Goal: Information Seeking & Learning: Learn about a topic

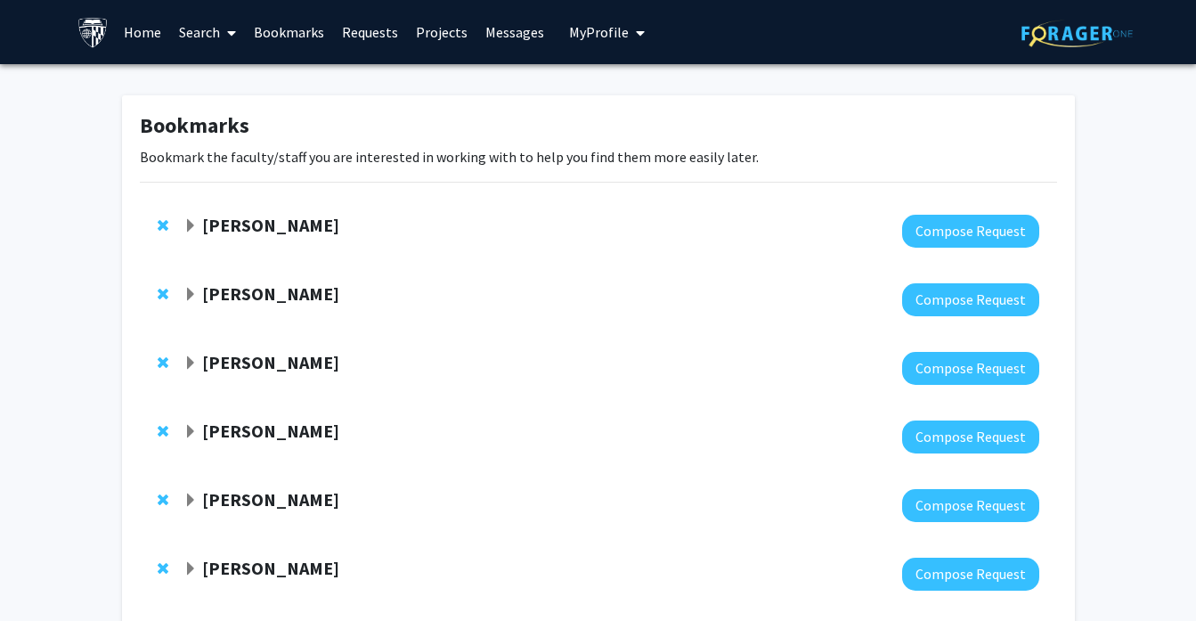
click at [192, 230] on span "Expand Emily Johnson Bookmark" at bounding box center [190, 226] width 14 height 14
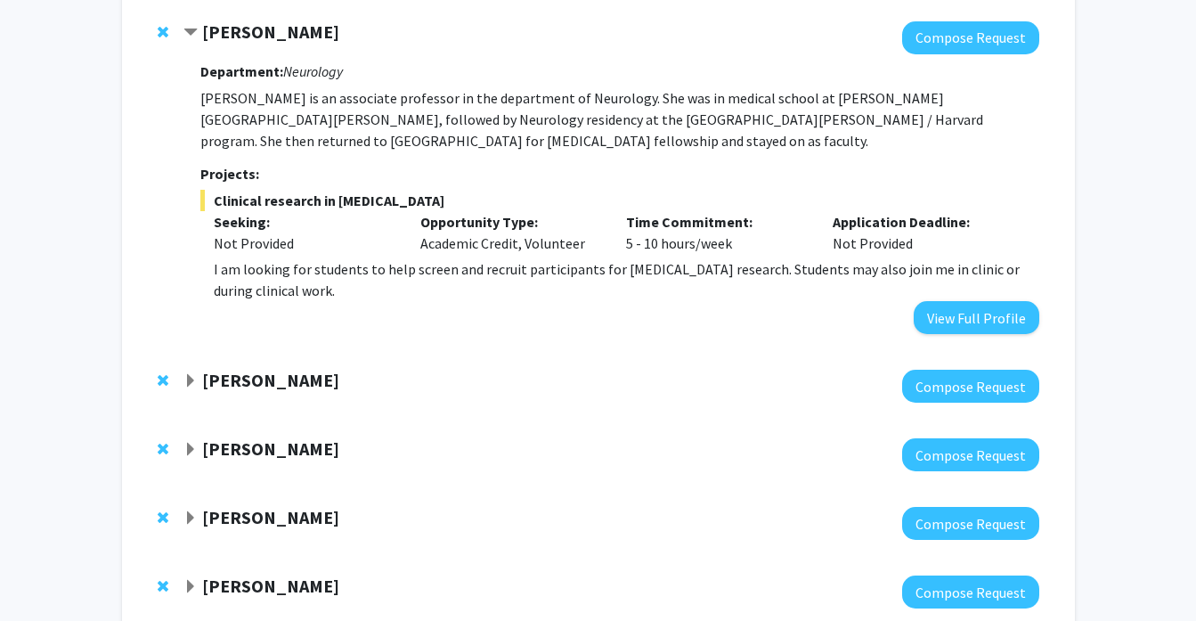
scroll to position [193, 0]
click at [190, 374] on span "Expand Carlos Romo Bookmark" at bounding box center [190, 381] width 14 height 14
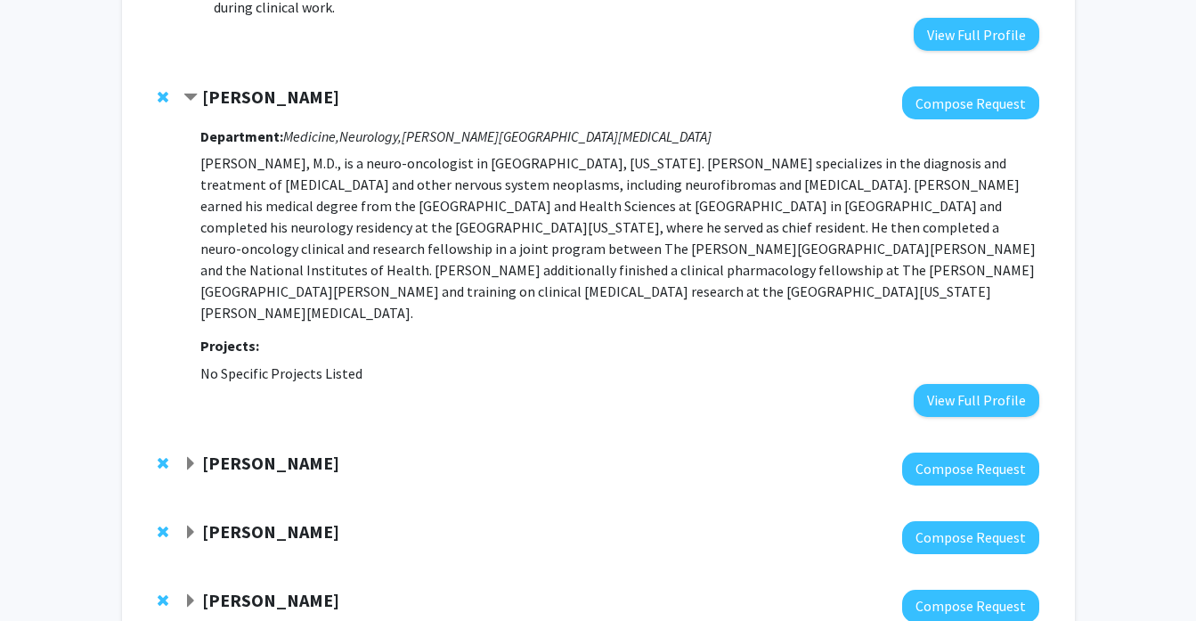
scroll to position [477, 0]
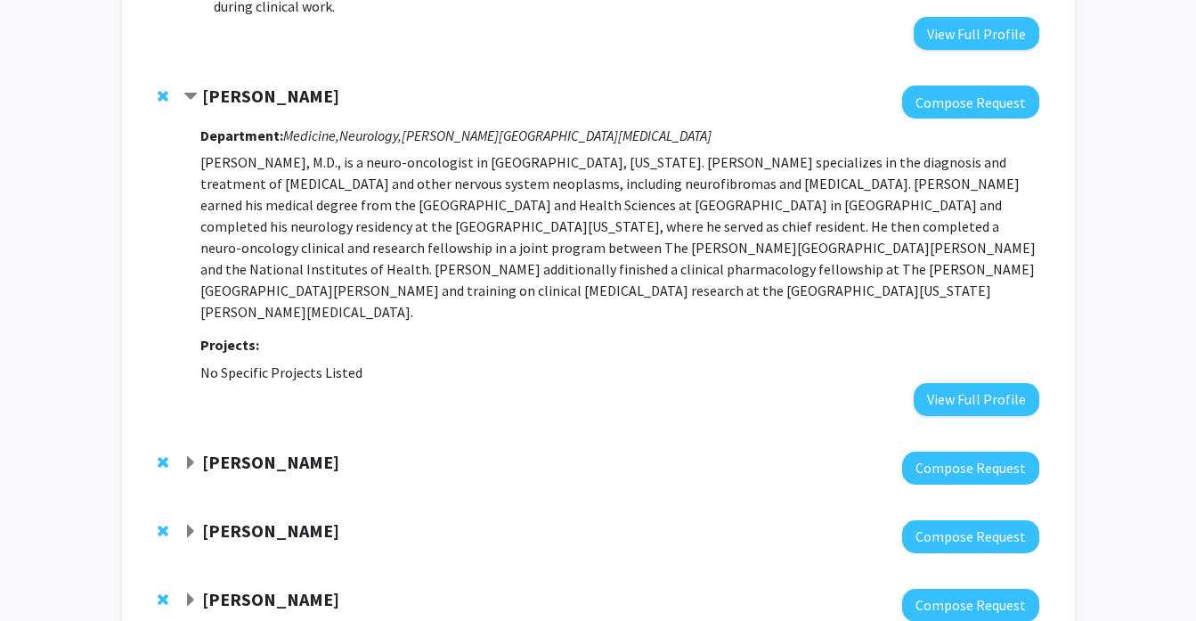
click at [186, 456] on span "Expand Ted Dawson Bookmark" at bounding box center [190, 463] width 14 height 14
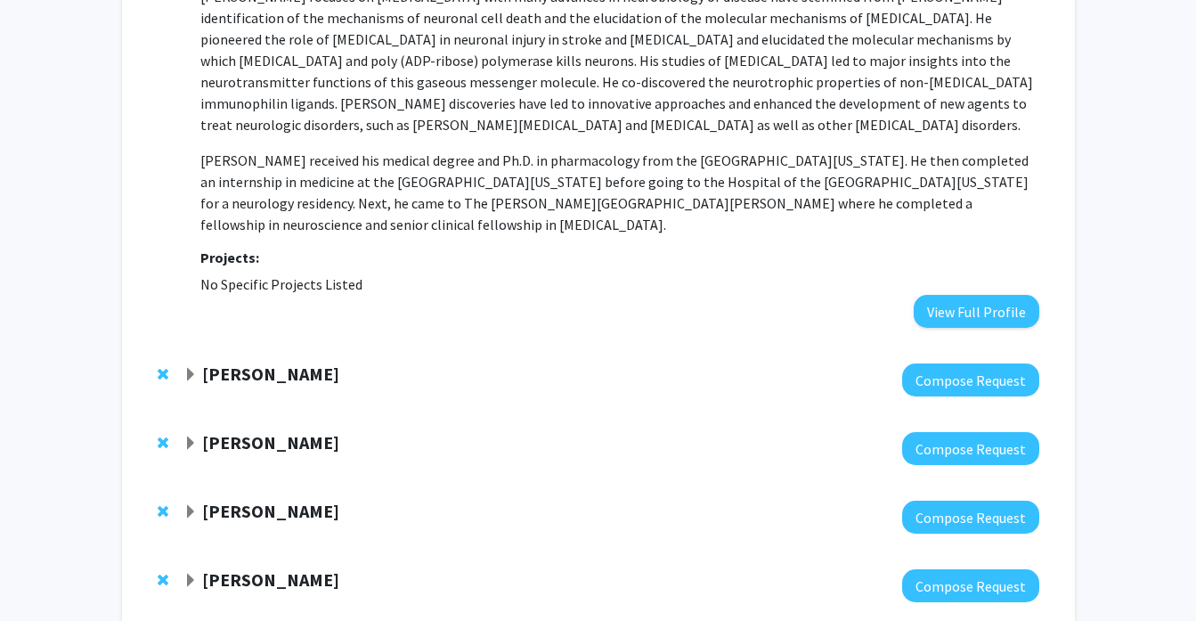
scroll to position [1027, 0]
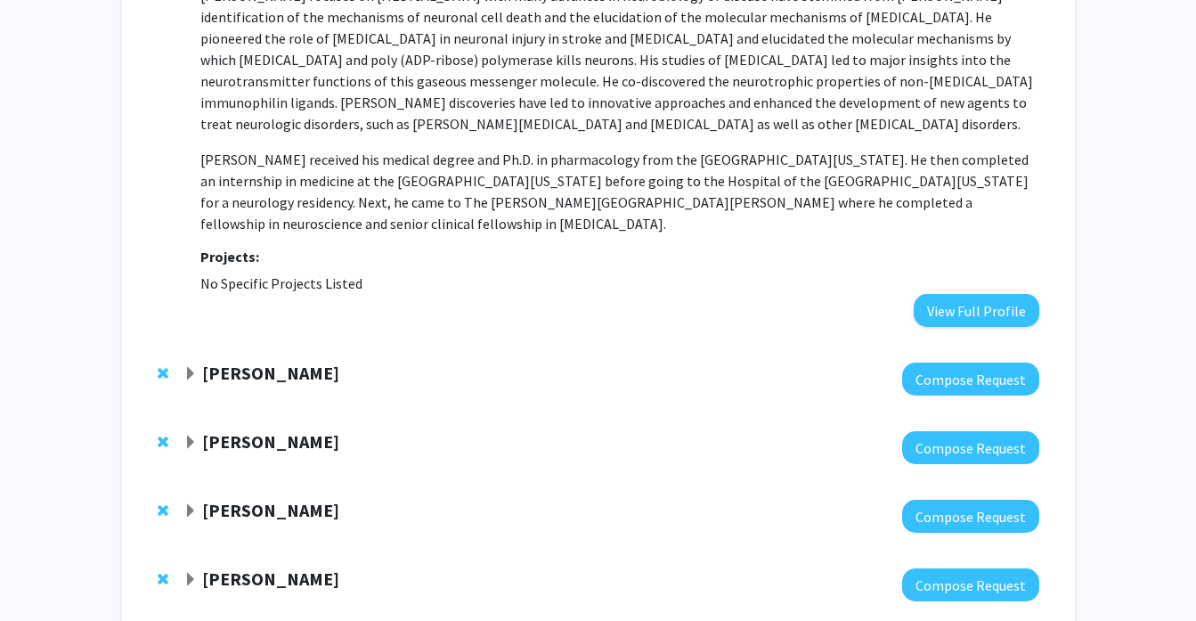
click at [184, 367] on span "Expand Jennifer Anders Bookmark" at bounding box center [190, 374] width 14 height 14
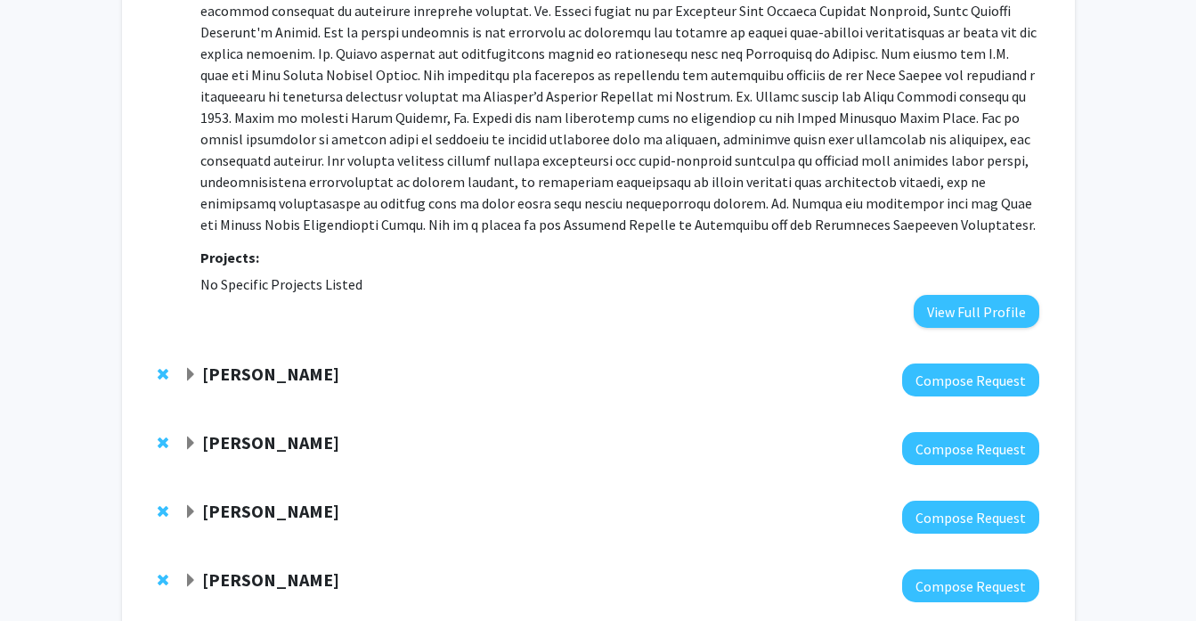
scroll to position [1513, 0]
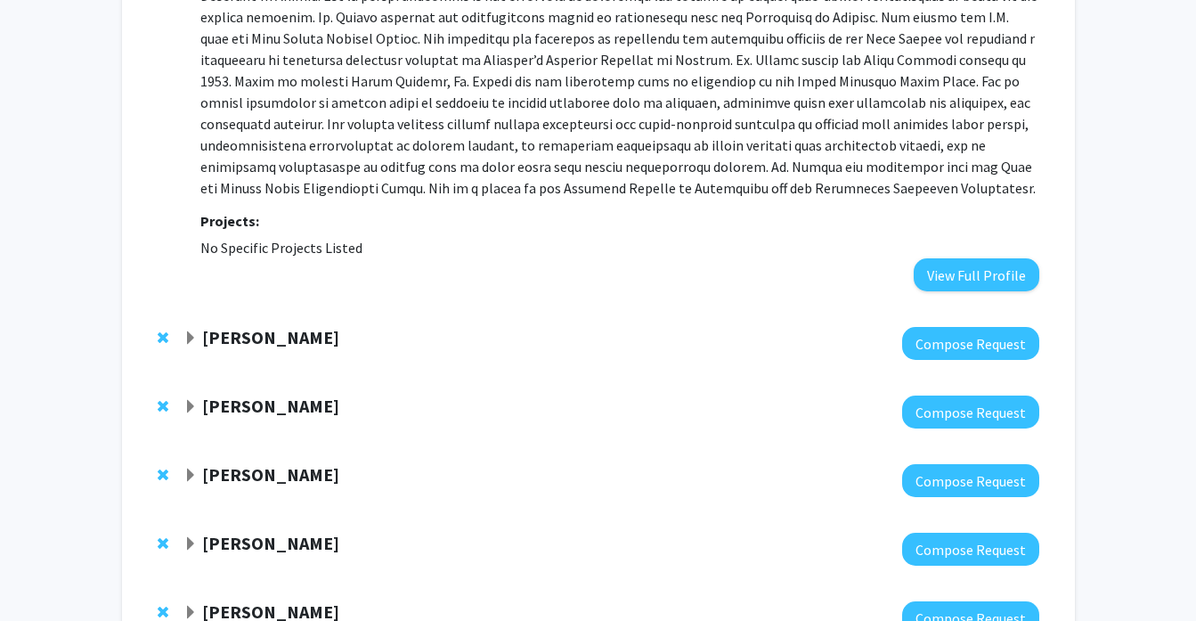
click at [190, 331] on span "Expand Nicholas Maragakis Bookmark" at bounding box center [190, 338] width 14 height 14
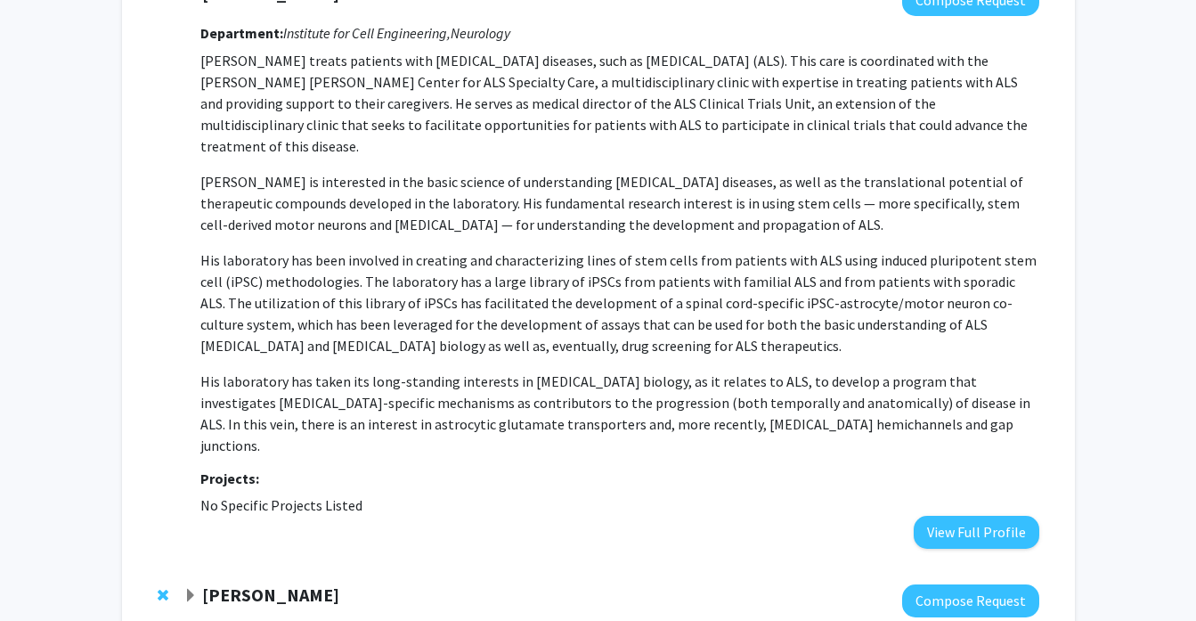
scroll to position [2056, 0]
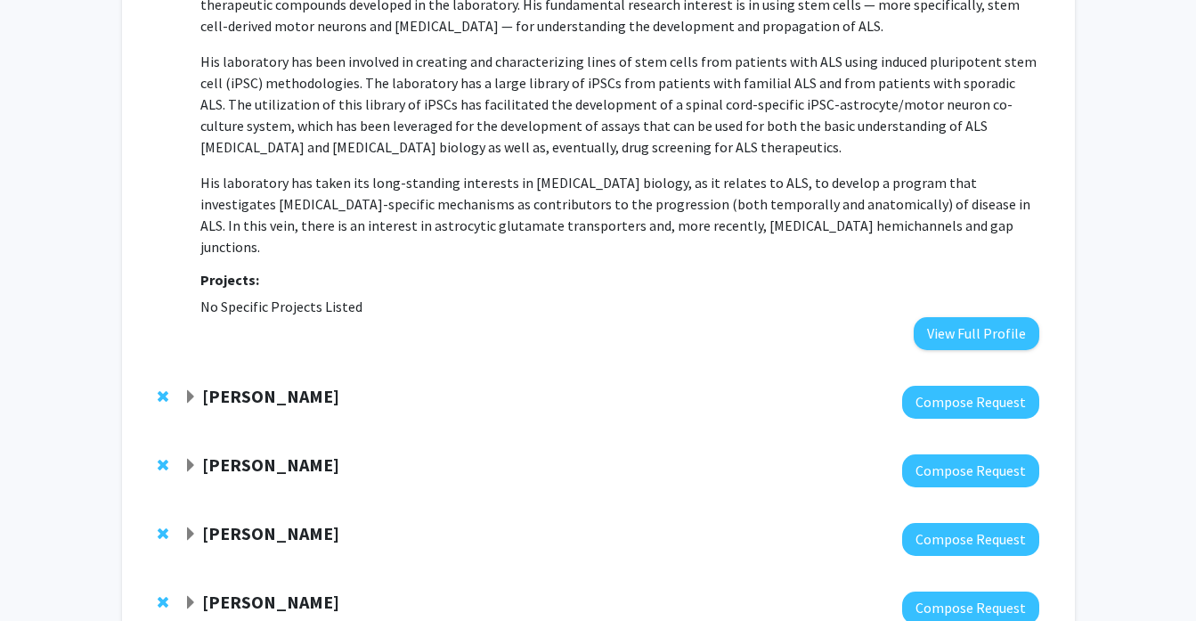
click at [193, 390] on span "Expand Kristine Glunde Bookmark" at bounding box center [190, 397] width 14 height 14
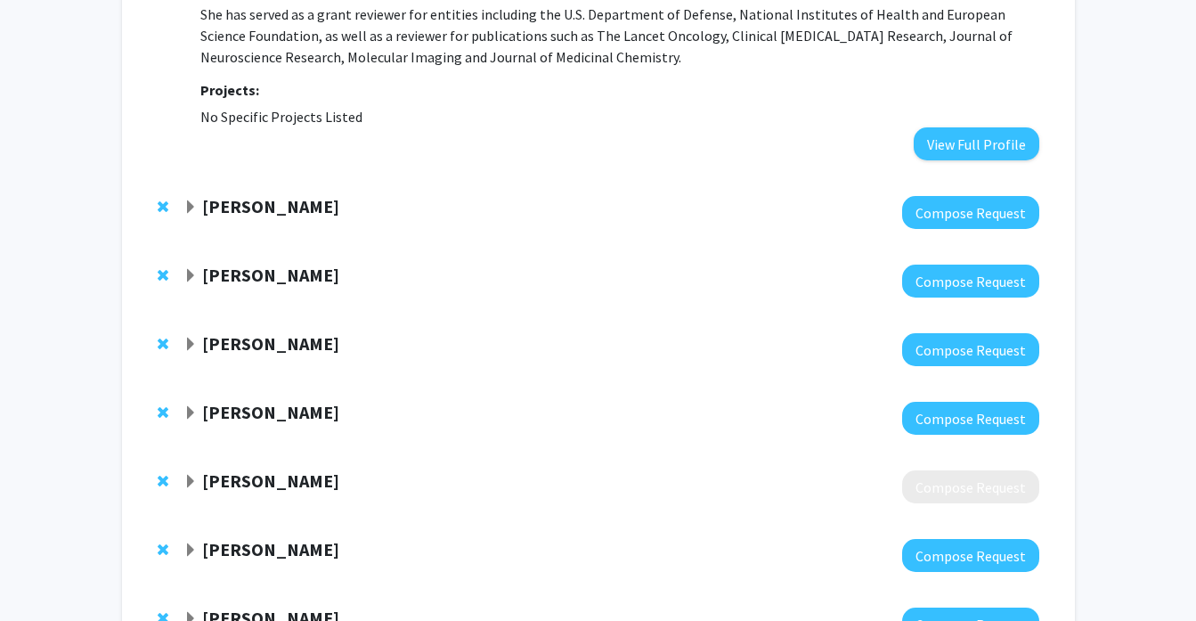
scroll to position [2909, 0]
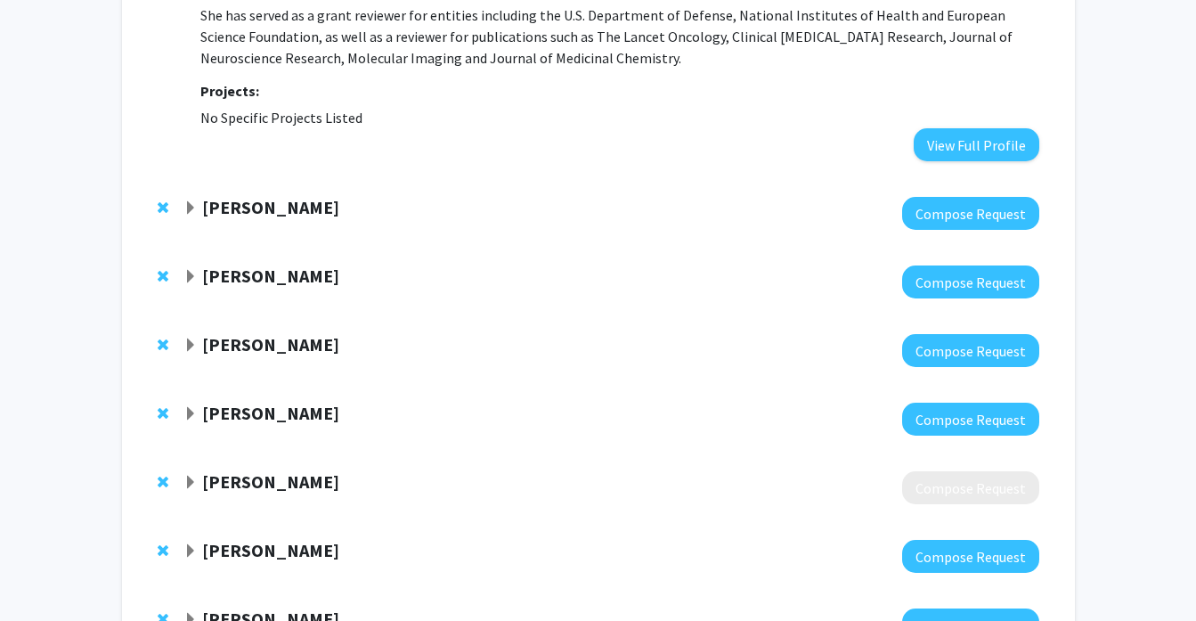
click at [201, 608] on div "[PERSON_NAME]" at bounding box center [375, 619] width 385 height 22
click at [199, 540] on div "[PERSON_NAME]" at bounding box center [375, 551] width 385 height 22
click at [186, 544] on span "Expand Raj Mukherjee Bookmark" at bounding box center [190, 551] width 14 height 14
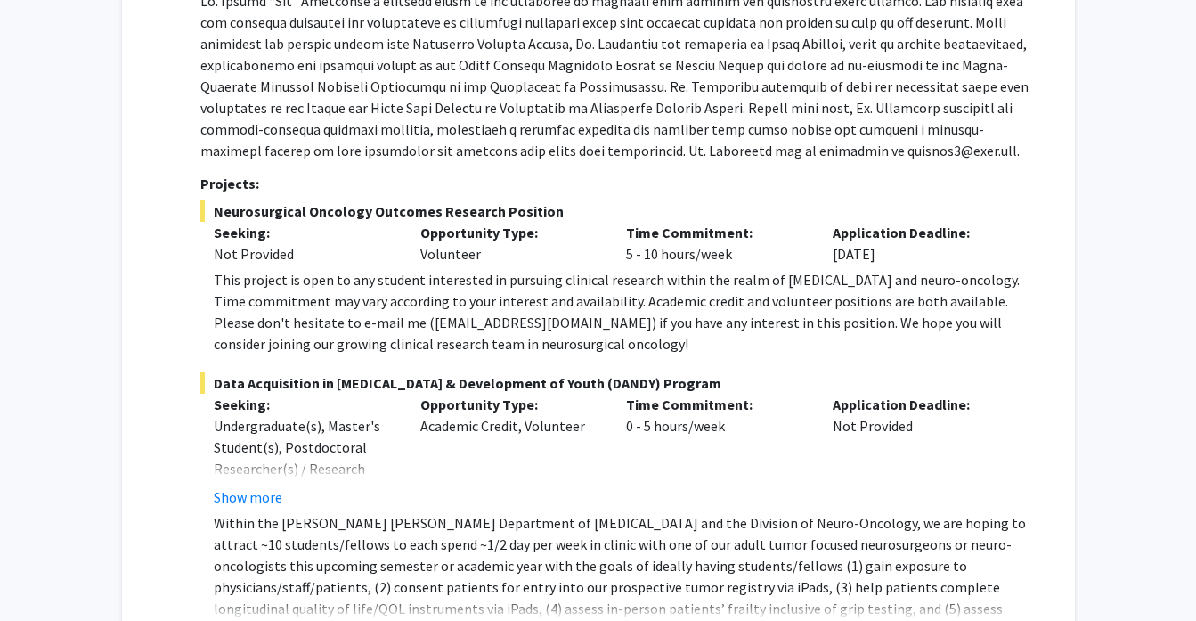
scroll to position [3523, 0]
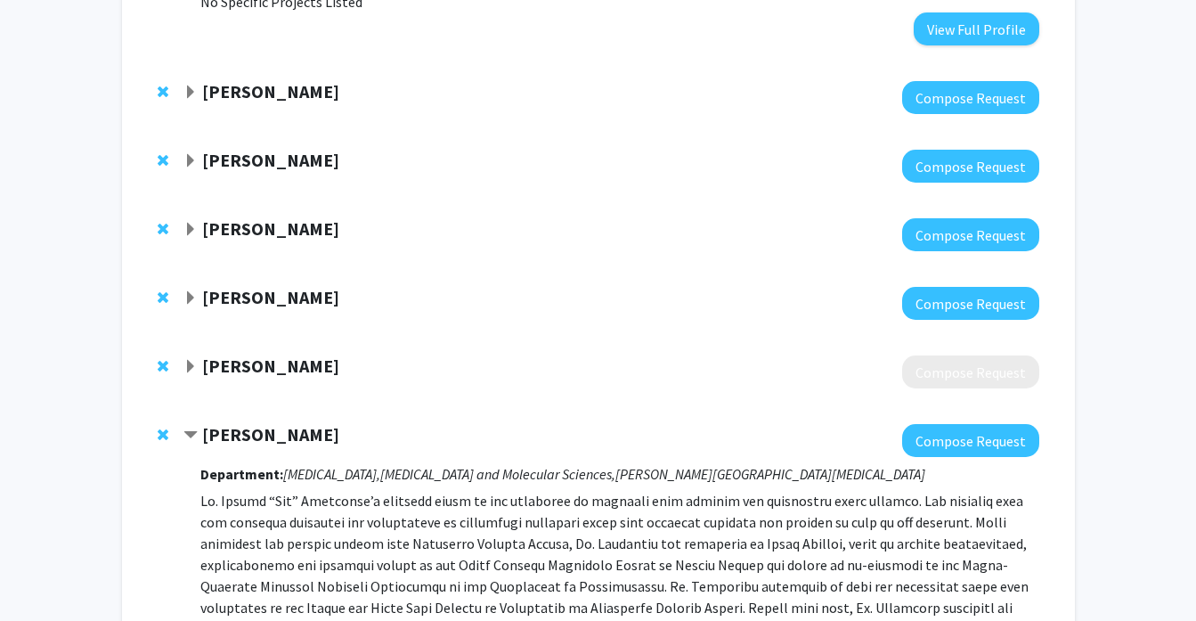
scroll to position [3006, 0]
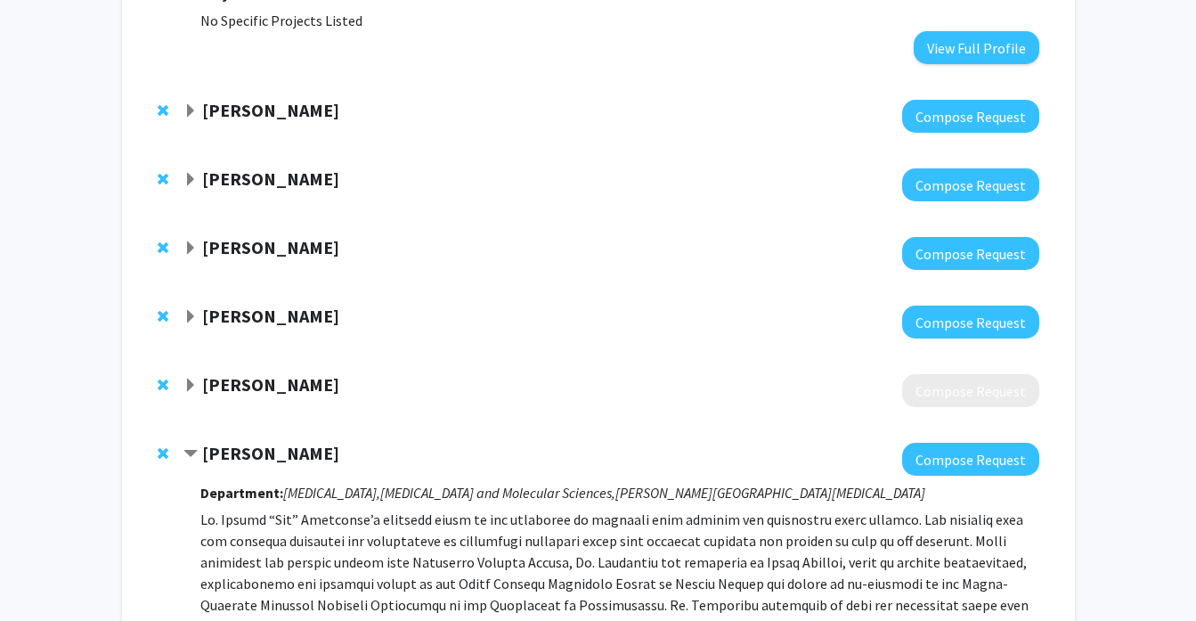
click at [190, 379] on span "Expand Gregory Riggins Bookmark" at bounding box center [190, 386] width 14 height 14
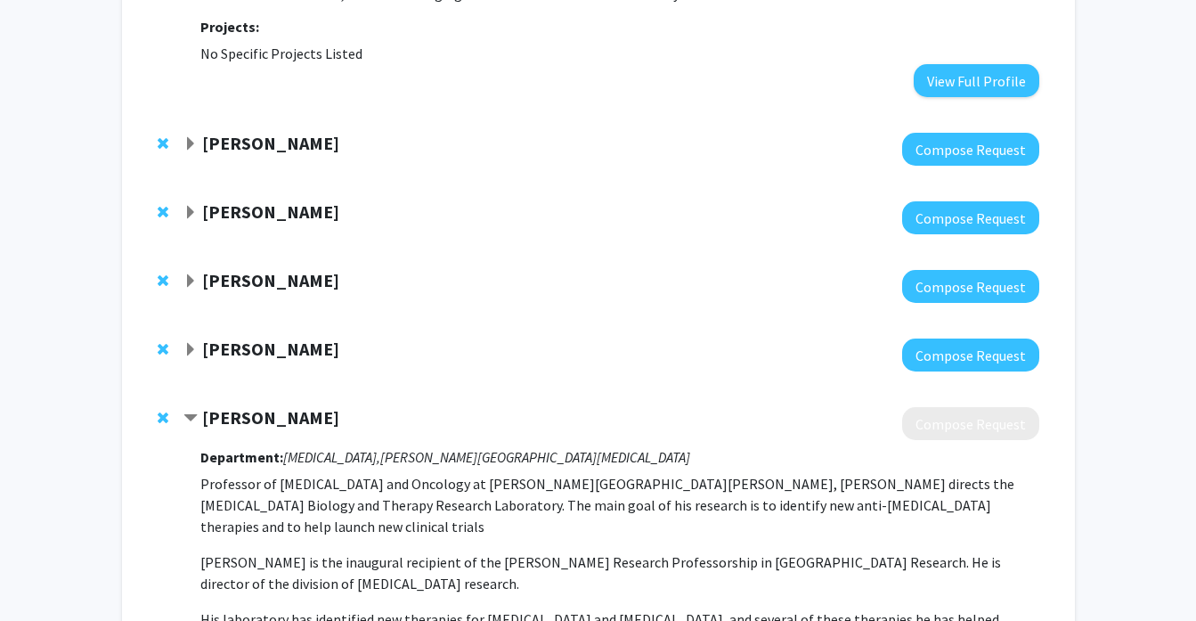
scroll to position [2960, 0]
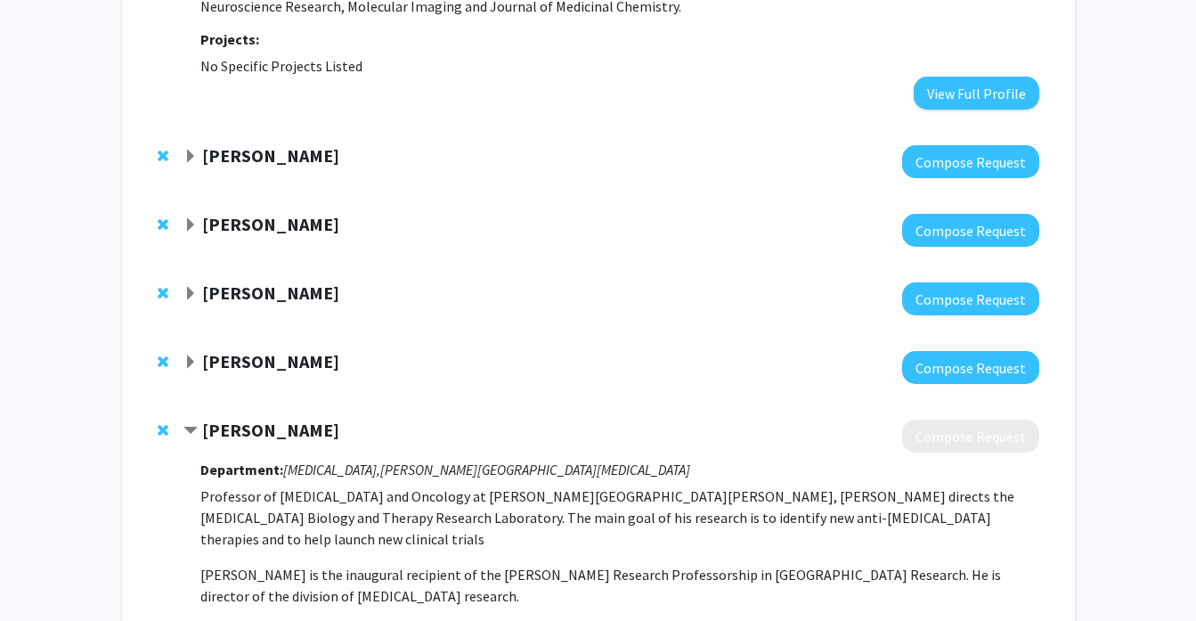
click at [192, 355] on span "Expand Laura Fayad Bookmark" at bounding box center [190, 362] width 14 height 14
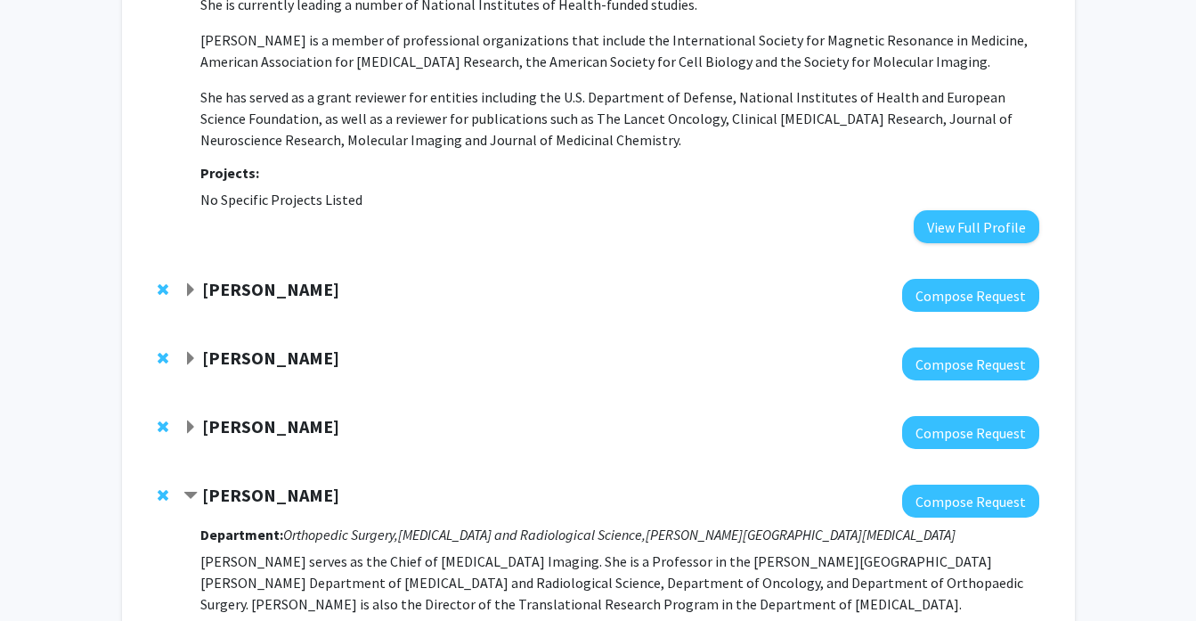
scroll to position [2777, 0]
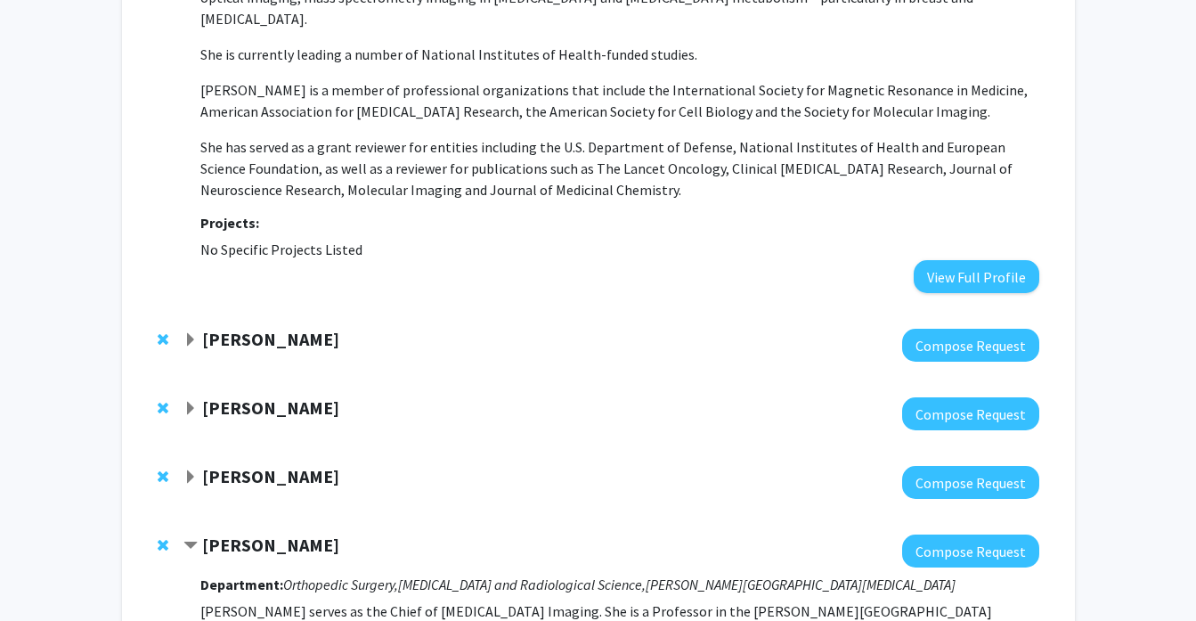
click at [188, 466] on div at bounding box center [610, 482] width 855 height 33
click at [189, 470] on span "Expand David Hackam Bookmark" at bounding box center [190, 477] width 14 height 14
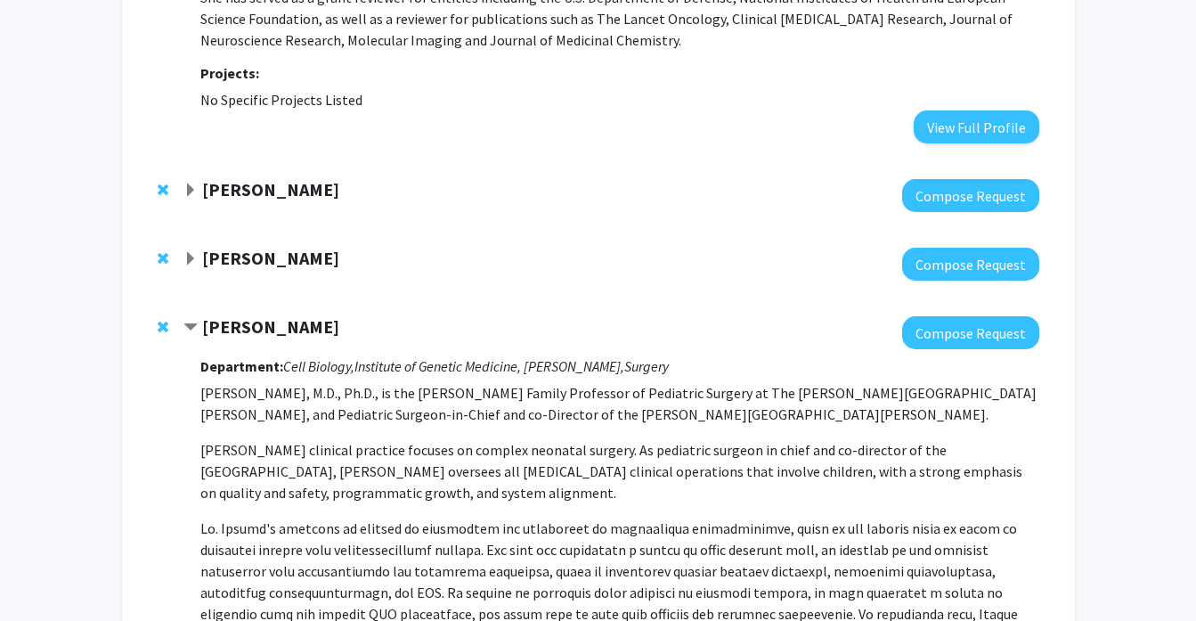
scroll to position [2732, 0]
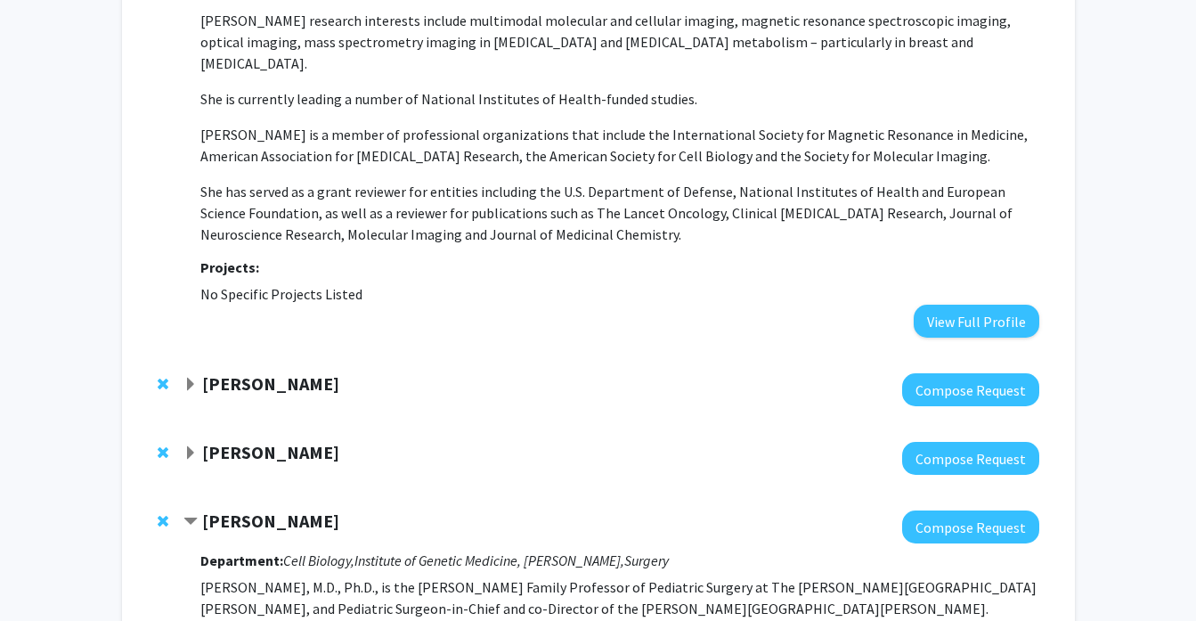
click at [197, 446] on span "Expand Amy Kim Bookmark" at bounding box center [190, 453] width 14 height 14
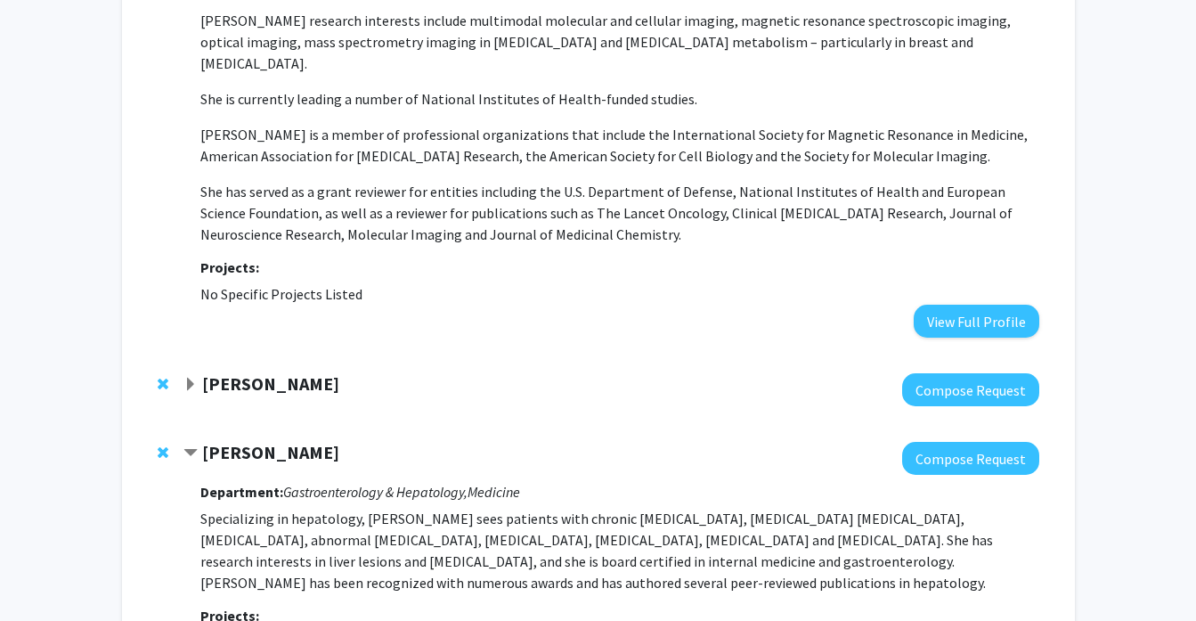
scroll to position [2793, 0]
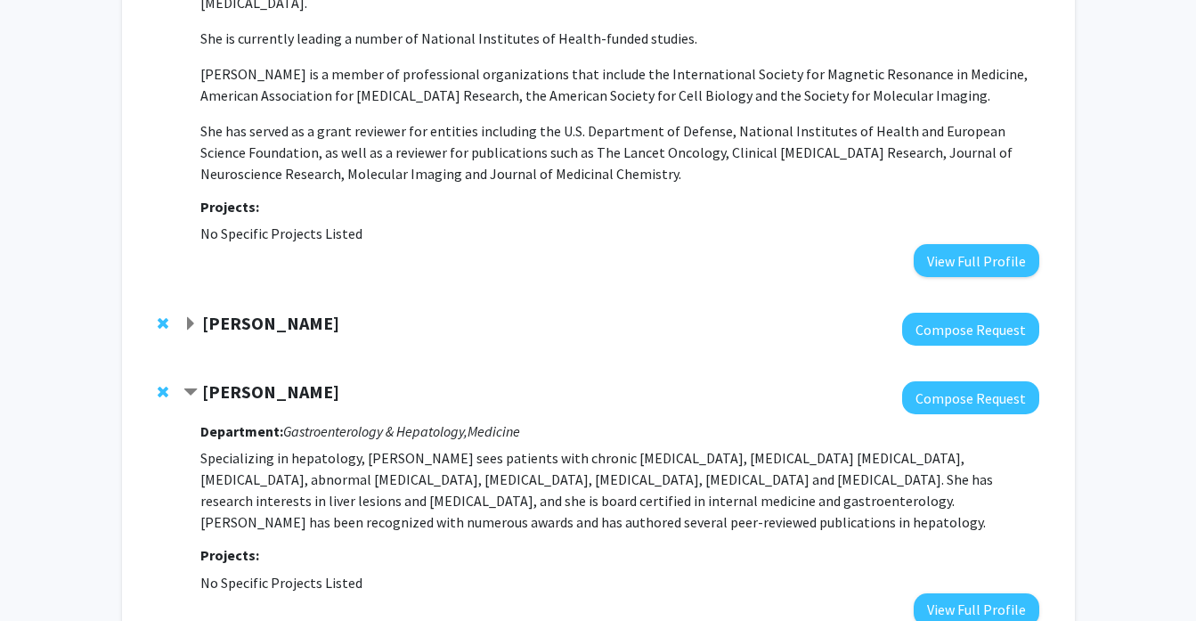
click at [190, 317] on span "Expand Lee Martin Bookmark" at bounding box center [190, 324] width 14 height 14
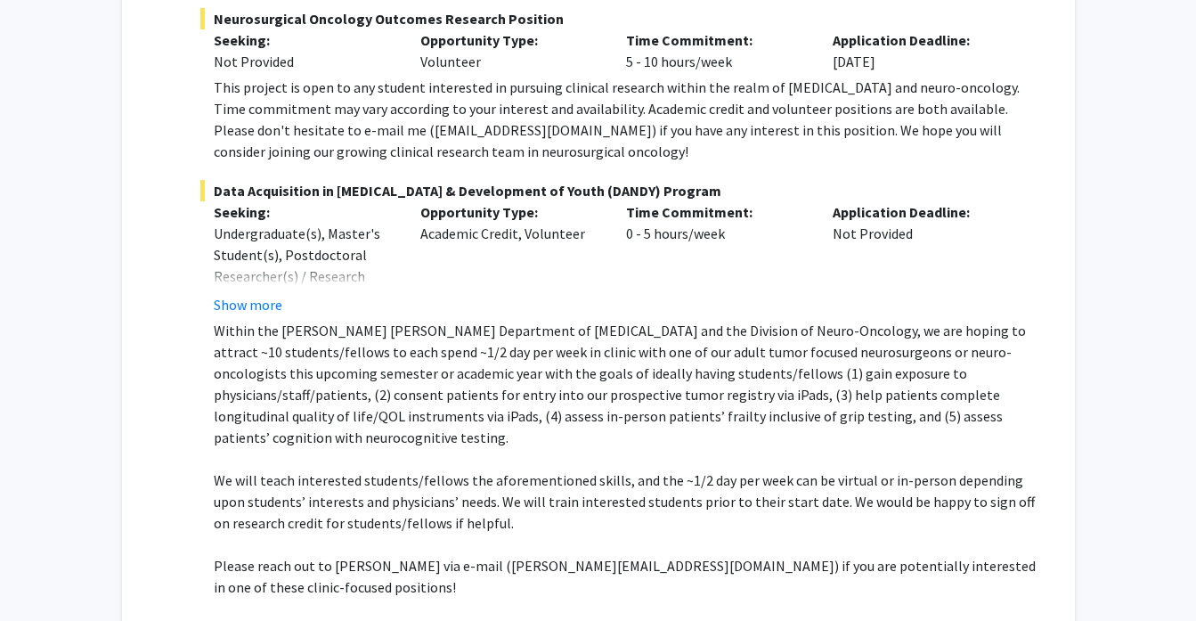
scroll to position [5648, 0]
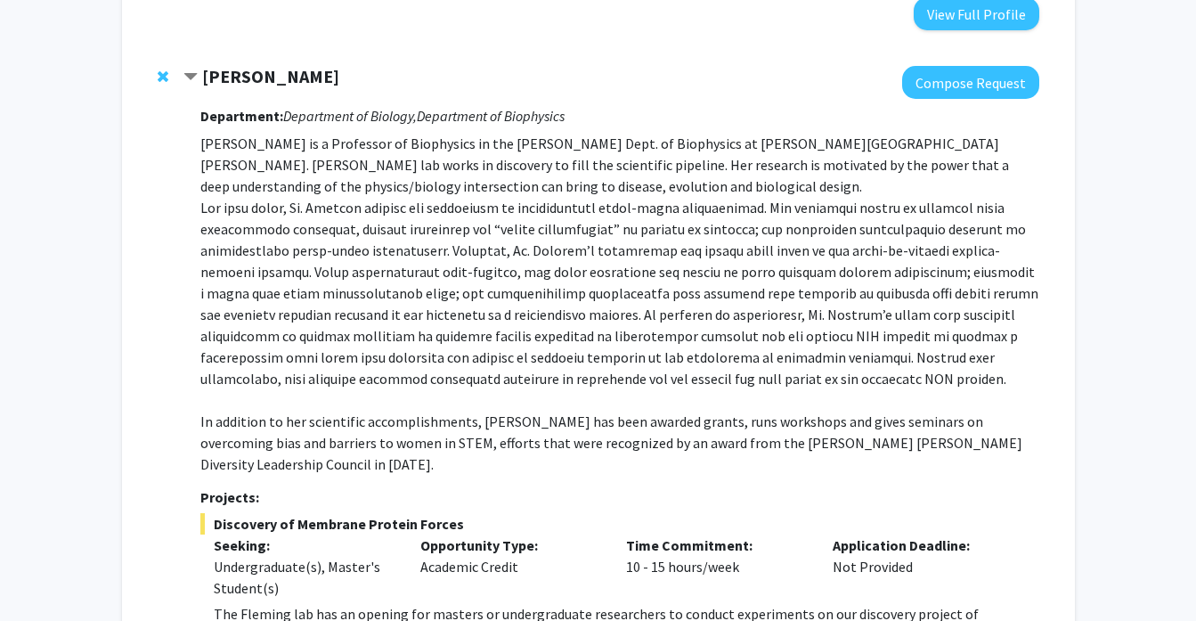
scroll to position [6298, 0]
click at [233, 463] on div "Department: Department of Biology, Department of Biophysics [PERSON_NAME] is a …" at bounding box center [619, 436] width 838 height 672
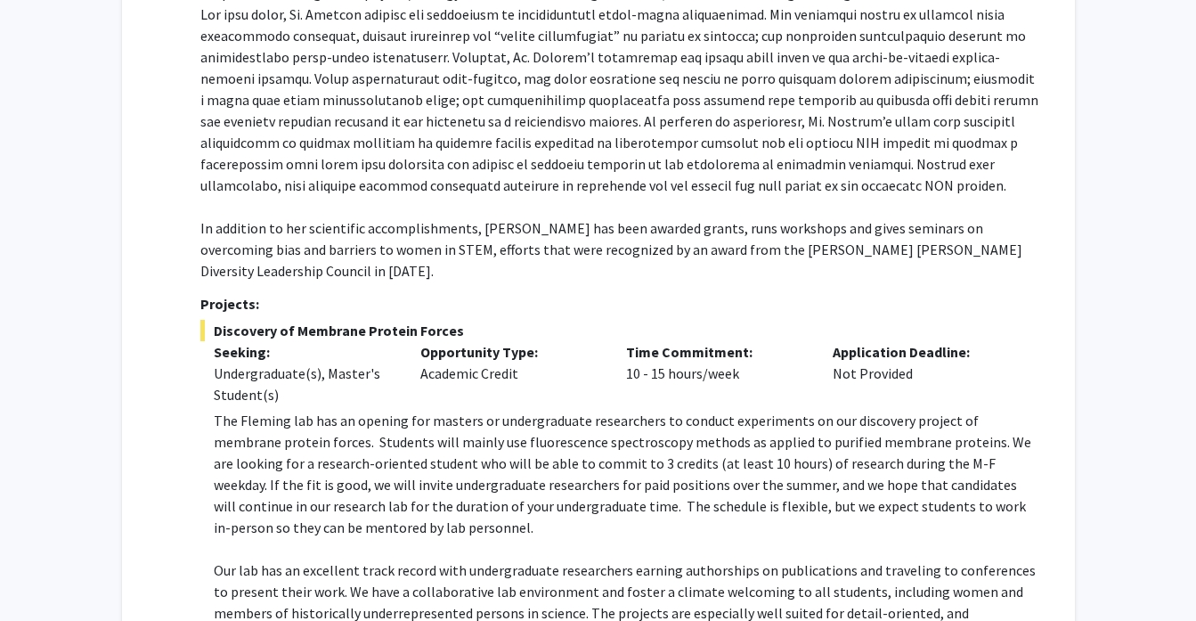
scroll to position [0, 0]
drag, startPoint x: 870, startPoint y: 404, endPoint x: 1016, endPoint y: 399, distance: 146.2
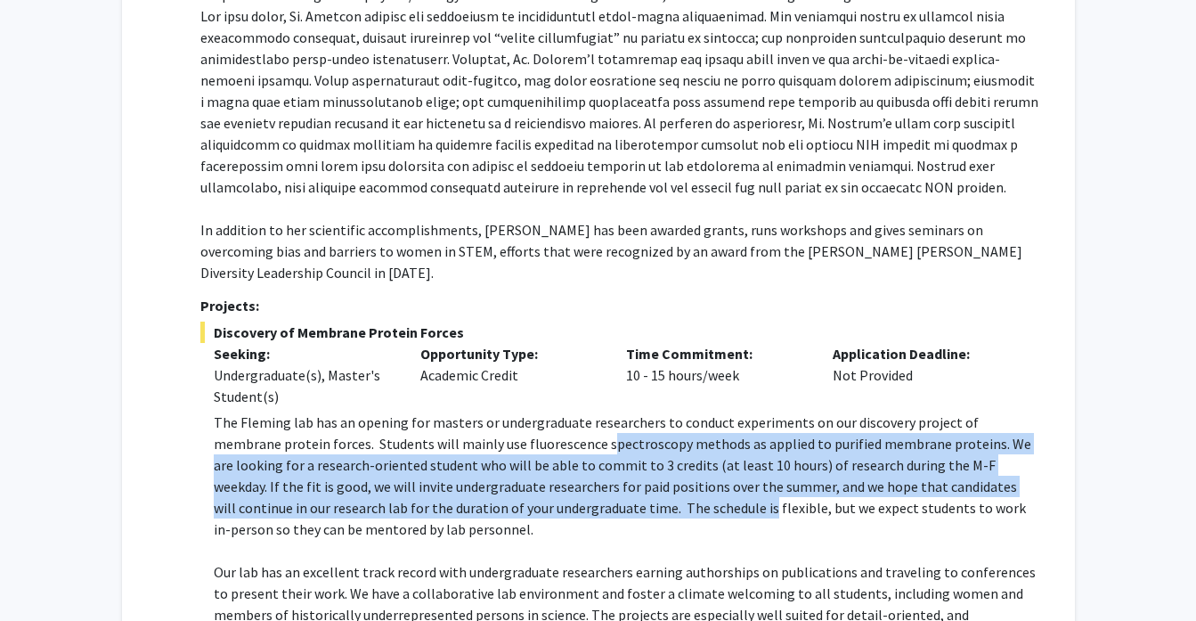
drag, startPoint x: 536, startPoint y: 166, endPoint x: 573, endPoint y: 224, distance: 69.2
click at [573, 411] on p "The Fleming lab has an opening for masters or undergraduate researchers to cond…" at bounding box center [626, 475] width 825 height 128
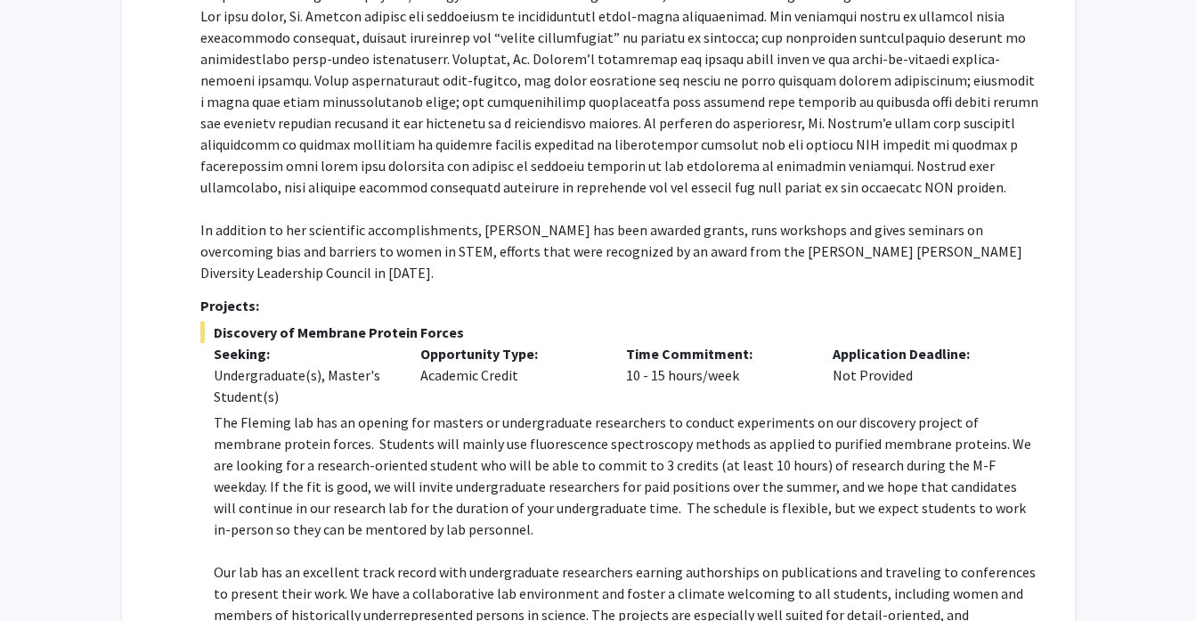
click at [597, 411] on p "The Fleming lab has an opening for masters or undergraduate researchers to cond…" at bounding box center [626, 475] width 825 height 128
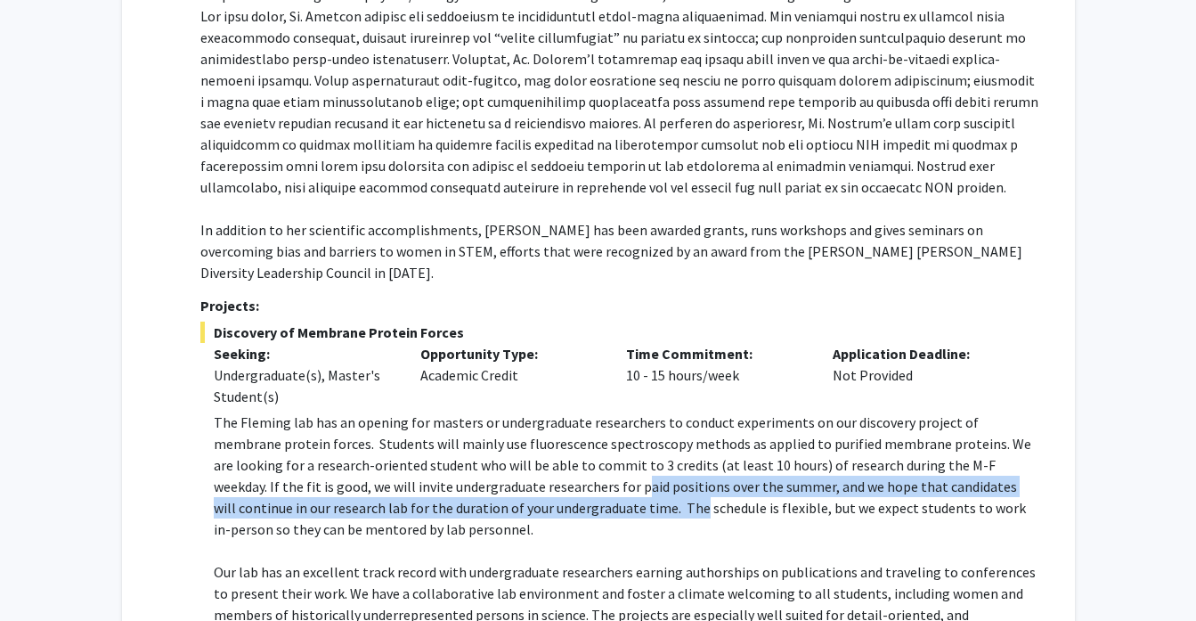
drag, startPoint x: 481, startPoint y: 209, endPoint x: 504, endPoint y: 233, distance: 33.4
click at [504, 411] on p "The Fleming lab has an opening for masters or undergraduate researchers to cond…" at bounding box center [626, 475] width 825 height 128
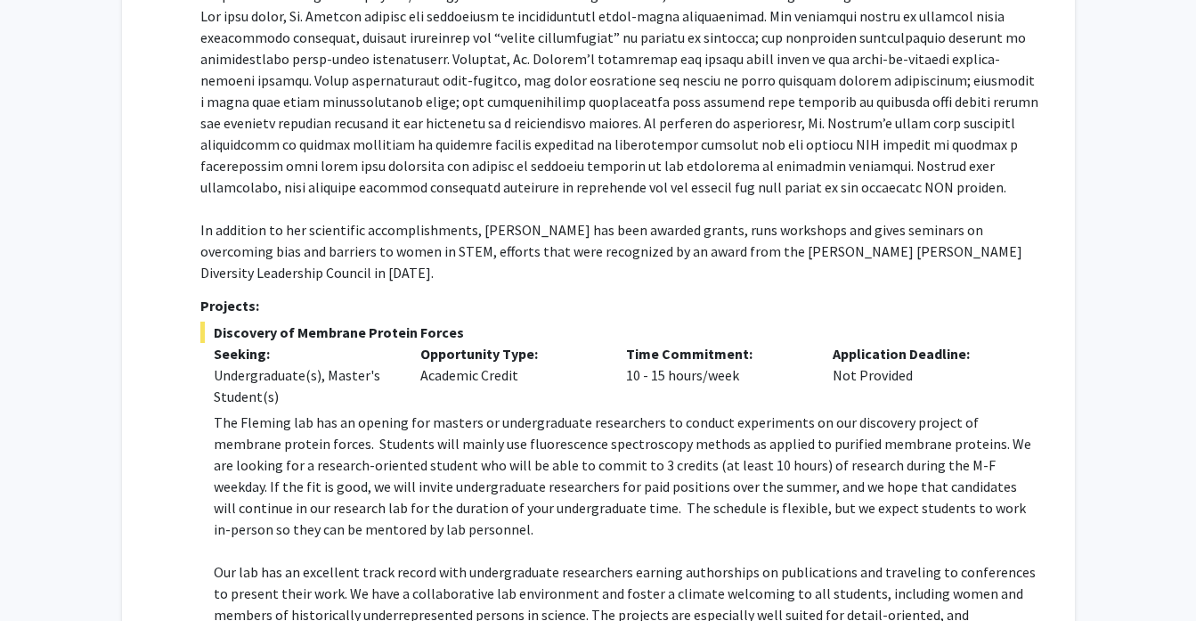
click at [526, 411] on p "The Fleming lab has an opening for masters or undergraduate researchers to cond…" at bounding box center [626, 475] width 825 height 128
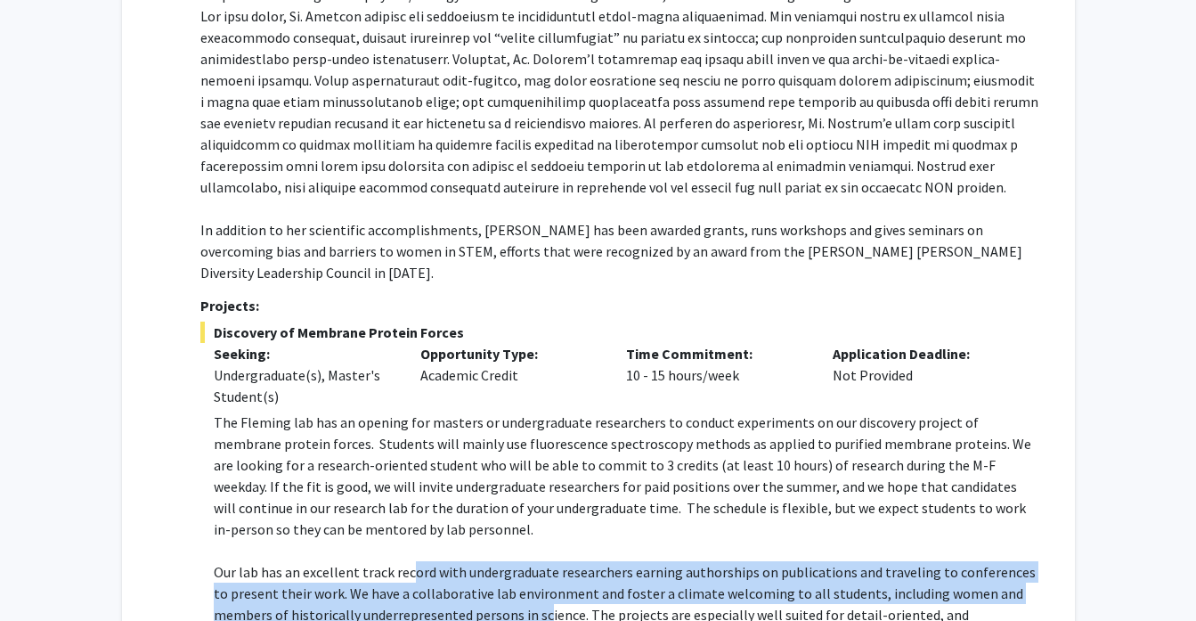
drag, startPoint x: 407, startPoint y: 288, endPoint x: 541, endPoint y: 334, distance: 142.2
click at [541, 561] on p "Our lab has an excellent track record with undergraduate researchers earning au…" at bounding box center [626, 603] width 825 height 85
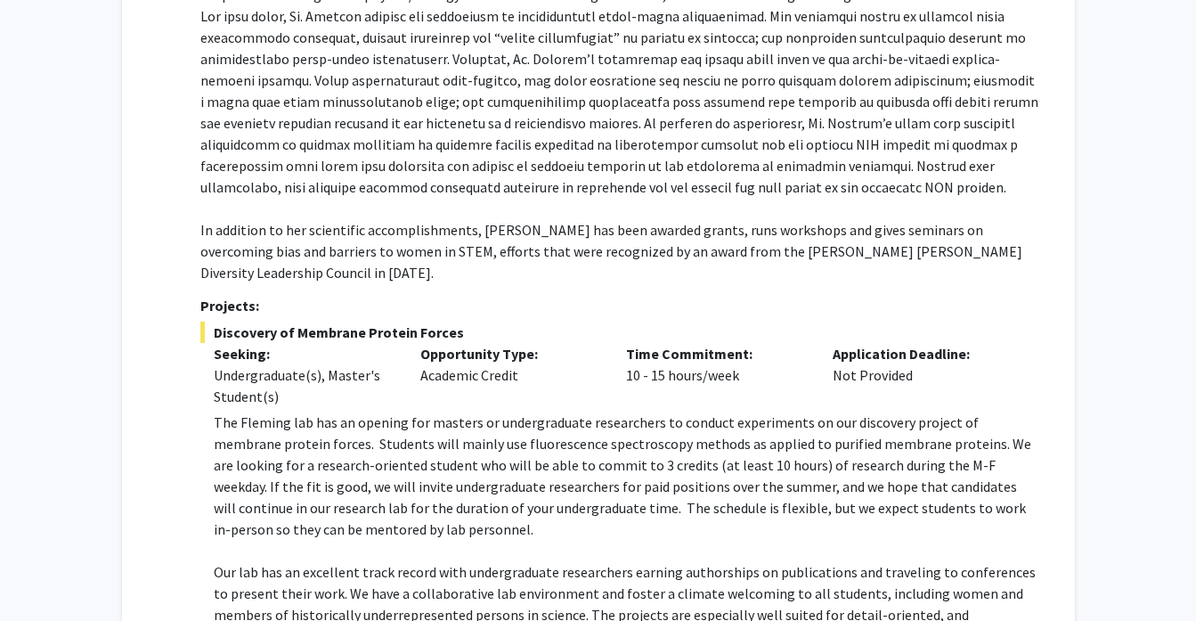
click at [580, 561] on p "Our lab has an excellent track record with undergraduate researchers earning au…" at bounding box center [626, 603] width 825 height 85
drag, startPoint x: 590, startPoint y: 336, endPoint x: 635, endPoint y: 365, distance: 54.1
click at [635, 561] on p "Our lab has an excellent track record with undergraduate researchers earning au…" at bounding box center [626, 603] width 825 height 85
click at [662, 561] on p "Our lab has an excellent track record with undergraduate researchers earning au…" at bounding box center [626, 603] width 825 height 85
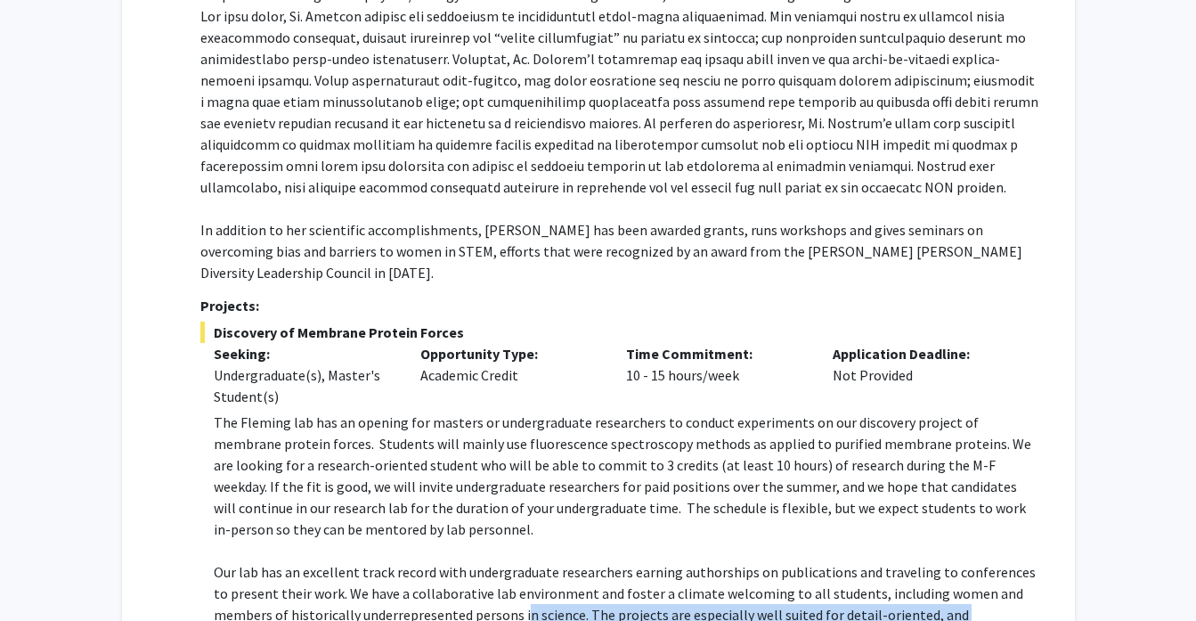
drag, startPoint x: 710, startPoint y: 356, endPoint x: 524, endPoint y: 322, distance: 189.3
click at [524, 561] on p "Our lab has an excellent track record with undergraduate researchers earning au…" at bounding box center [626, 603] width 825 height 85
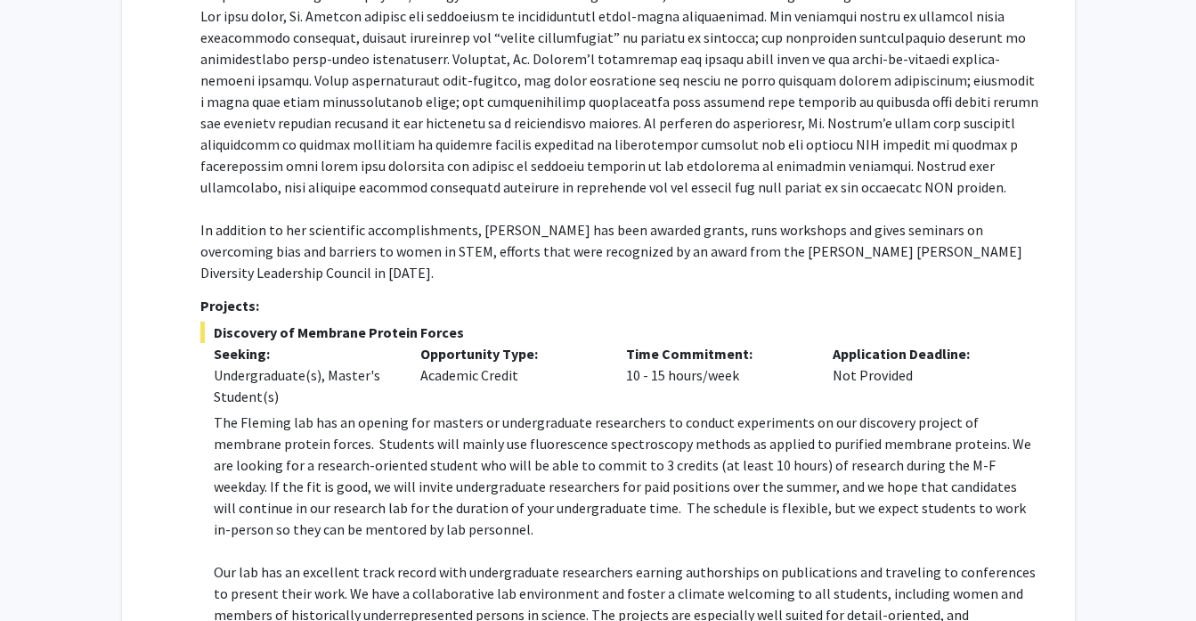
click at [484, 561] on p "Our lab has an excellent track record with undergraduate researchers earning au…" at bounding box center [626, 603] width 825 height 85
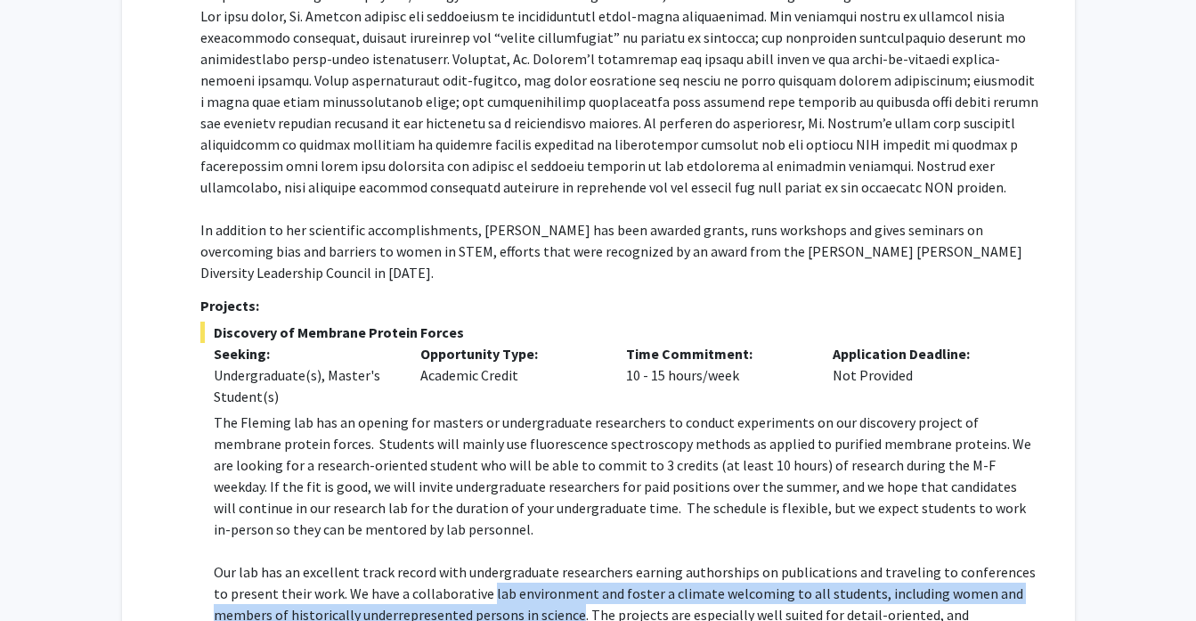
drag, startPoint x: 485, startPoint y: 319, endPoint x: 553, endPoint y: 329, distance: 68.4
click at [553, 561] on p "Our lab has an excellent track record with undergraduate researchers earning au…" at bounding box center [626, 603] width 825 height 85
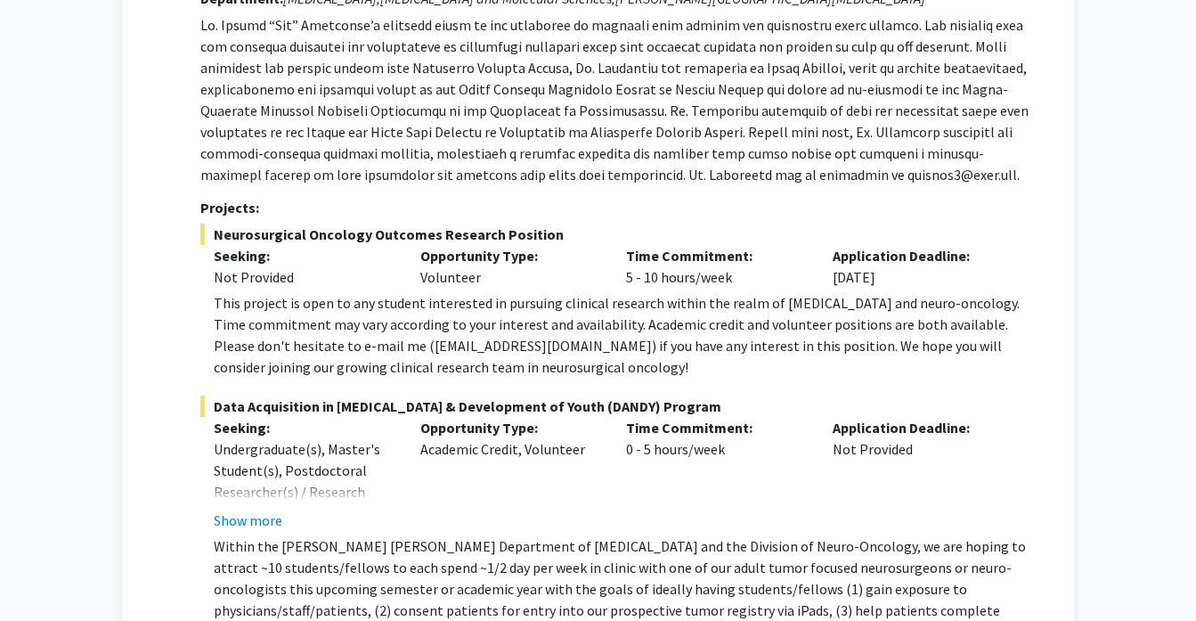
scroll to position [5441, 0]
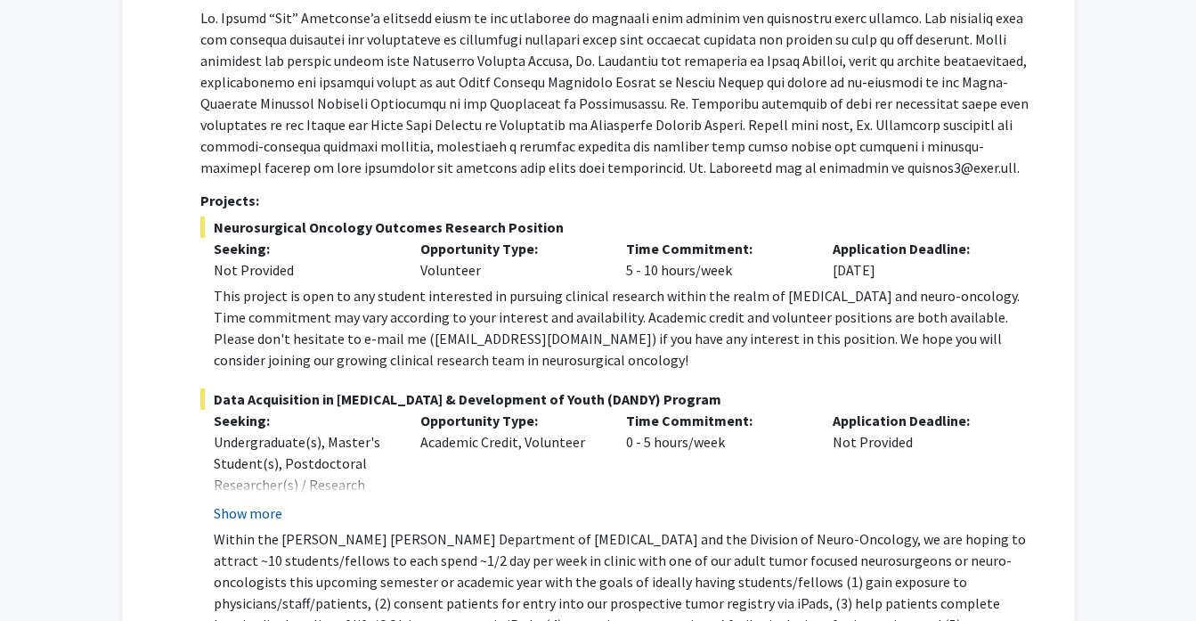
click at [277, 502] on button "Show more" at bounding box center [248, 512] width 69 height 21
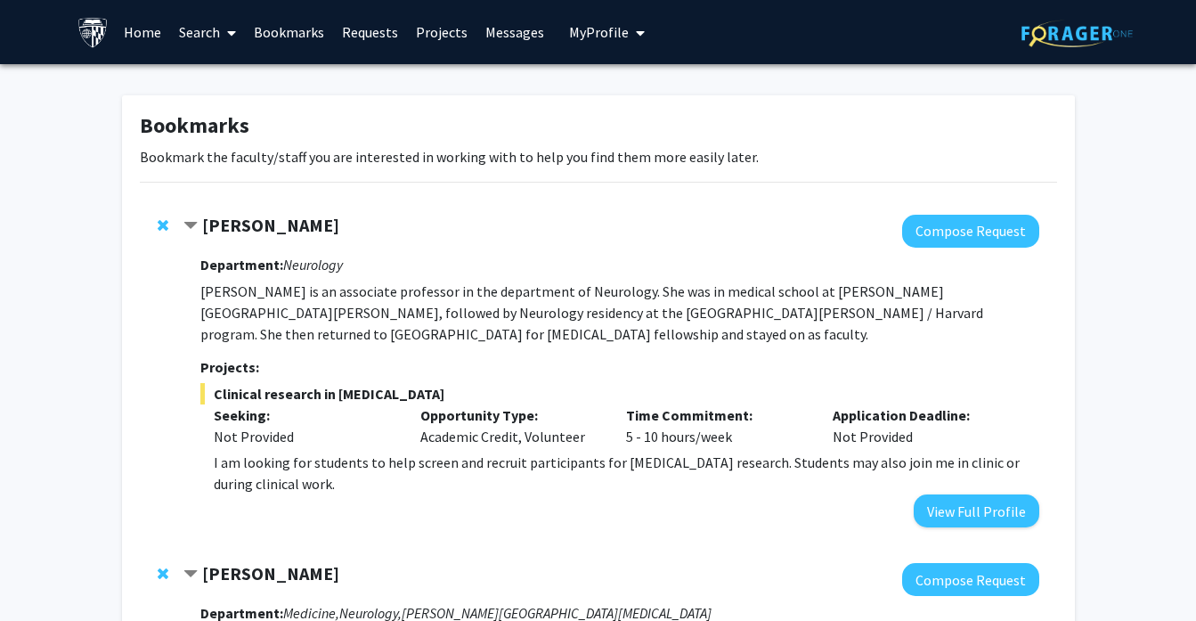
scroll to position [0, 0]
click at [139, 28] on link "Home" at bounding box center [142, 32] width 55 height 62
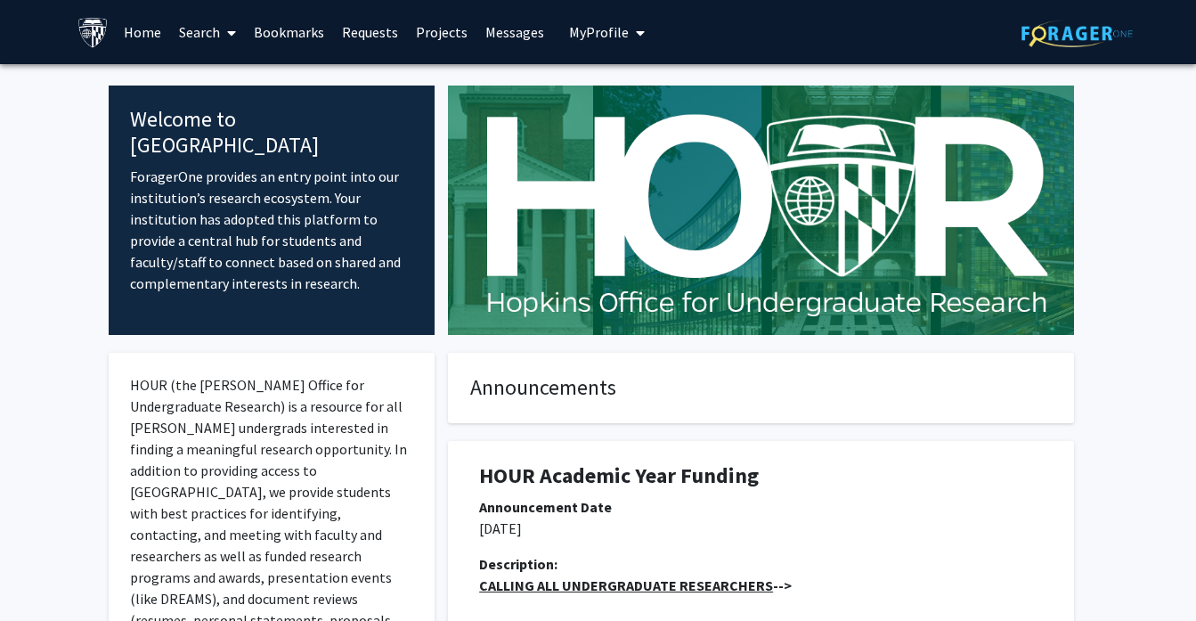
scroll to position [33, 0]
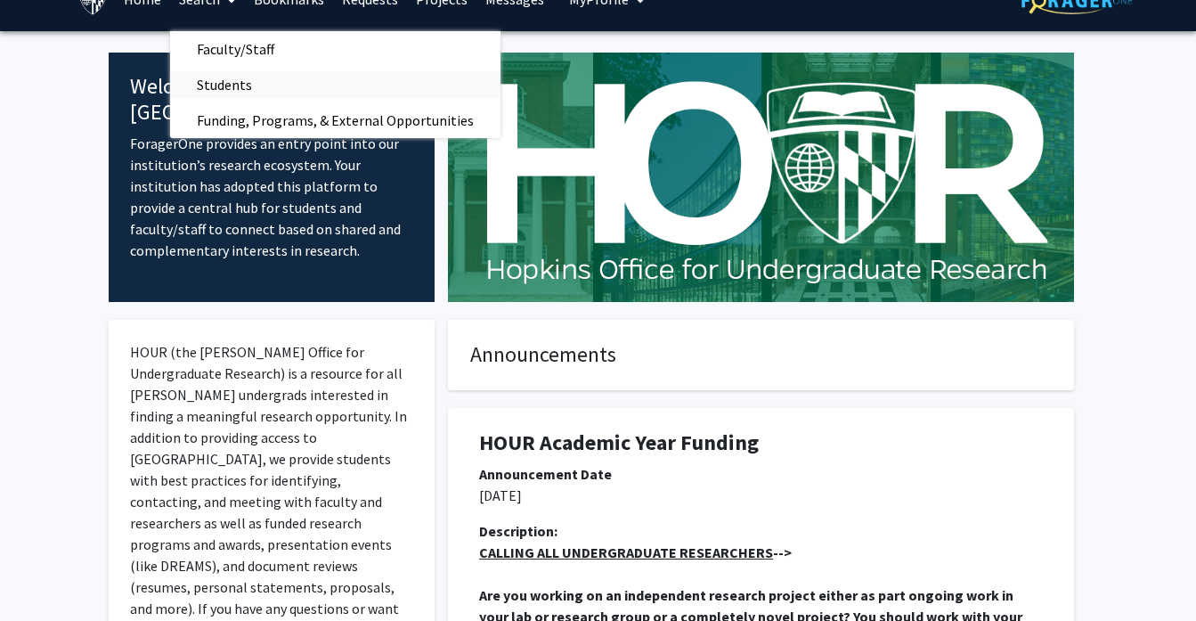
click at [227, 85] on span "Students" at bounding box center [224, 85] width 109 height 36
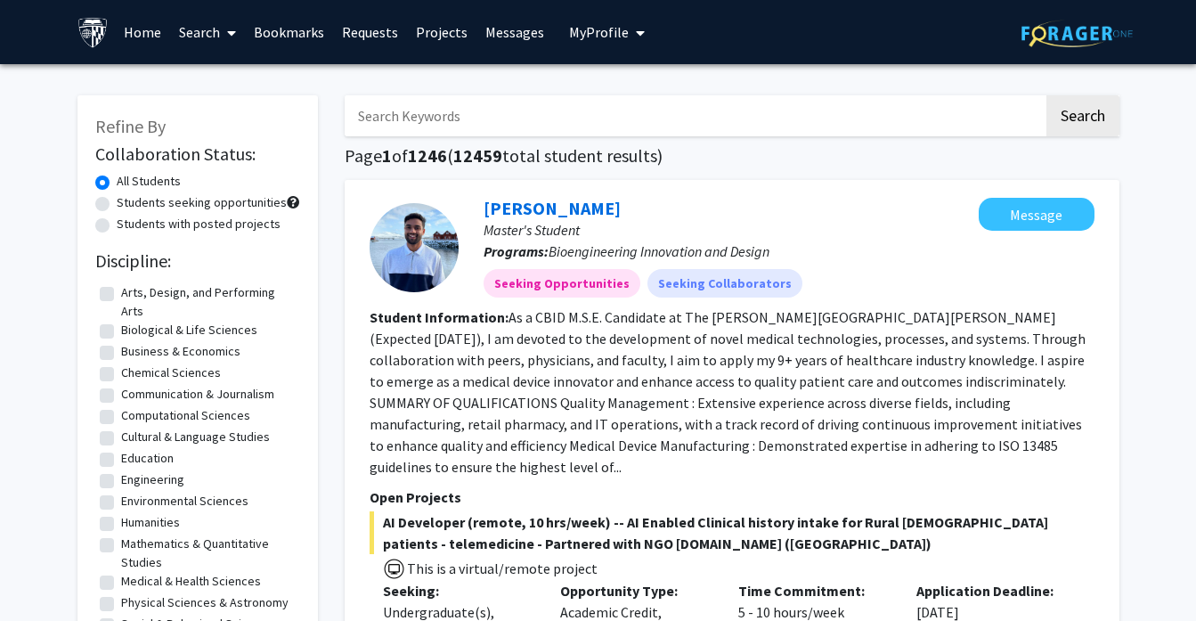
click at [232, 40] on icon at bounding box center [231, 33] width 9 height 14
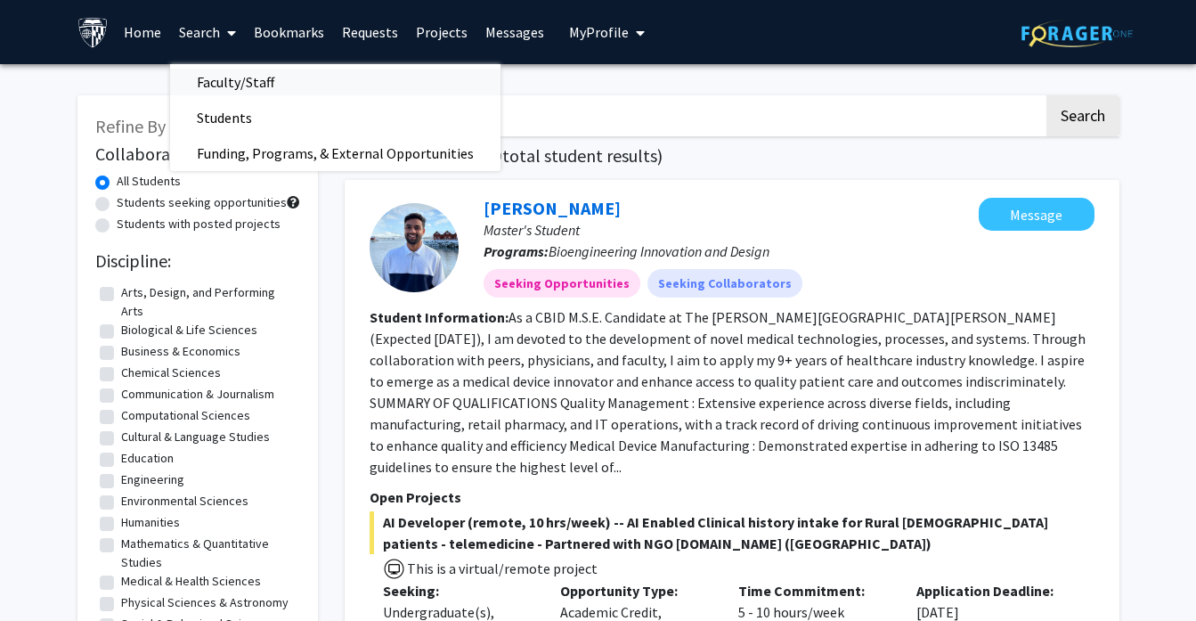
click at [247, 84] on span "Faculty/Staff" at bounding box center [235, 82] width 131 height 36
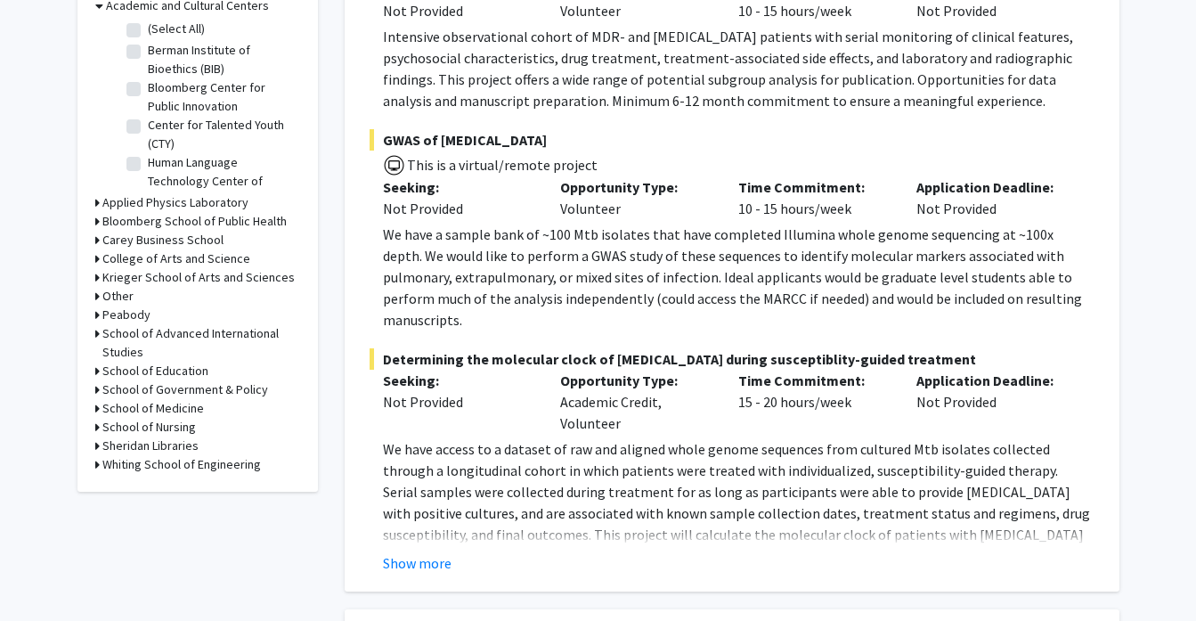
scroll to position [614, 0]
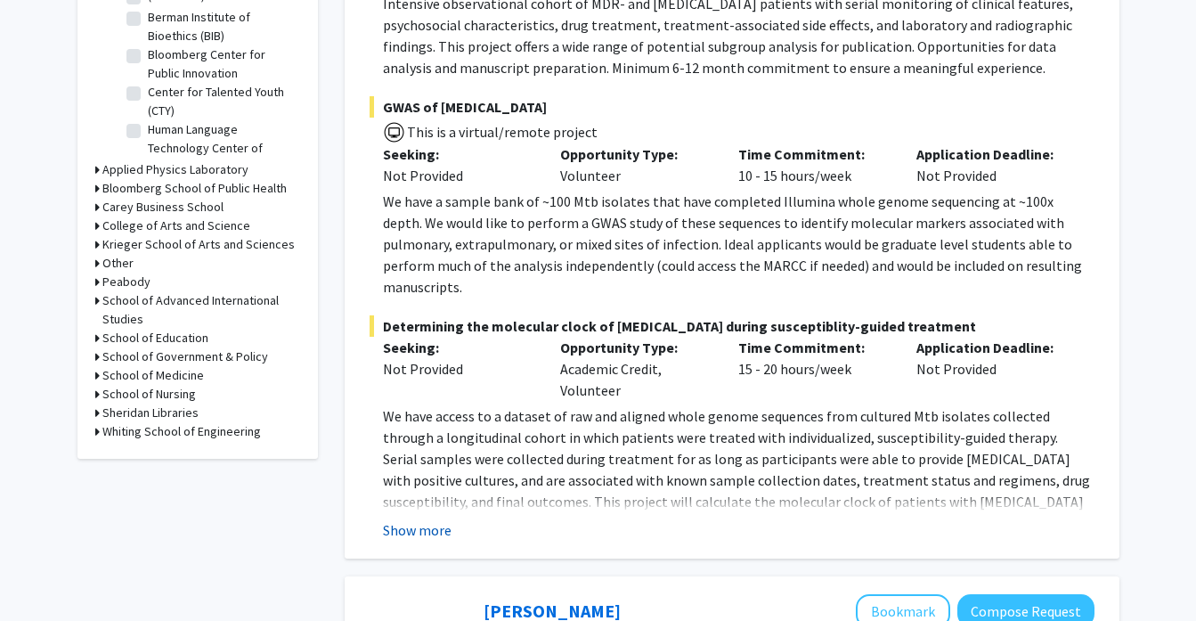
click at [413, 519] on button "Show more" at bounding box center [417, 529] width 69 height 21
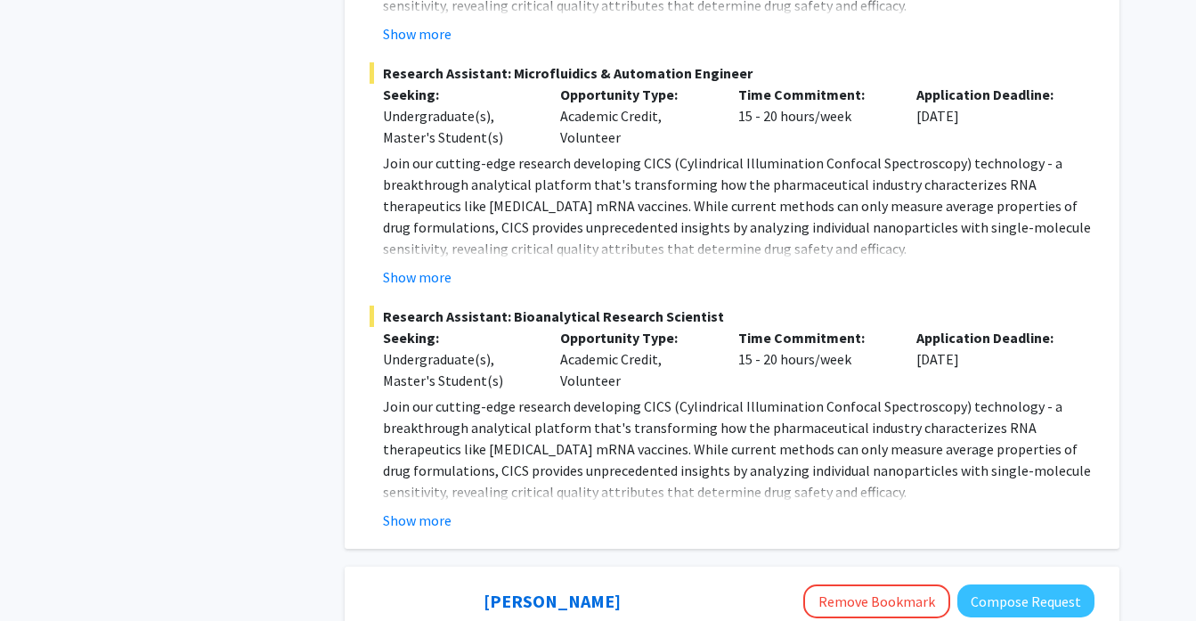
scroll to position [1778, 0]
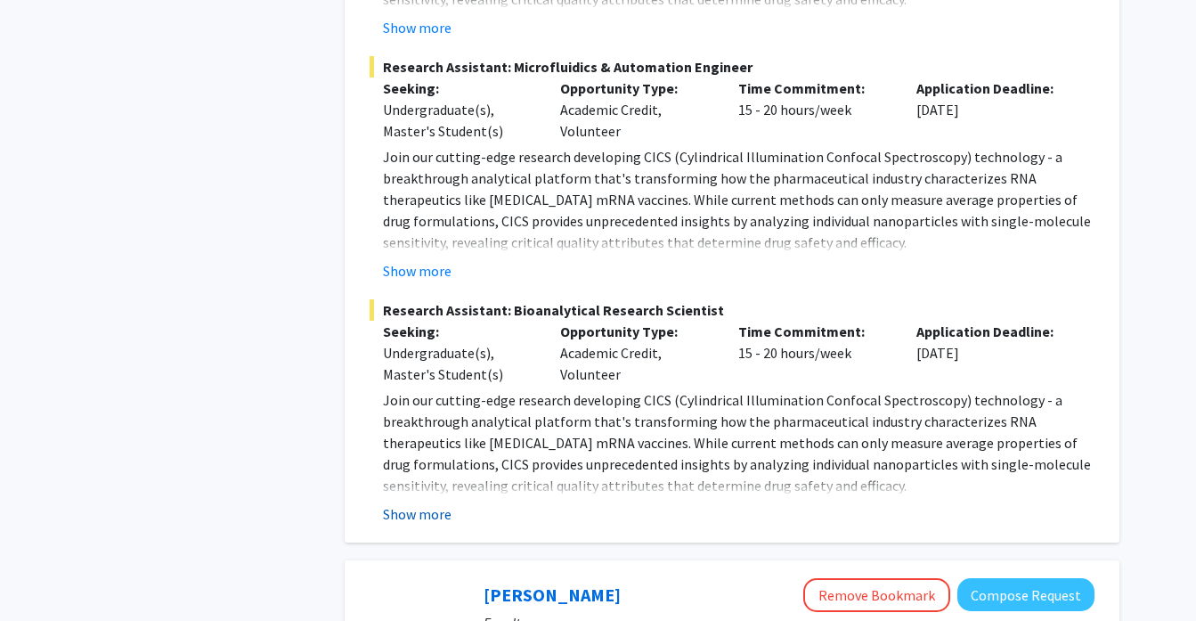
click at [408, 503] on button "Show more" at bounding box center [417, 513] width 69 height 21
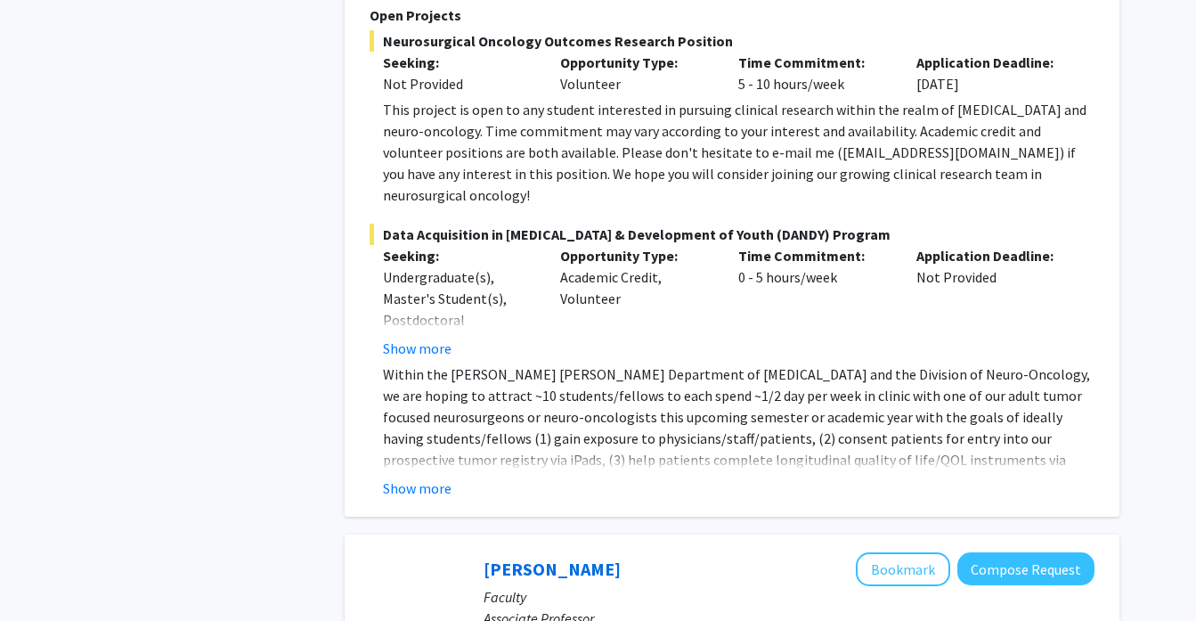
scroll to position [3507, 0]
click at [386, 476] on button "Show more" at bounding box center [417, 486] width 69 height 21
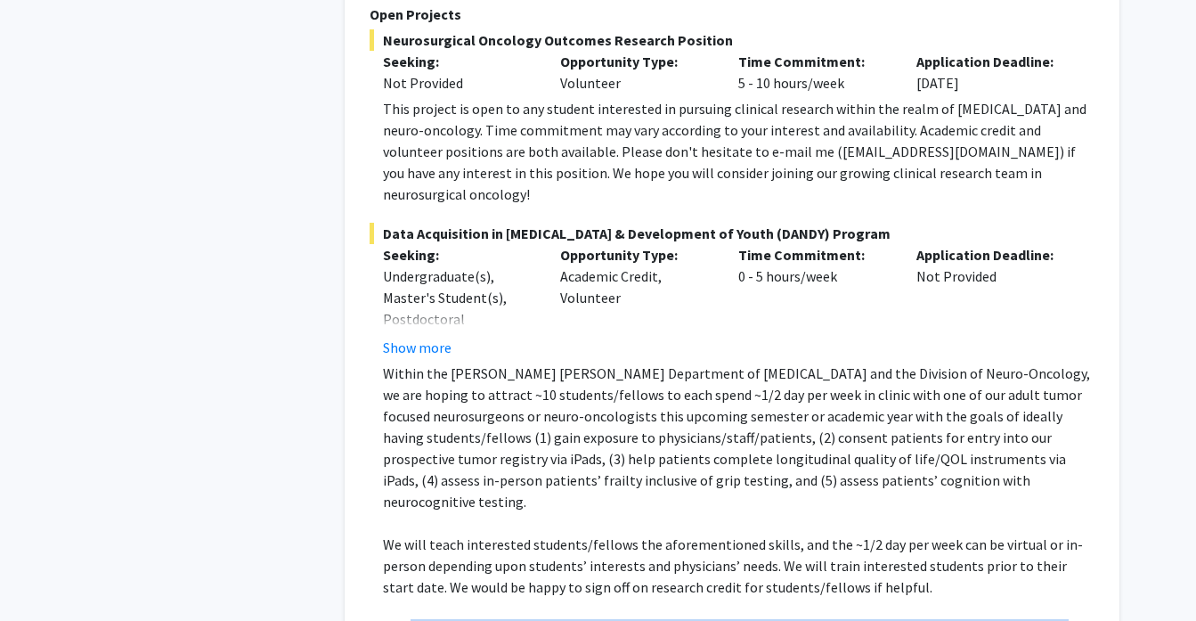
drag, startPoint x: 516, startPoint y: 539, endPoint x: 411, endPoint y: 501, distance: 111.9
click at [411, 501] on div "Within the [PERSON_NAME] [PERSON_NAME] Department of [MEDICAL_DATA] and the Div…" at bounding box center [739, 522] width 712 height 321
drag, startPoint x: 387, startPoint y: 496, endPoint x: 489, endPoint y: 518, distance: 104.8
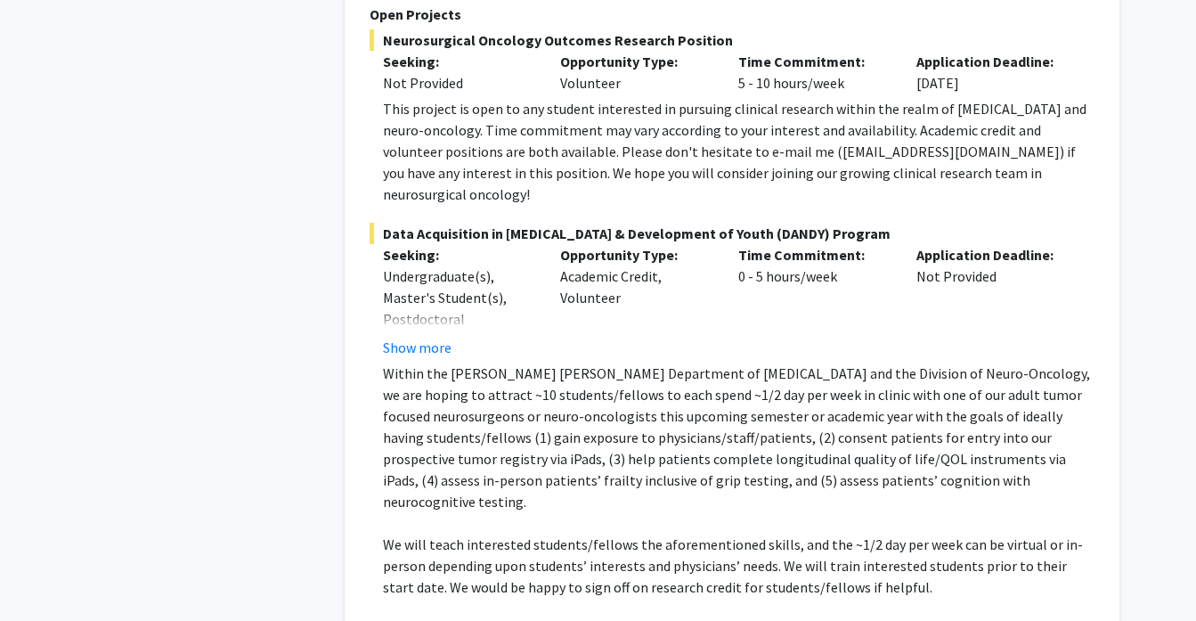
drag, startPoint x: 497, startPoint y: 525, endPoint x: 392, endPoint y: 510, distance: 106.1
drag, startPoint x: 369, startPoint y: 510, endPoint x: 487, endPoint y: 525, distance: 119.4
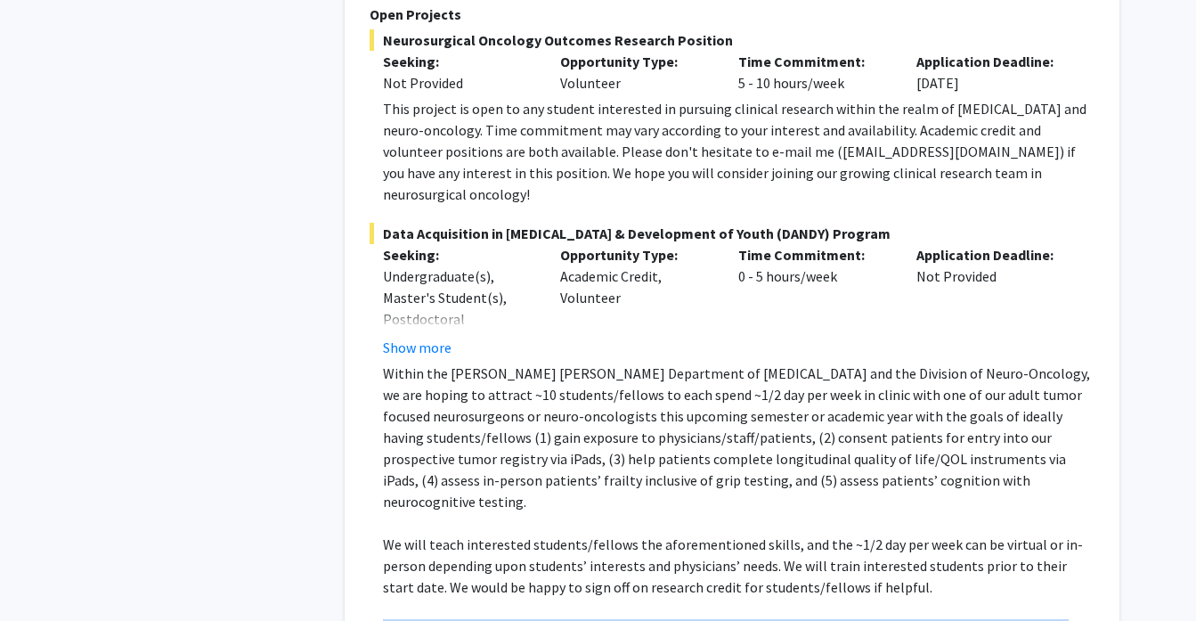
click at [488, 525] on fg-read-more "Within the [PERSON_NAME] [PERSON_NAME] Department of [MEDICAL_DATA] and the Div…" at bounding box center [732, 536] width 725 height 349
drag, startPoint x: 502, startPoint y: 525, endPoint x: 395, endPoint y: 519, distance: 107.9
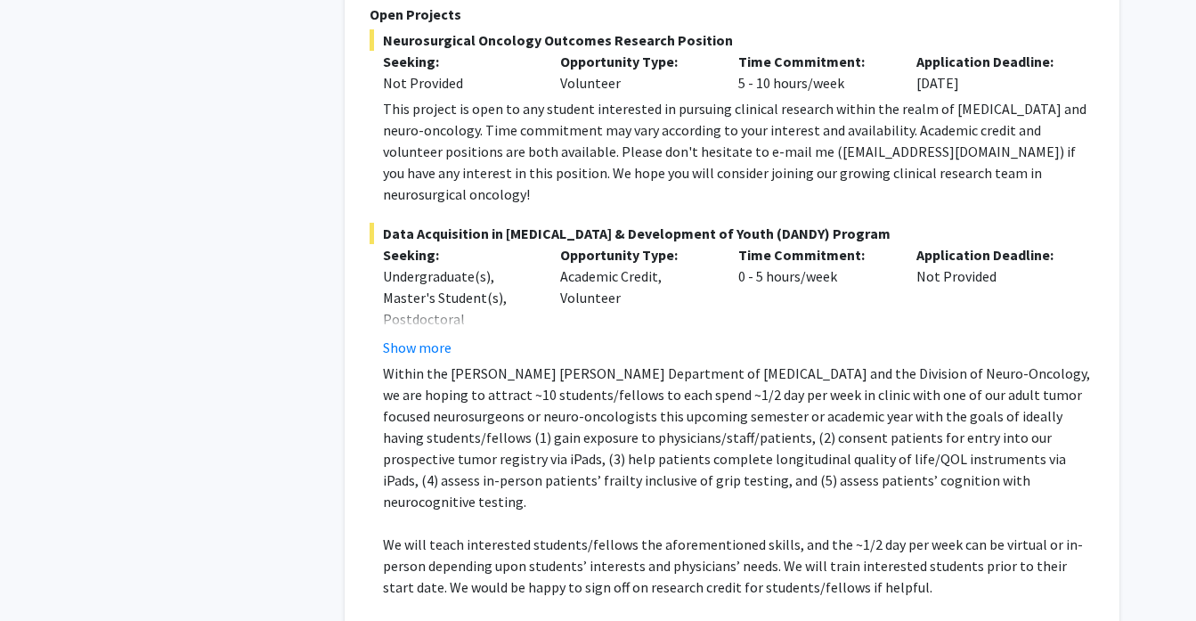
drag, startPoint x: 389, startPoint y: 517, endPoint x: 497, endPoint y: 528, distance: 108.4
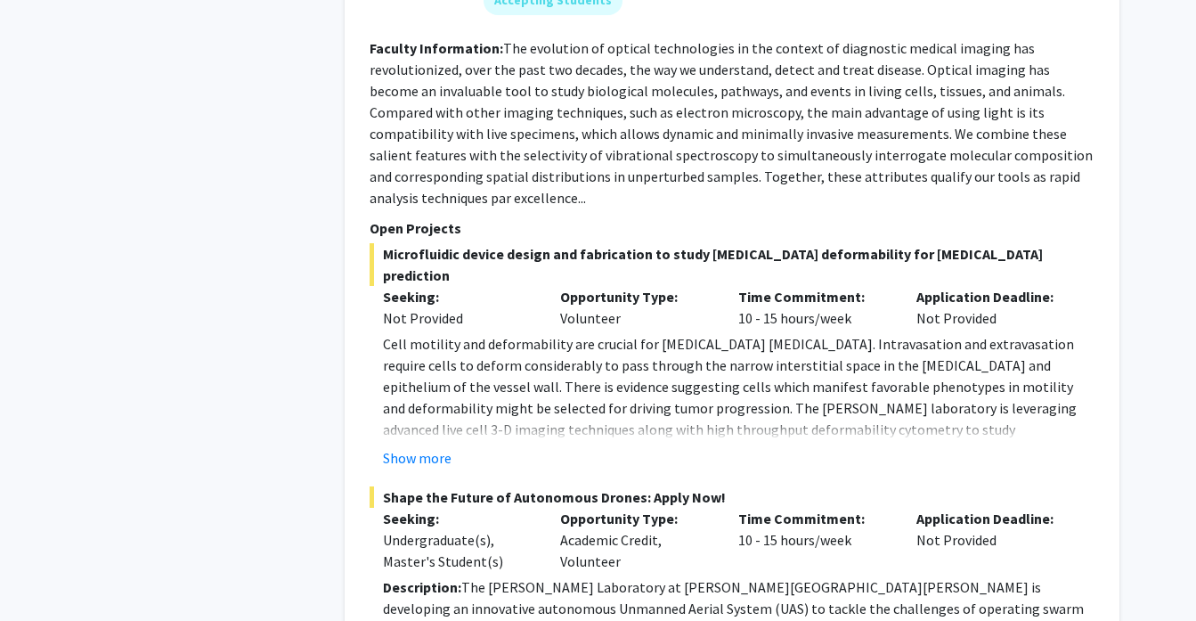
scroll to position [4553, 0]
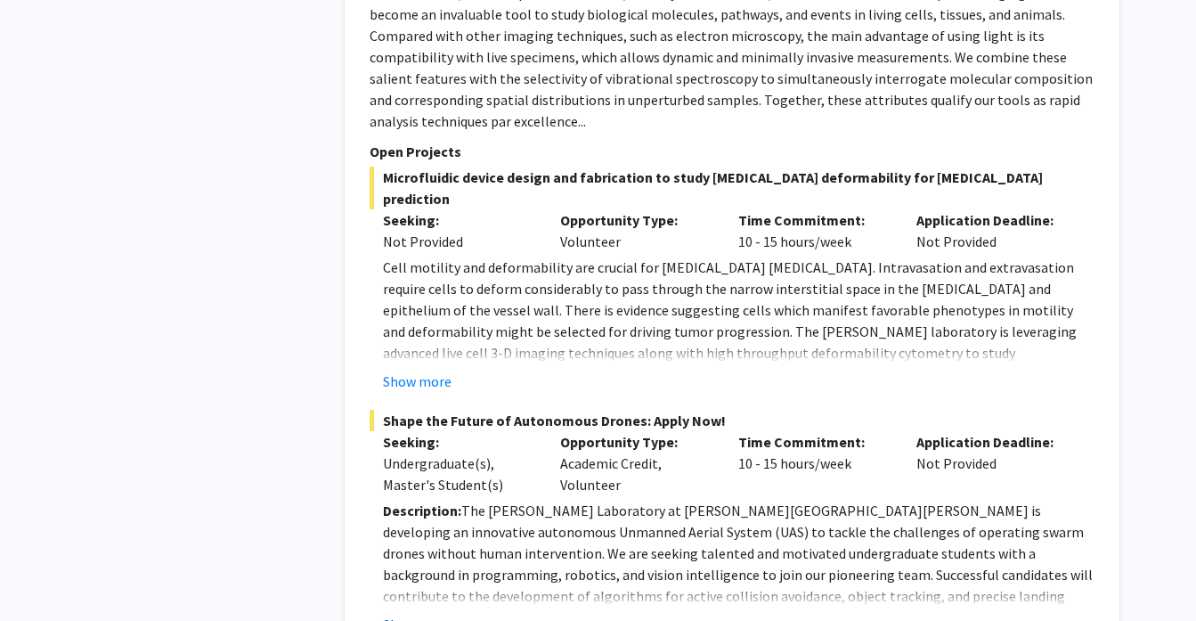
click at [418, 614] on button "Show more" at bounding box center [417, 624] width 69 height 21
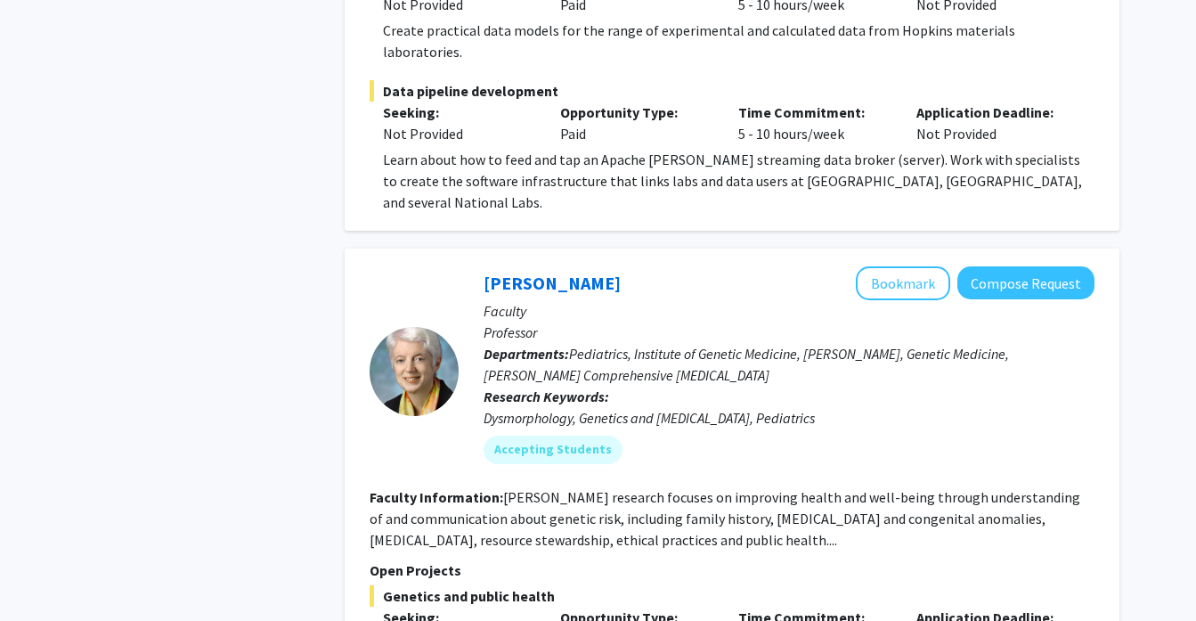
scroll to position [8048, 0]
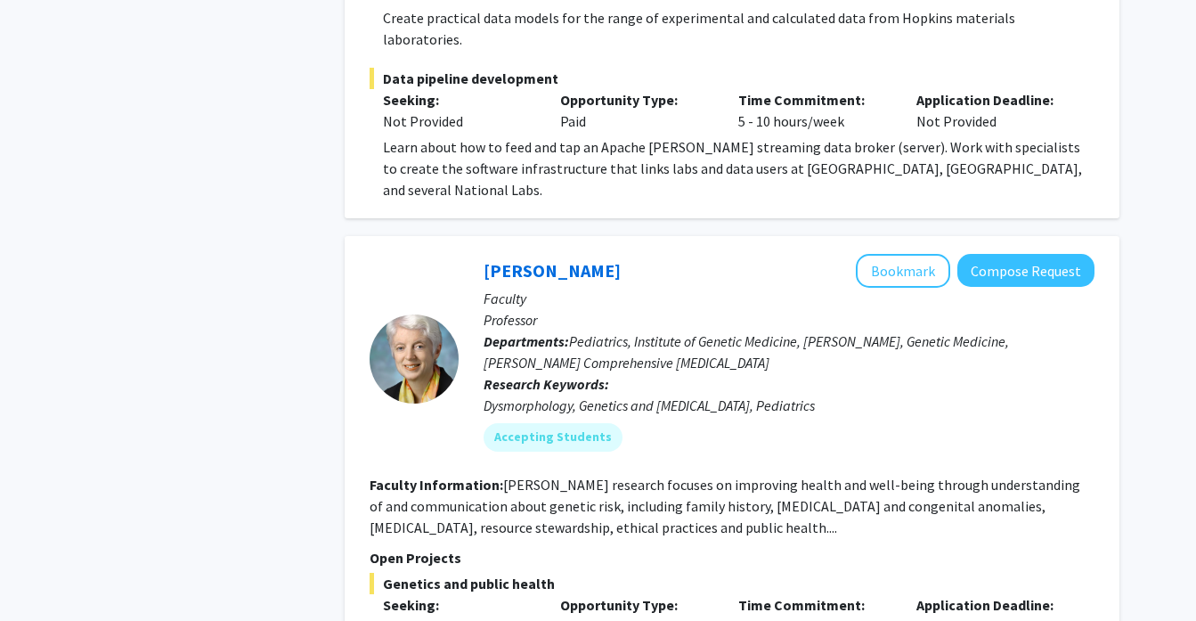
scroll to position [8067, 0]
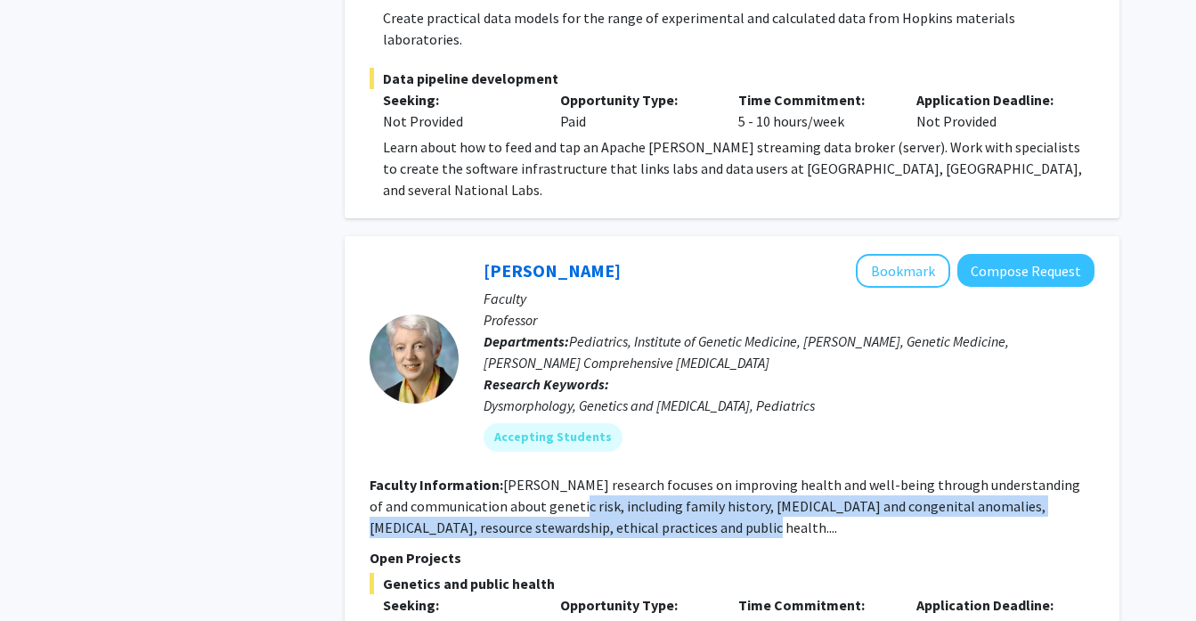
drag, startPoint x: 538, startPoint y: 268, endPoint x: 688, endPoint y: 300, distance: 153.0
click at [688, 476] on fg-read-more "[PERSON_NAME] research focuses on improving health and well-being through under…" at bounding box center [725, 506] width 711 height 61
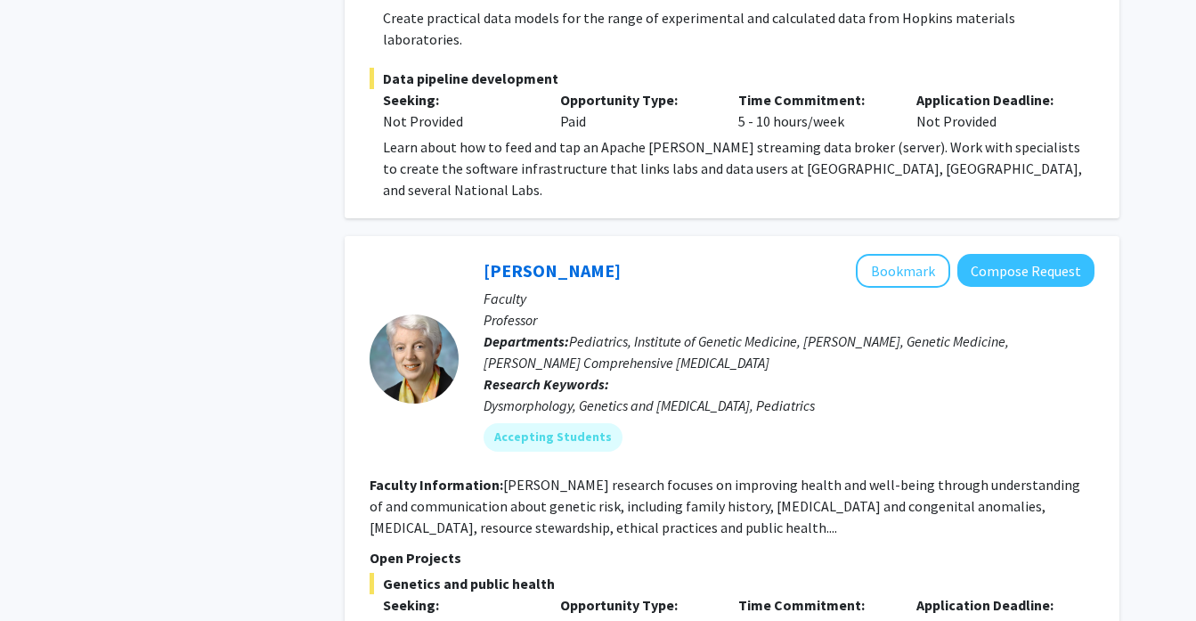
click at [704, 474] on section "Faculty Information: [PERSON_NAME] research focuses on improving health and wel…" at bounding box center [732, 506] width 725 height 64
drag, startPoint x: 711, startPoint y: 300, endPoint x: 556, endPoint y: 287, distance: 155.5
click at [556, 476] on fg-read-more "[PERSON_NAME] research focuses on improving health and well-being through under…" at bounding box center [725, 506] width 711 height 61
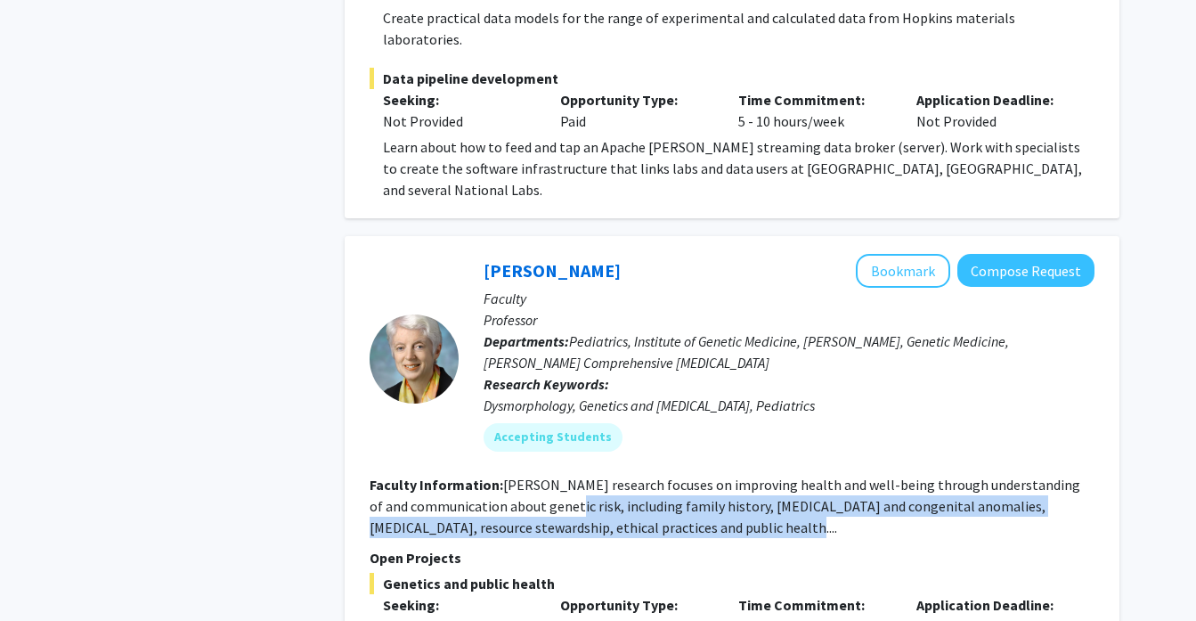
drag, startPoint x: 534, startPoint y: 279, endPoint x: 654, endPoint y: 303, distance: 121.7
click at [654, 474] on section "Faculty Information: [PERSON_NAME] research focuses on improving health and wel…" at bounding box center [732, 506] width 725 height 64
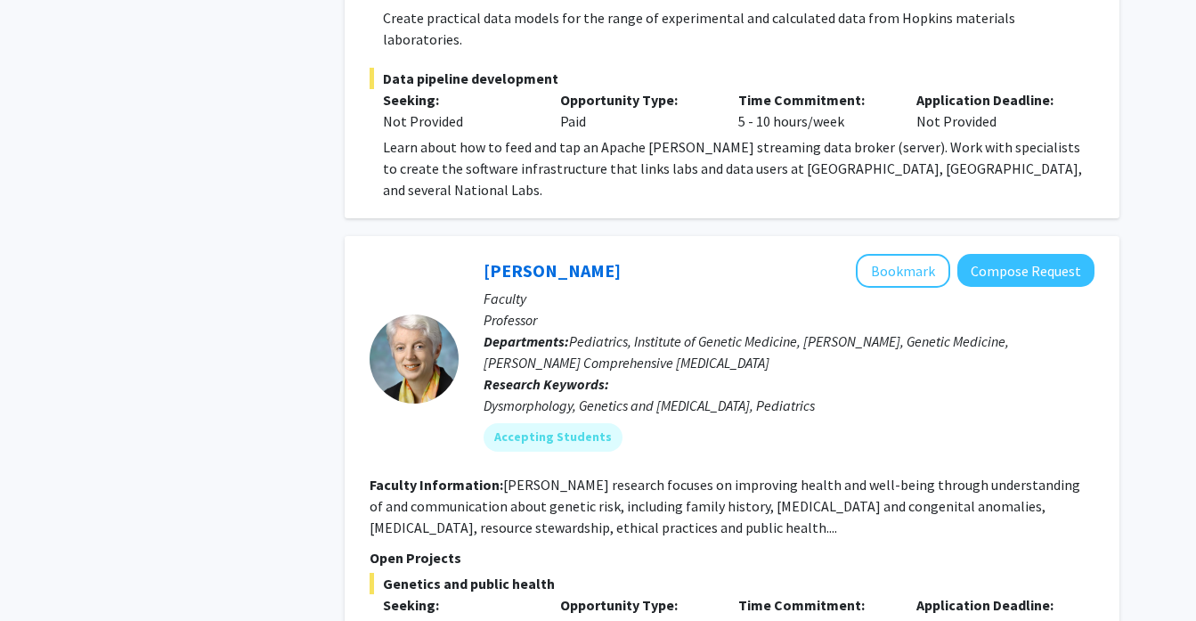
click at [668, 309] on fg-search-faculty "[PERSON_NAME] Bookmark Compose Request Faculty Professor Departments: Pediatric…" at bounding box center [732, 547] width 725 height 587
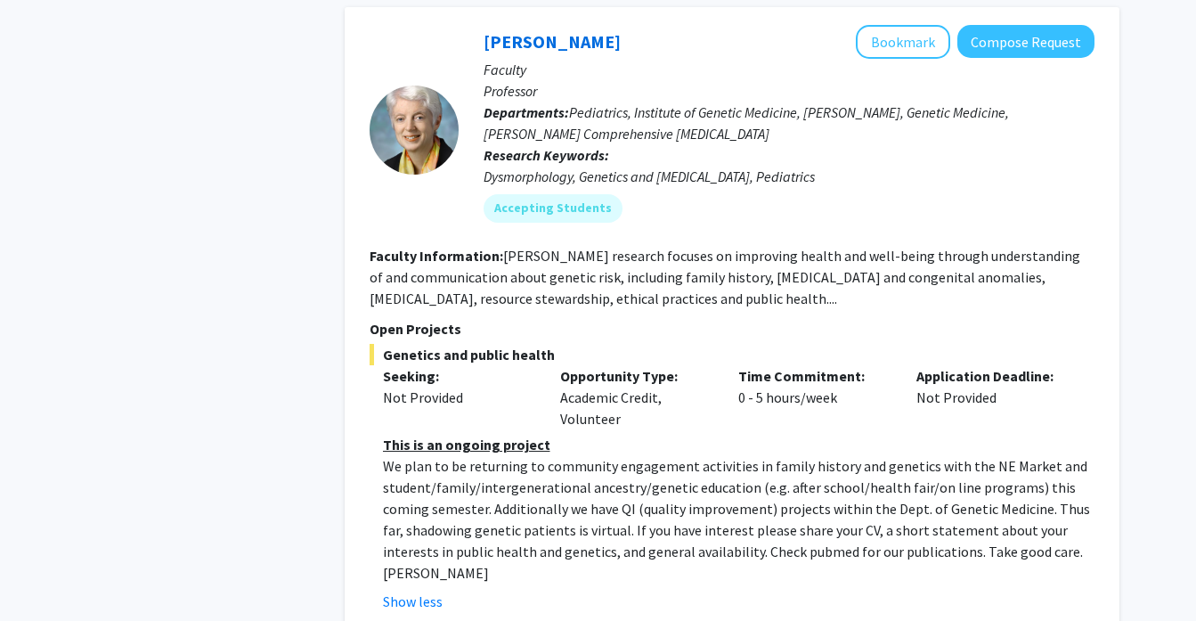
scroll to position [8302, 0]
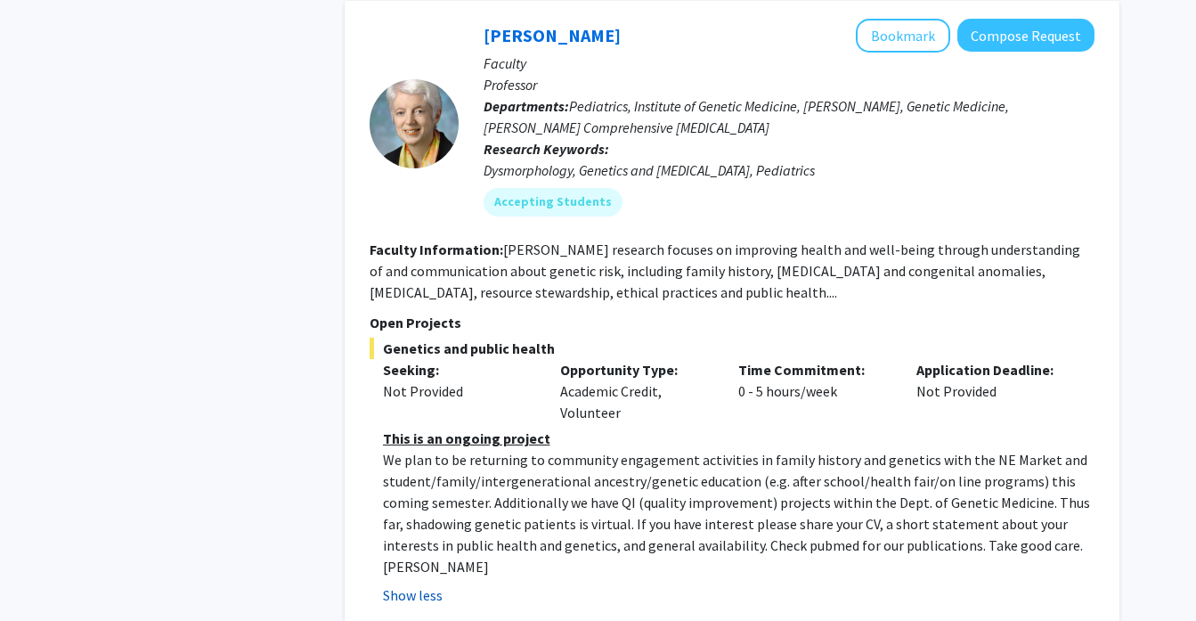
click at [411, 584] on button "Show less" at bounding box center [413, 594] width 60 height 21
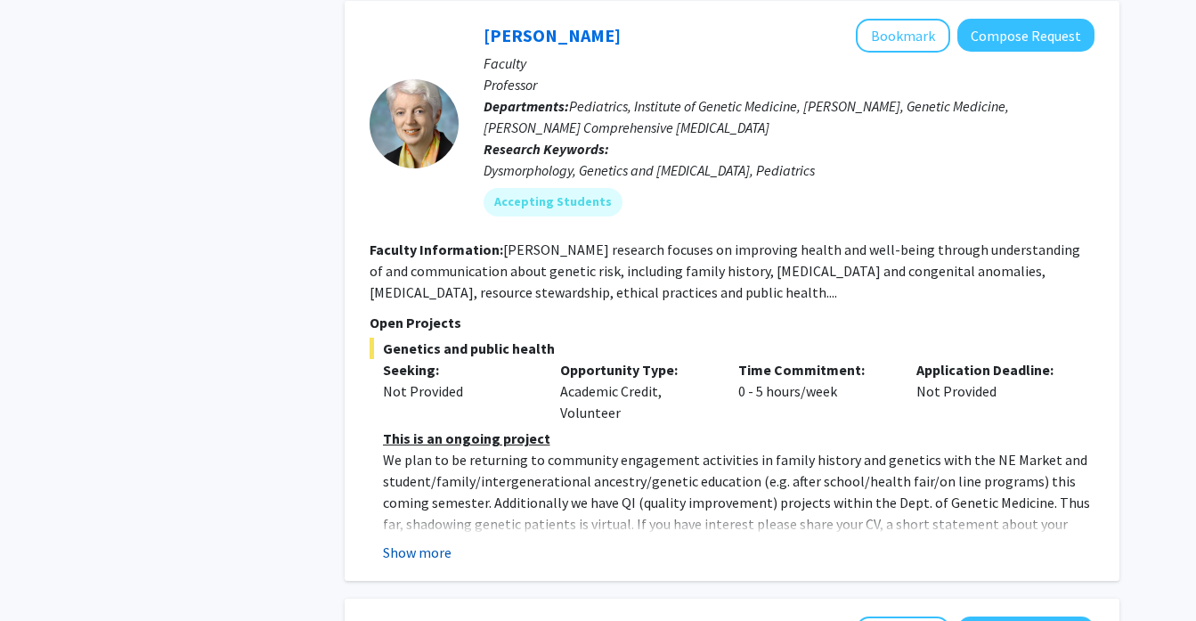
click at [411, 336] on div "[PERSON_NAME] Bookmark Compose Request Faculty Professor Departments: Pediatric…" at bounding box center [732, 291] width 775 height 580
click at [411, 541] on button "Show more" at bounding box center [417, 551] width 69 height 21
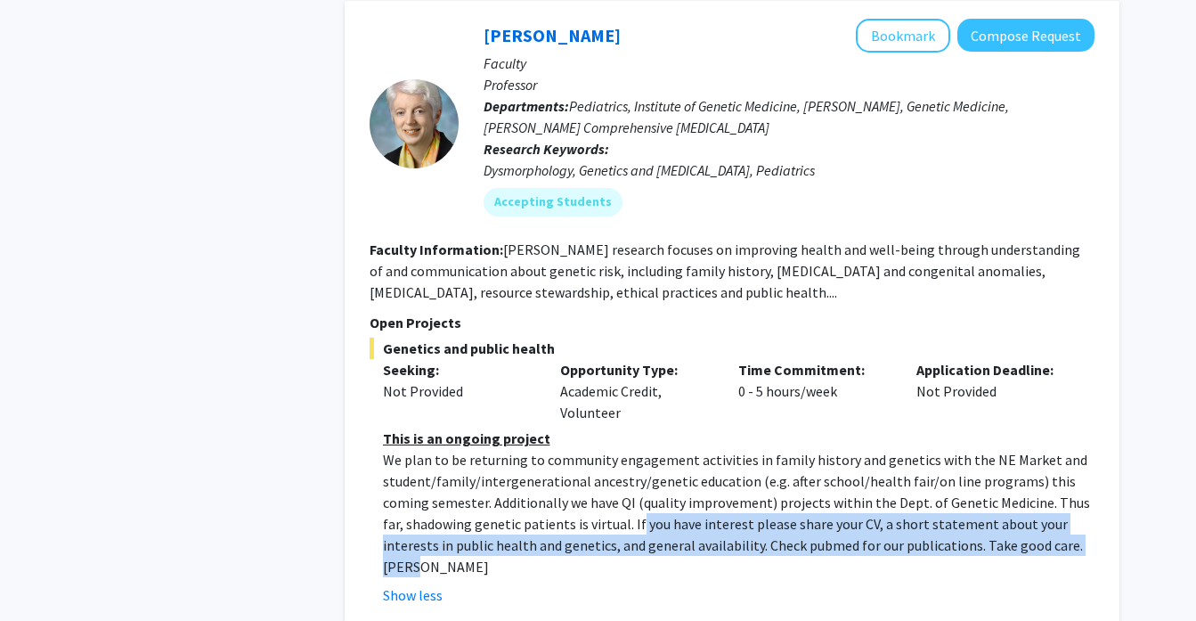
drag, startPoint x: 613, startPoint y: 293, endPoint x: 725, endPoint y: 322, distance: 115.8
click at [725, 449] on p "We plan to be returning to community engagement activities in family history an…" at bounding box center [739, 513] width 712 height 128
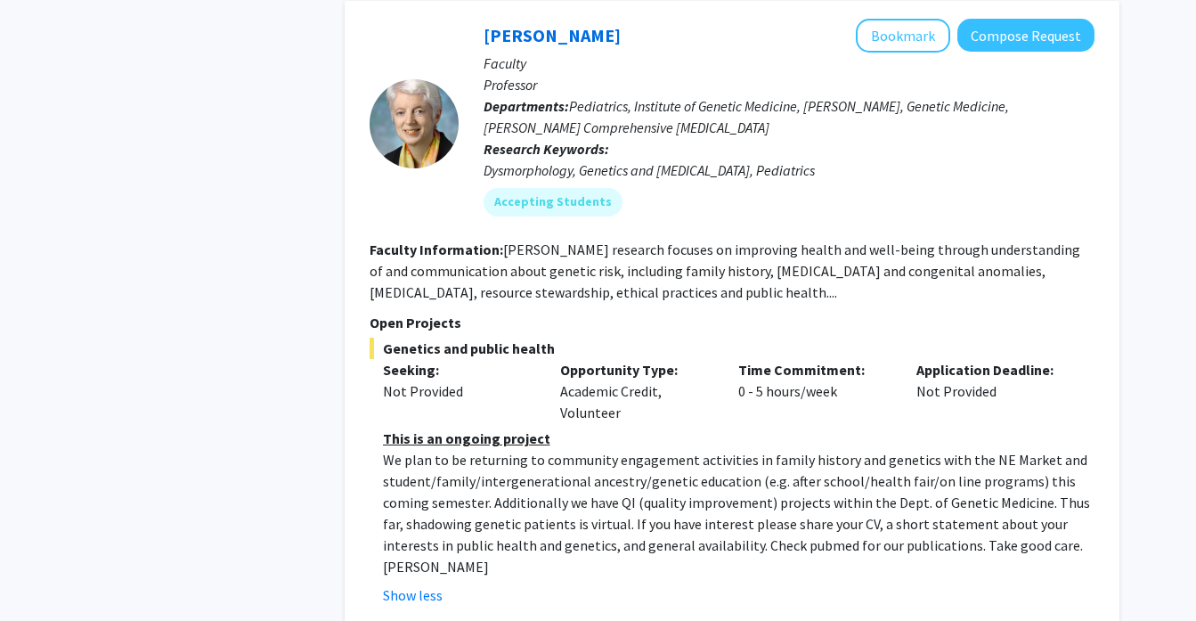
click at [769, 449] on p "We plan to be returning to community engagement activities in family history an…" at bounding box center [739, 513] width 712 height 128
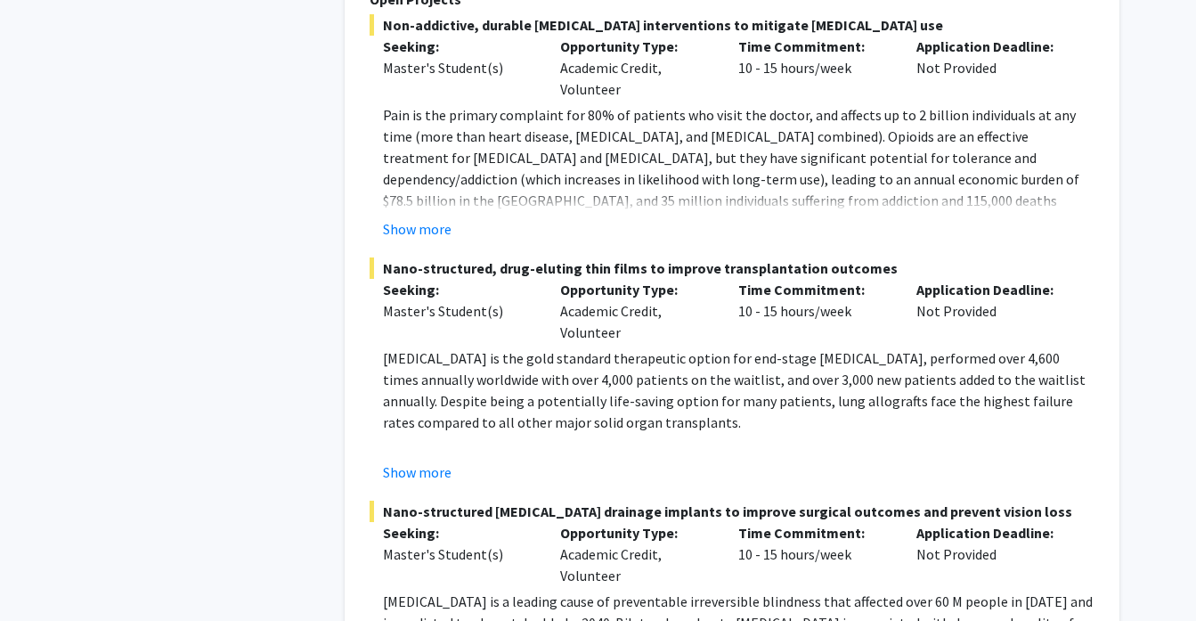
scroll to position [10121, 0]
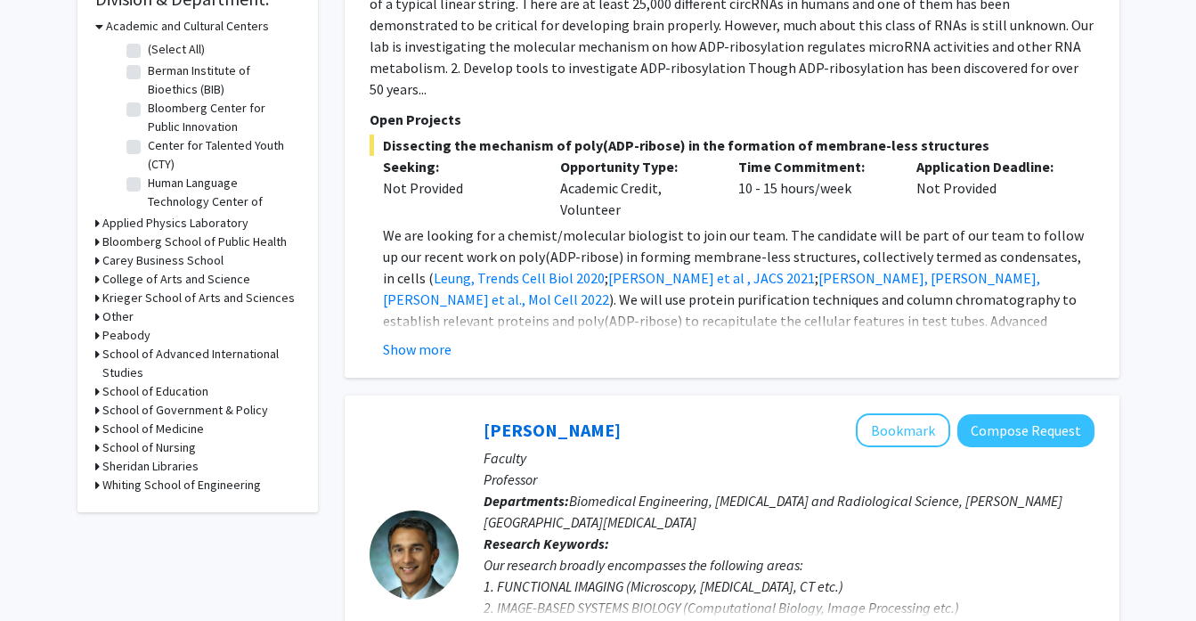
scroll to position [581, 0]
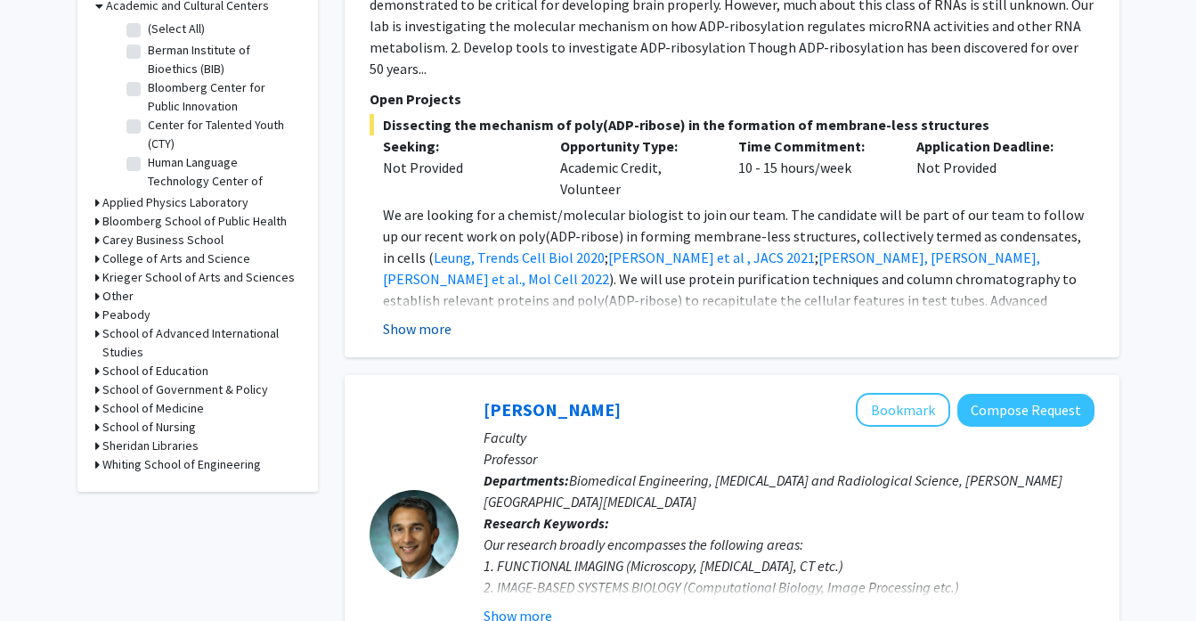
click at [429, 318] on button "Show more" at bounding box center [417, 328] width 69 height 21
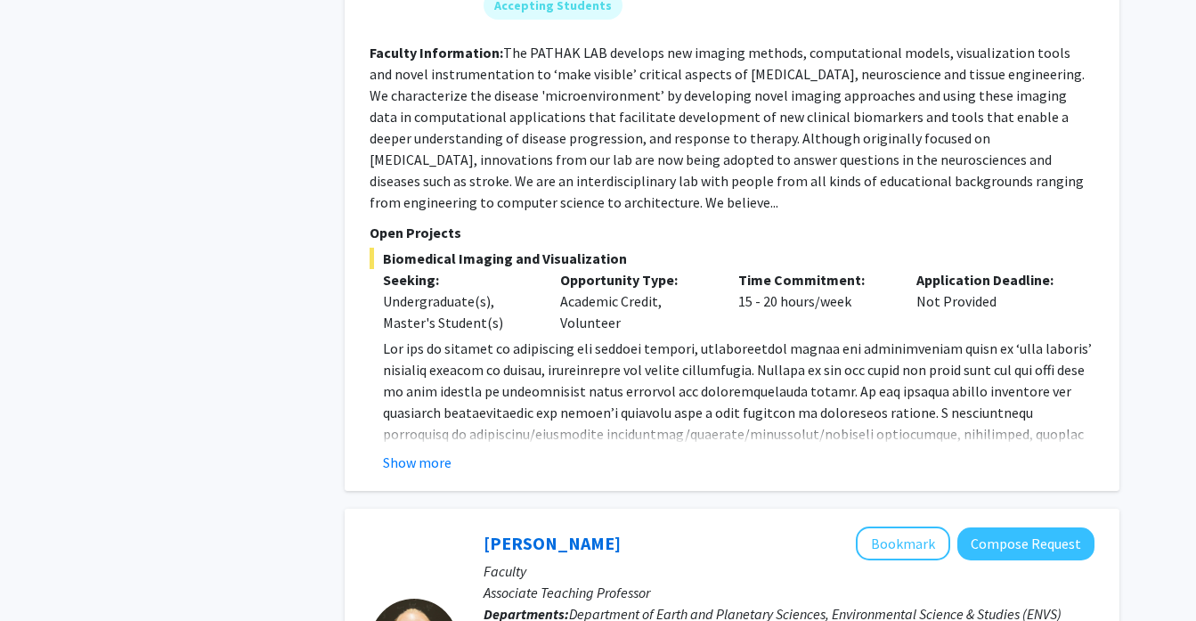
scroll to position [1290, 0]
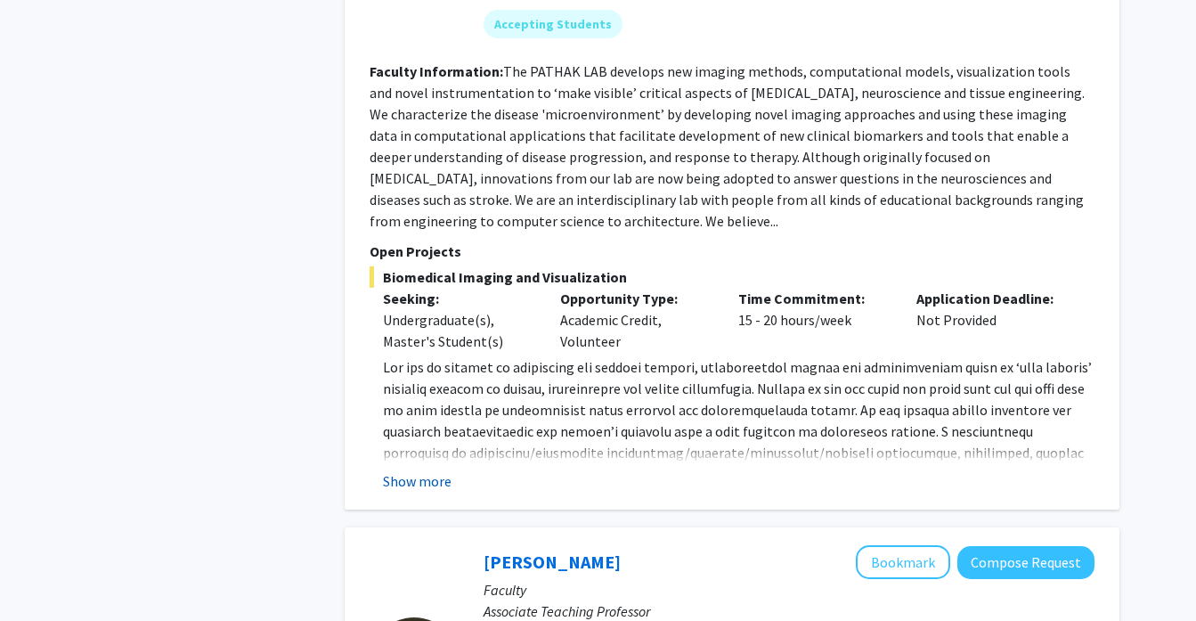
click at [403, 470] on button "Show more" at bounding box center [417, 480] width 69 height 21
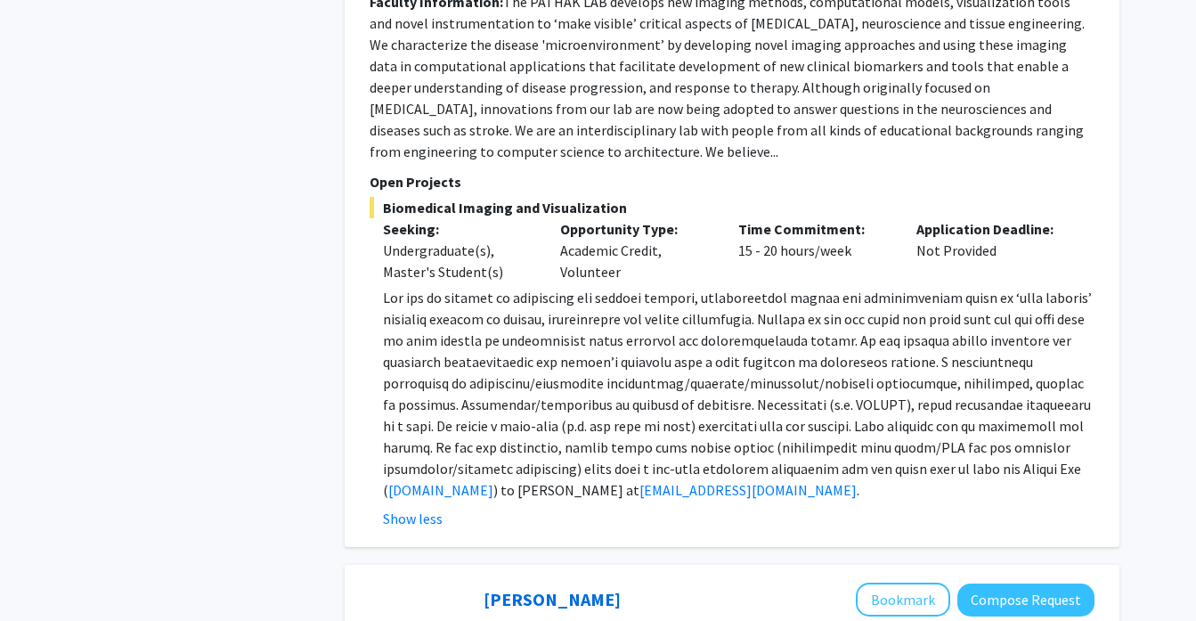
scroll to position [1360, 0]
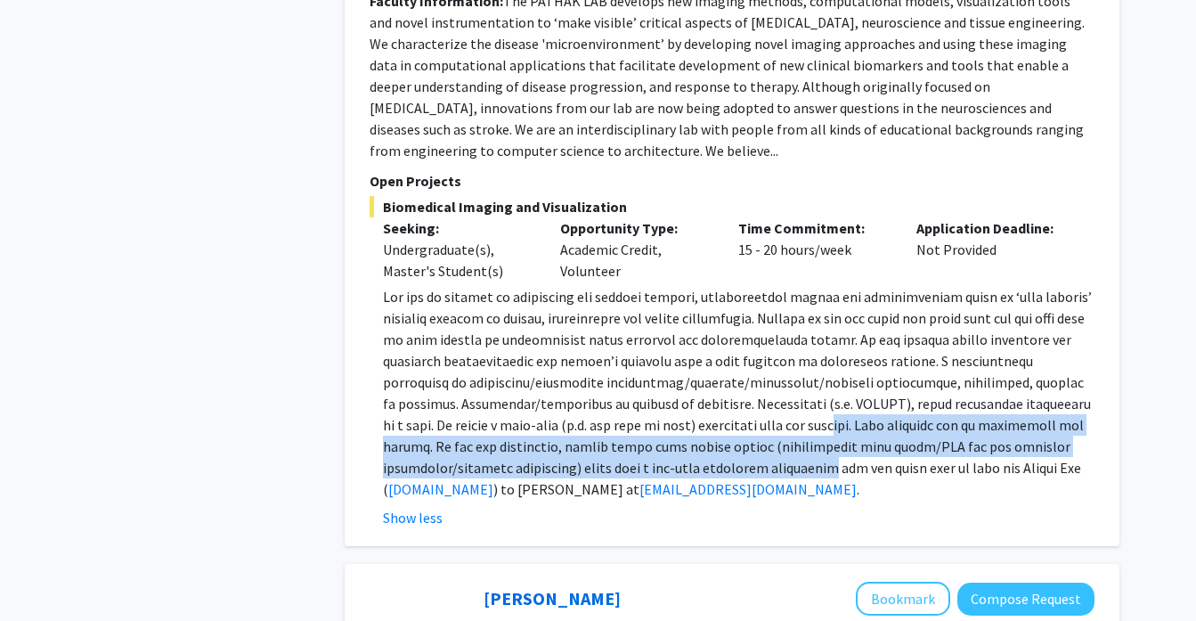
drag, startPoint x: 788, startPoint y: 374, endPoint x: 719, endPoint y: 419, distance: 83.0
click at [719, 419] on p "[DOMAIN_NAME] ) to [PERSON_NAME] at [EMAIL_ADDRESS][DOMAIN_NAME] ." at bounding box center [739, 393] width 712 height 214
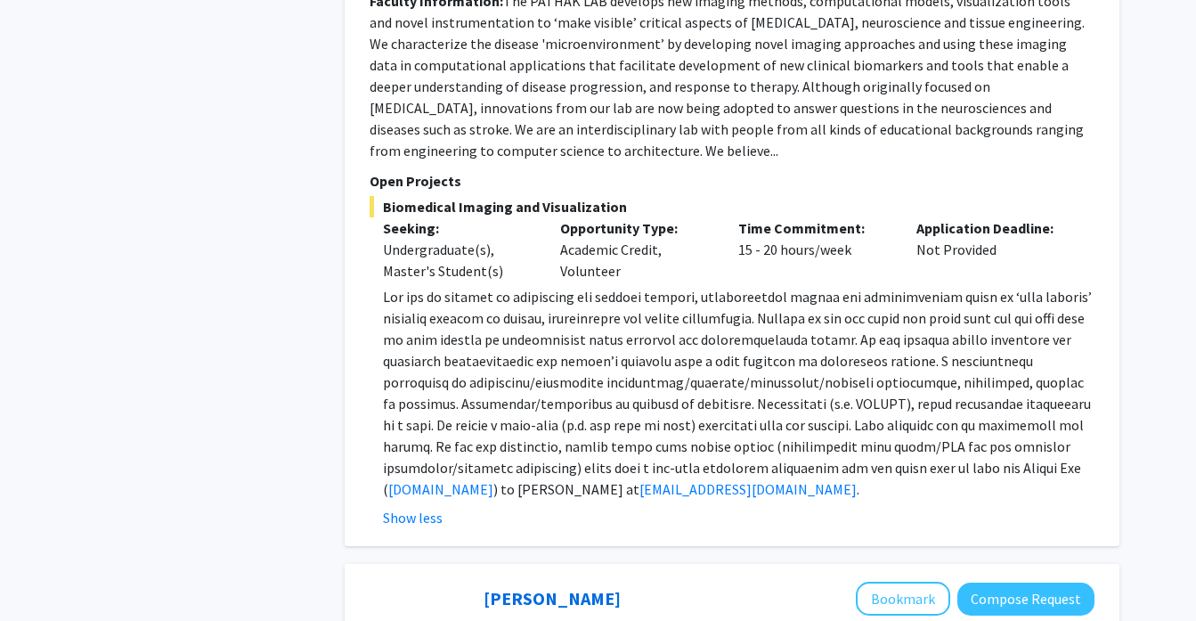
click at [722, 421] on span at bounding box center [737, 393] width 709 height 210
drag, startPoint x: 704, startPoint y: 406, endPoint x: 641, endPoint y: 445, distance: 74.4
click at [641, 445] on p "[DOMAIN_NAME] ) to [PERSON_NAME] at [EMAIL_ADDRESS][DOMAIN_NAME] ." at bounding box center [739, 393] width 712 height 214
click at [650, 428] on span at bounding box center [737, 393] width 709 height 210
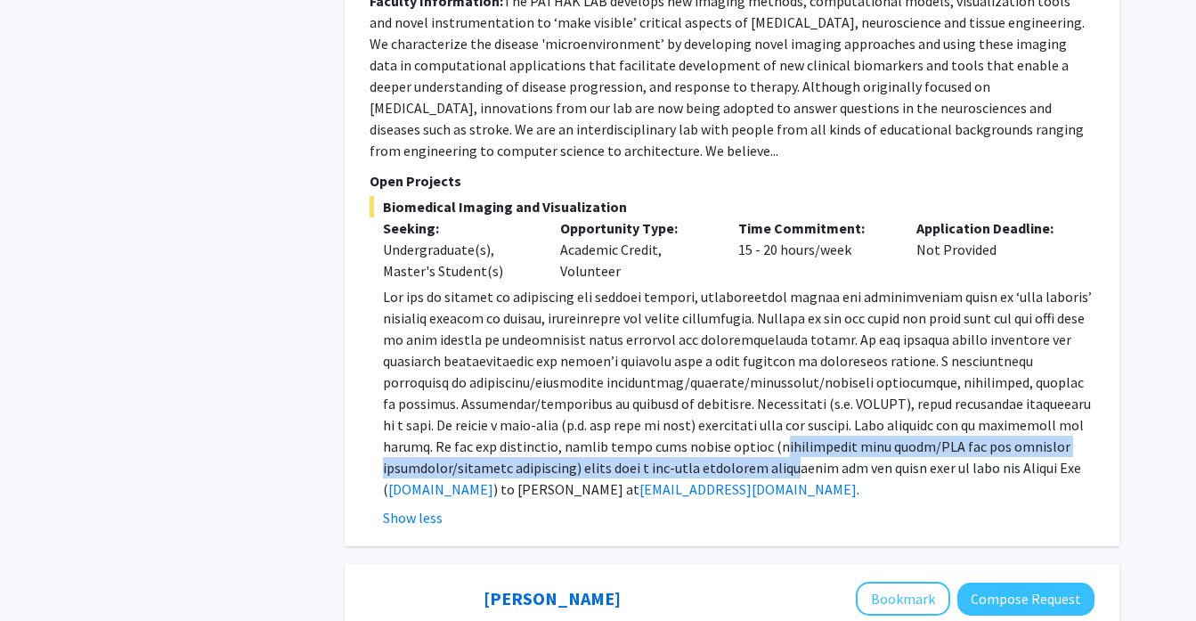
drag, startPoint x: 700, startPoint y: 398, endPoint x: 688, endPoint y: 428, distance: 32.7
click at [688, 428] on span at bounding box center [737, 393] width 709 height 210
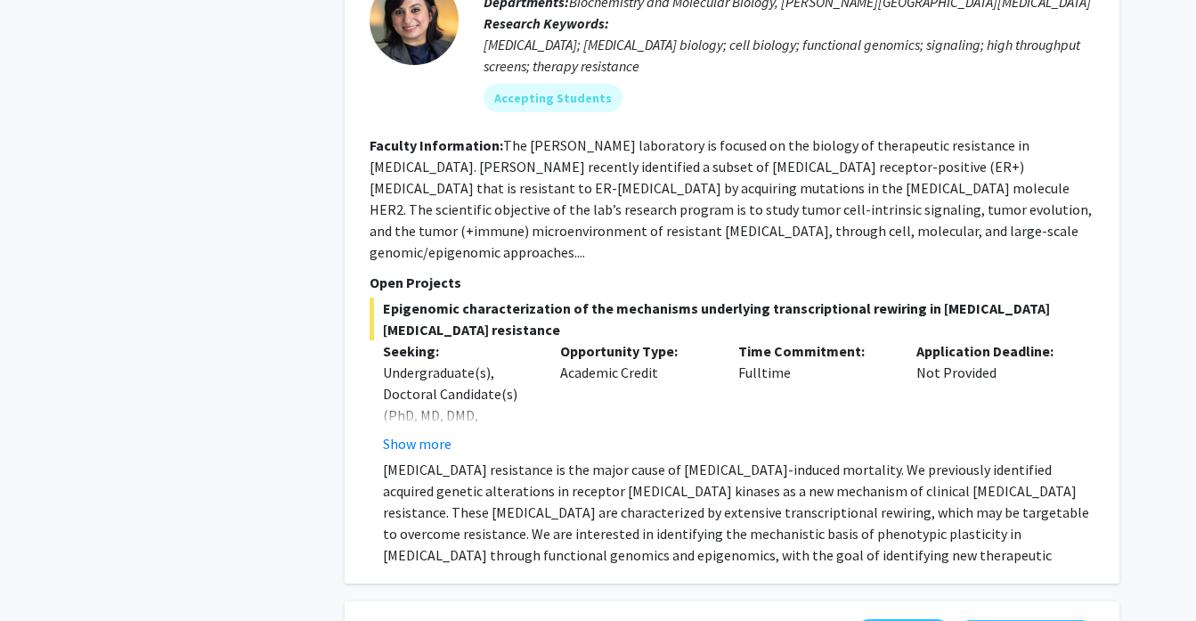
scroll to position [2664, 0]
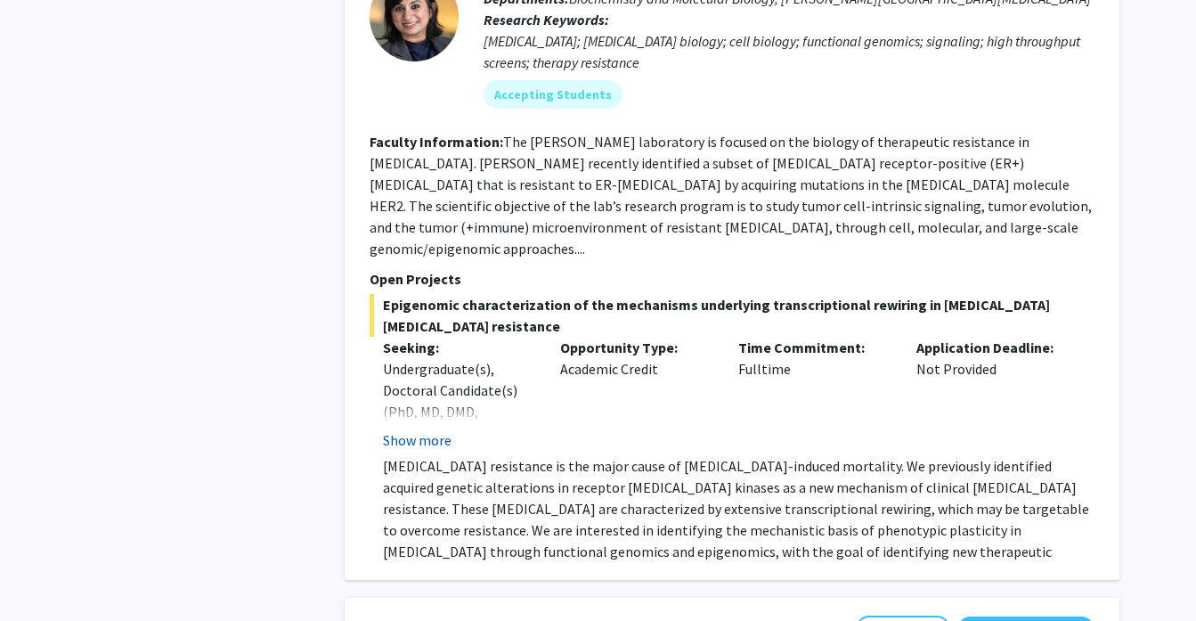
click at [407, 429] on button "Show more" at bounding box center [417, 439] width 69 height 21
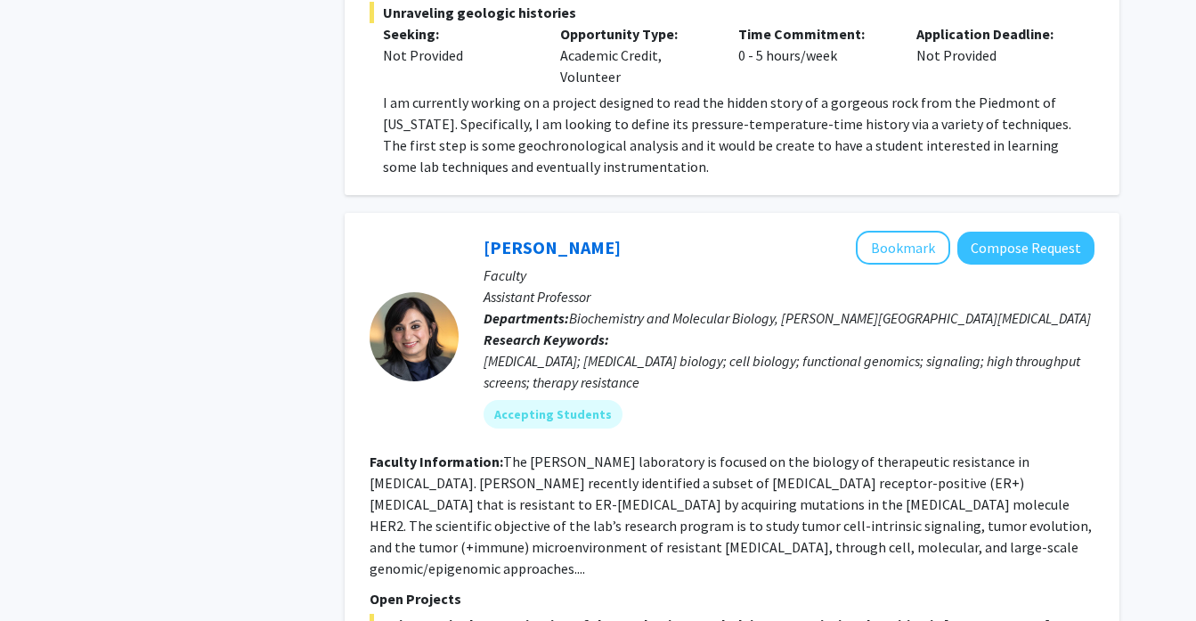
scroll to position [2341, 0]
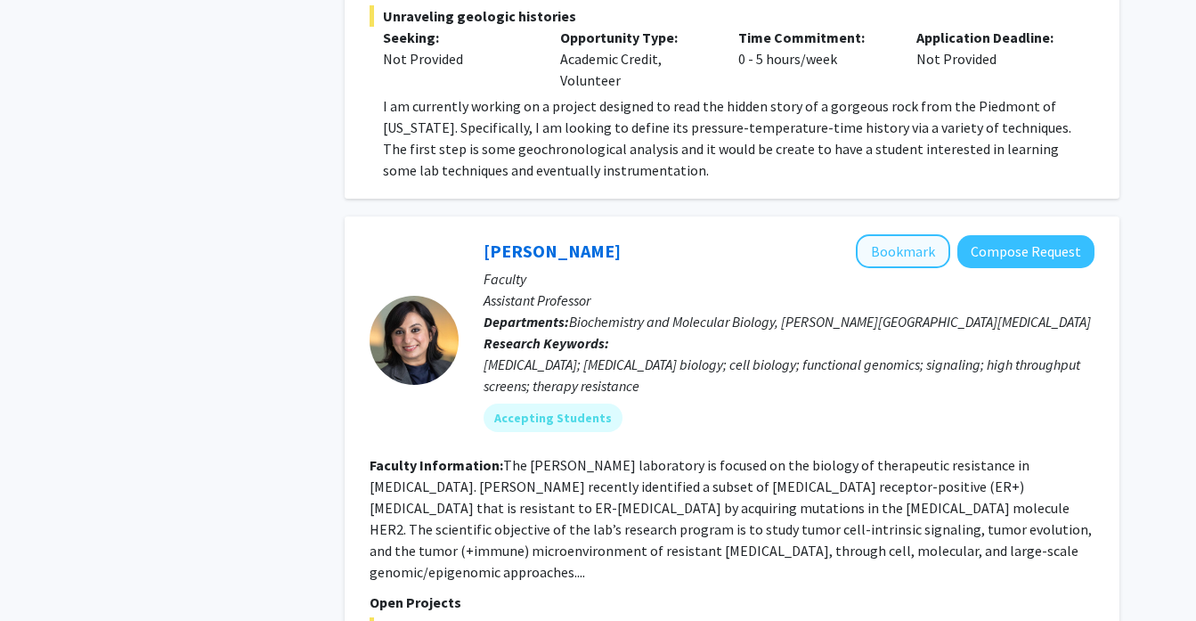
click at [873, 234] on button "Bookmark" at bounding box center [903, 251] width 94 height 34
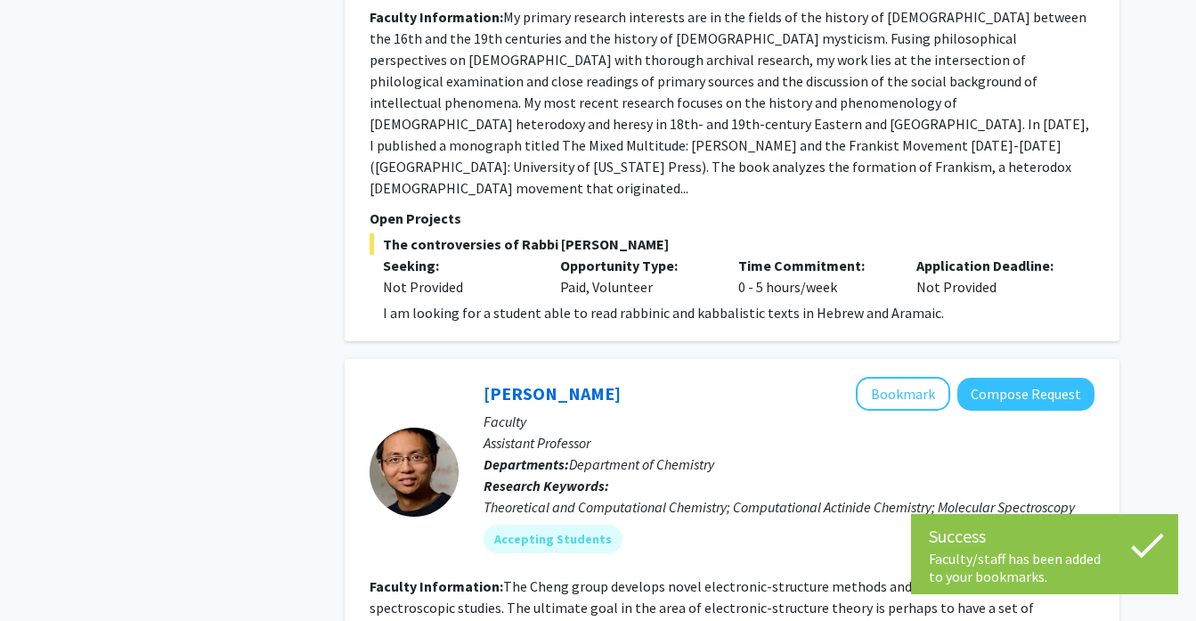
scroll to position [3970, 0]
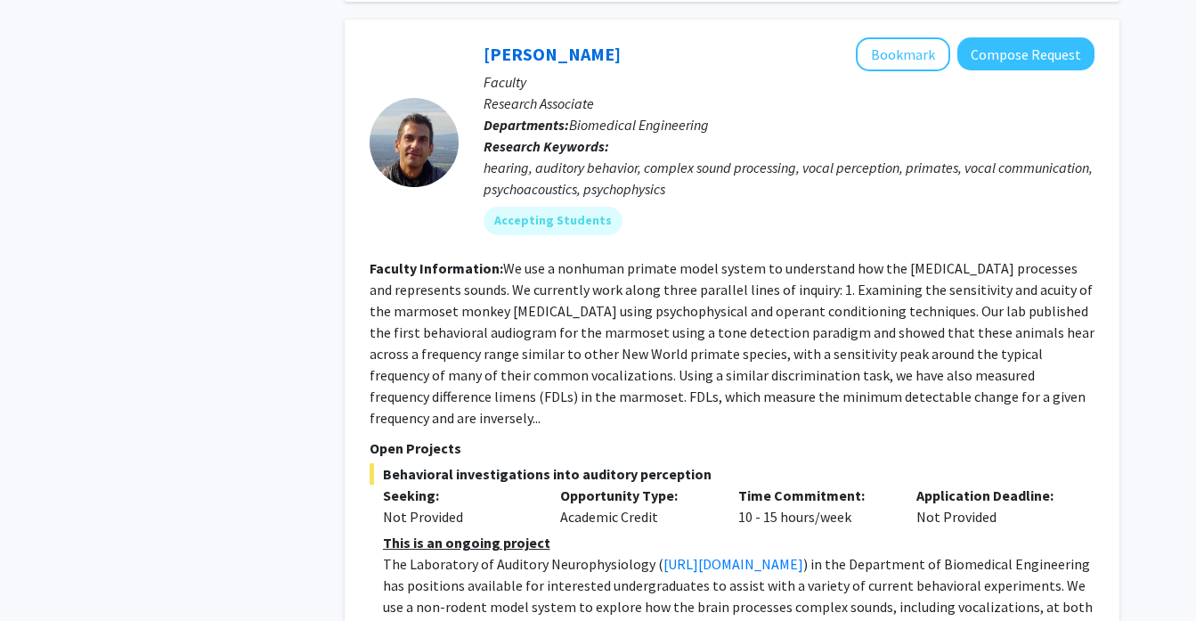
scroll to position [5442, 0]
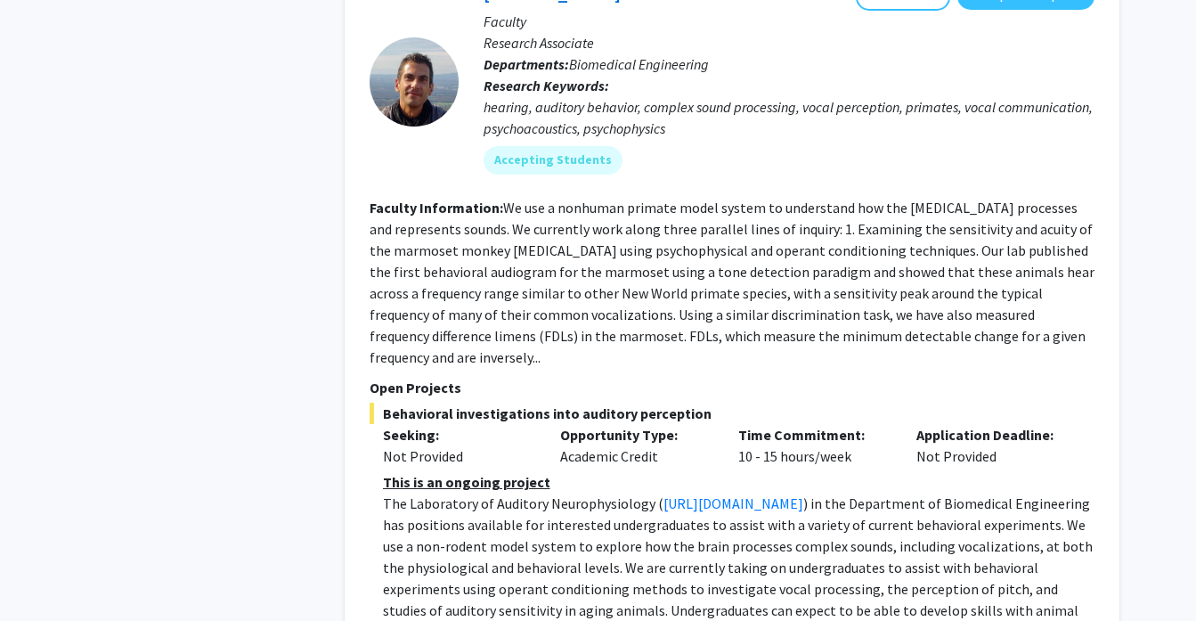
scroll to position [5504, 0]
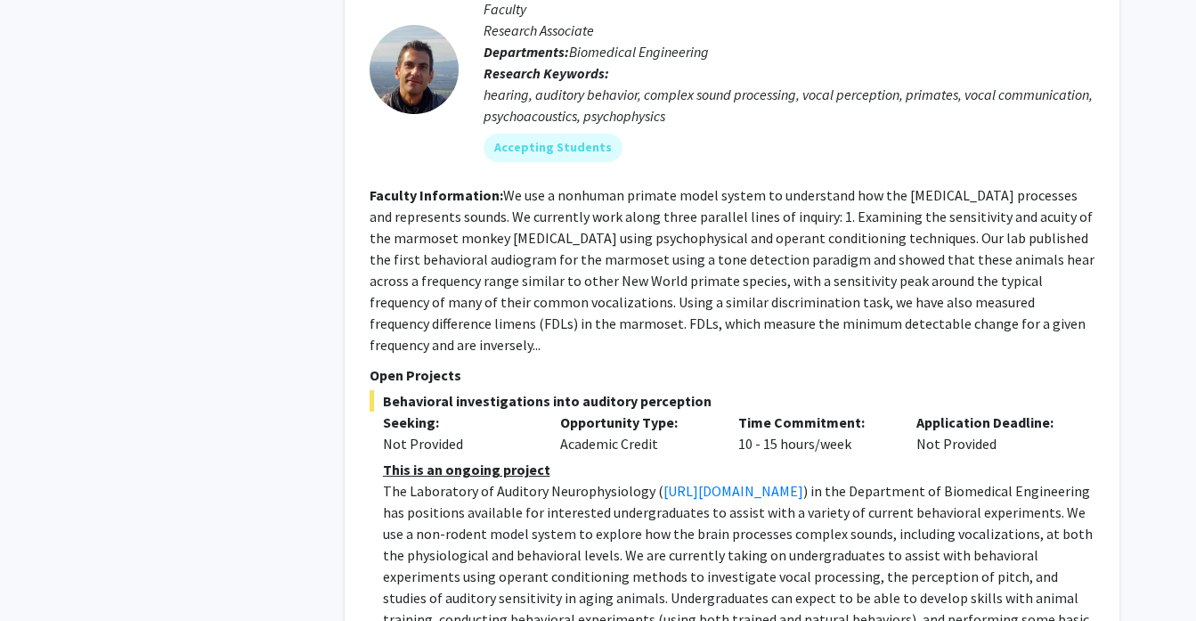
drag, startPoint x: 688, startPoint y: 470, endPoint x: 688, endPoint y: 502, distance: 32.1
click at [689, 503] on p "The Laboratory of Auditory Neurophysiology ( [URL][DOMAIN_NAME] ) in the Depart…" at bounding box center [739, 587] width 712 height 214
click at [677, 480] on p "The Laboratory of Auditory Neurophysiology ( [URL][DOMAIN_NAME] ) in the Depart…" at bounding box center [739, 587] width 712 height 214
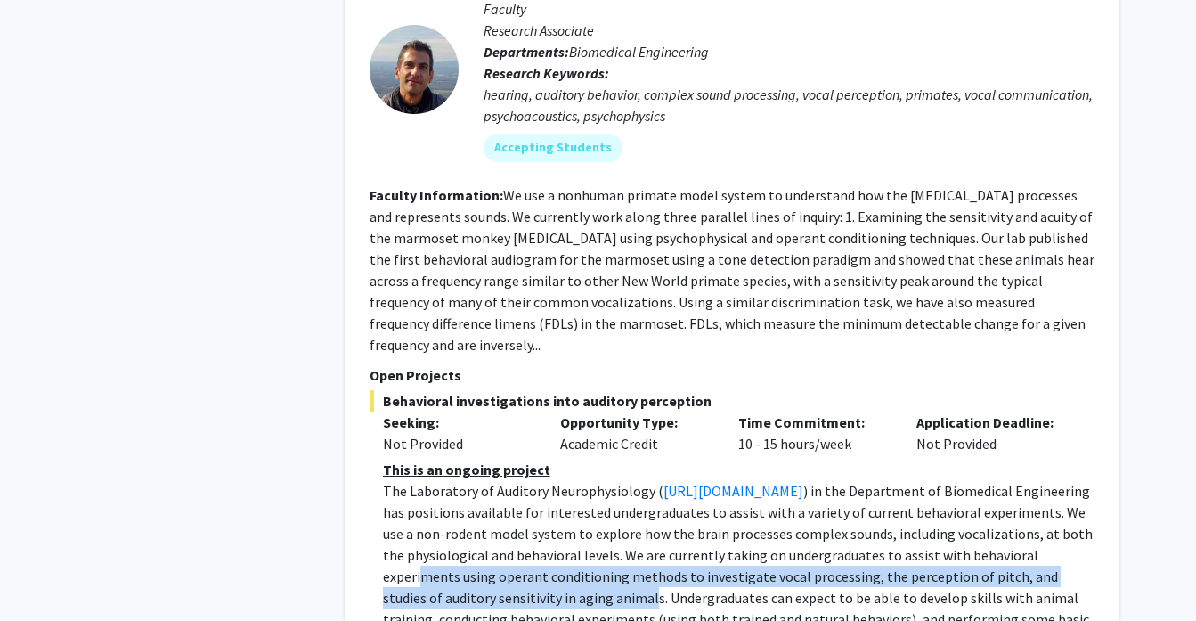
drag, startPoint x: 662, startPoint y: 400, endPoint x: 888, endPoint y: 424, distance: 227.5
click at [888, 482] on span ") in the Department of Biomedical Engineering has positions available for inter…" at bounding box center [738, 576] width 710 height 189
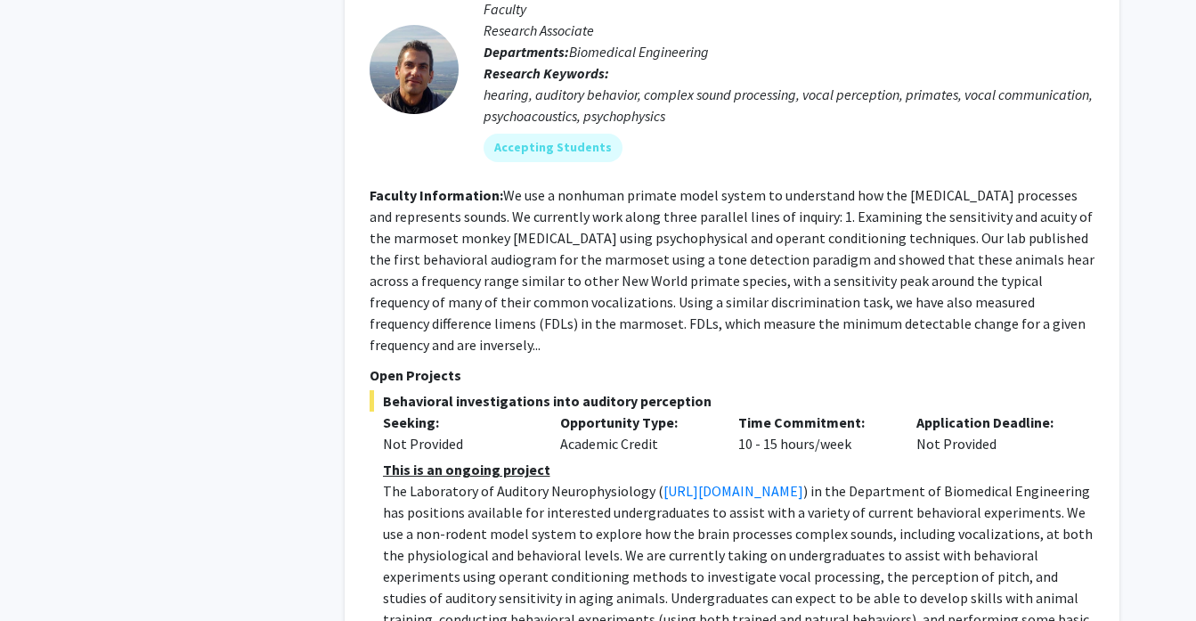
click at [908, 482] on span ") in the Department of Biomedical Engineering has positions available for inter…" at bounding box center [738, 576] width 710 height 189
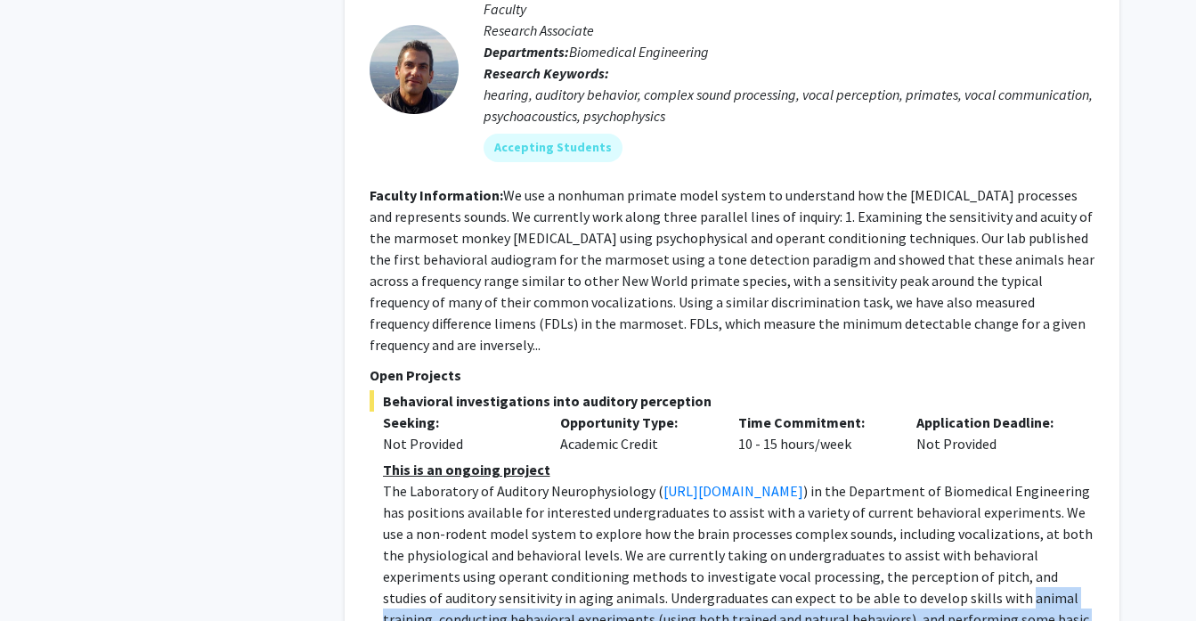
drag, startPoint x: 560, startPoint y: 456, endPoint x: 806, endPoint y: 477, distance: 246.7
click at [806, 482] on span ") in the Department of Biomedical Engineering has positions available for inter…" at bounding box center [738, 576] width 710 height 189
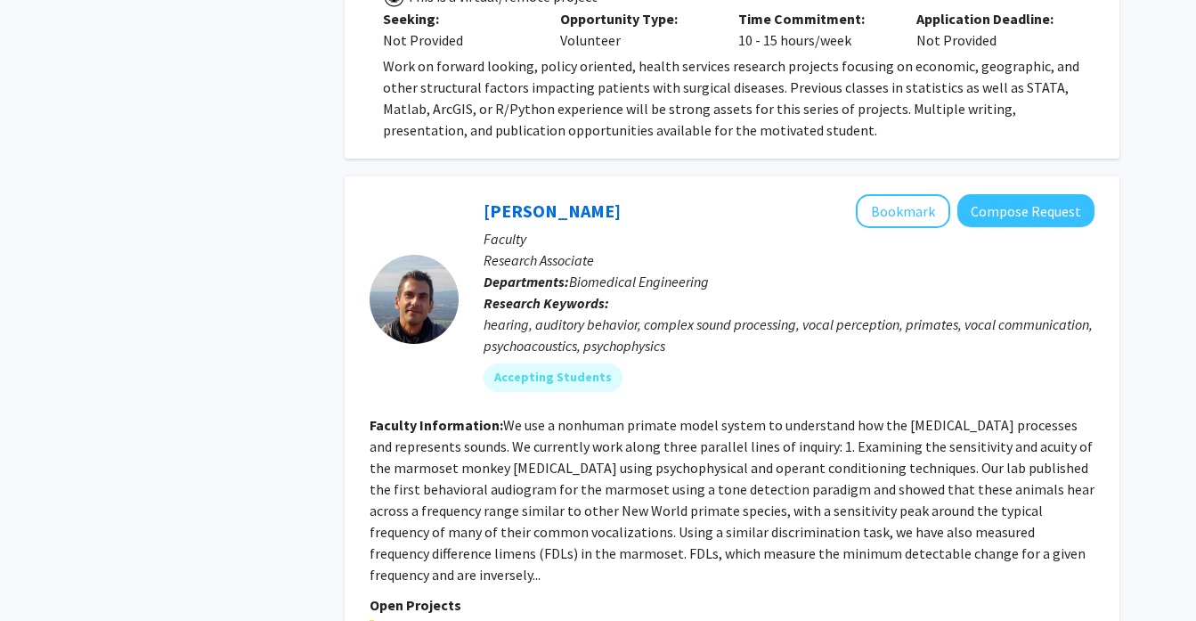
scroll to position [5267, 0]
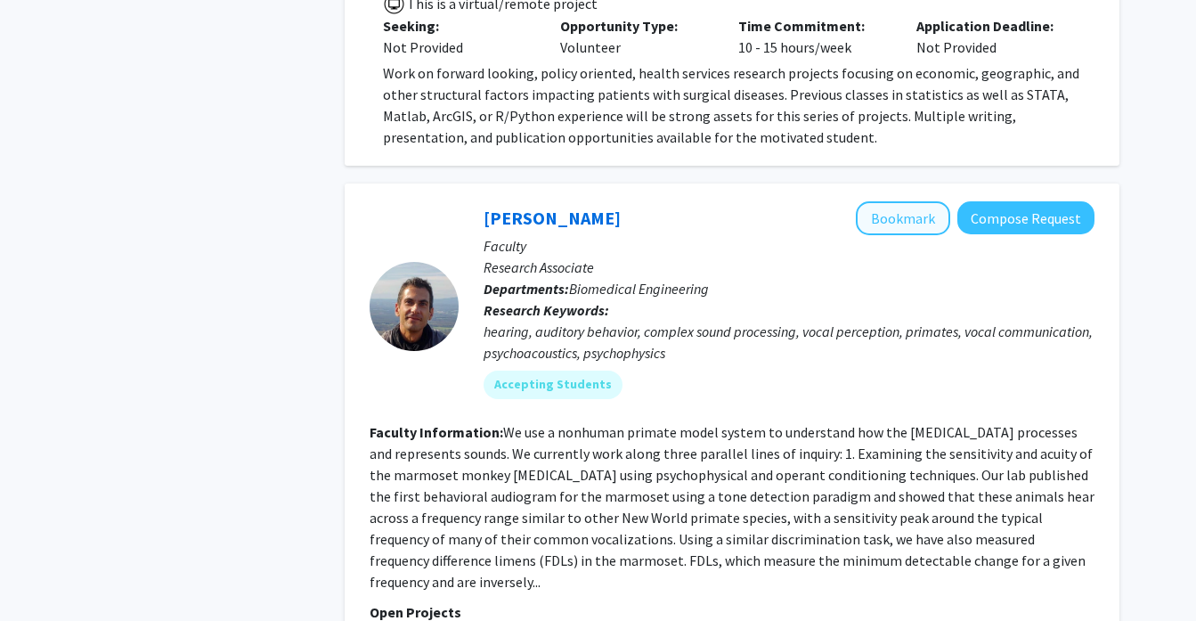
click at [896, 201] on button "Bookmark" at bounding box center [903, 218] width 94 height 34
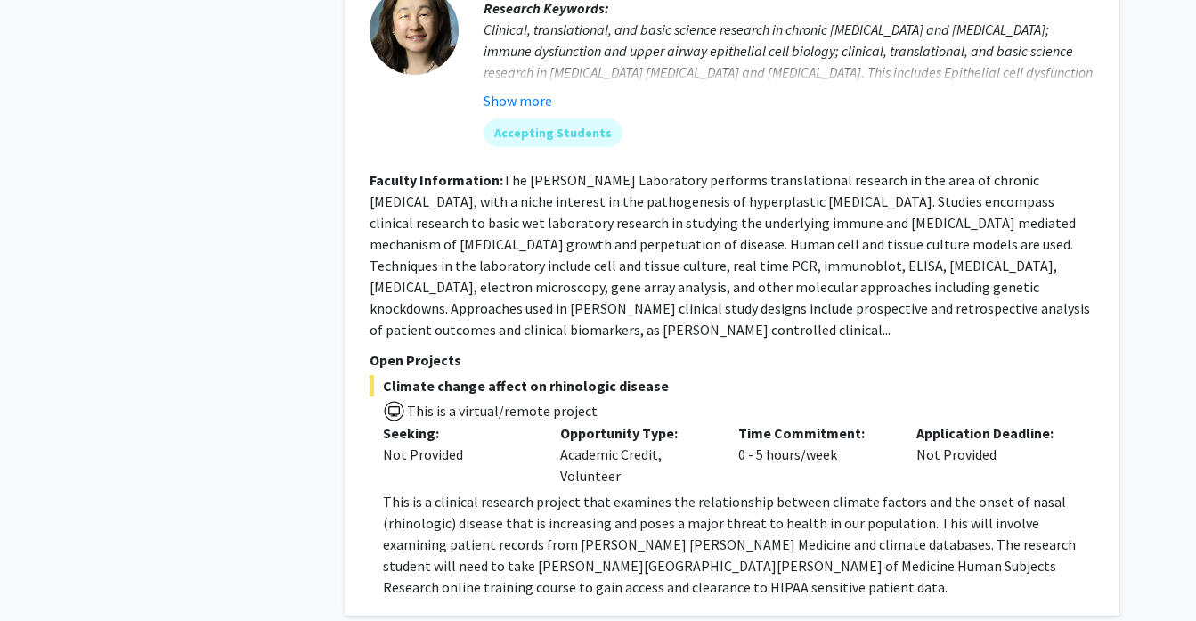
scroll to position [7173, 0]
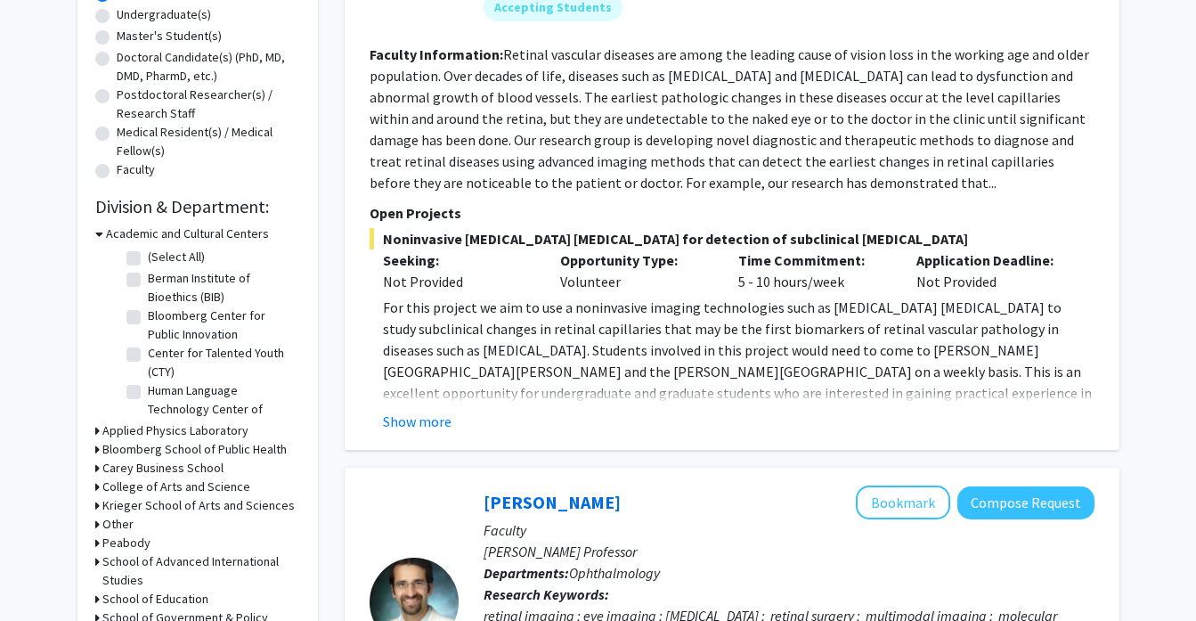
scroll to position [370, 0]
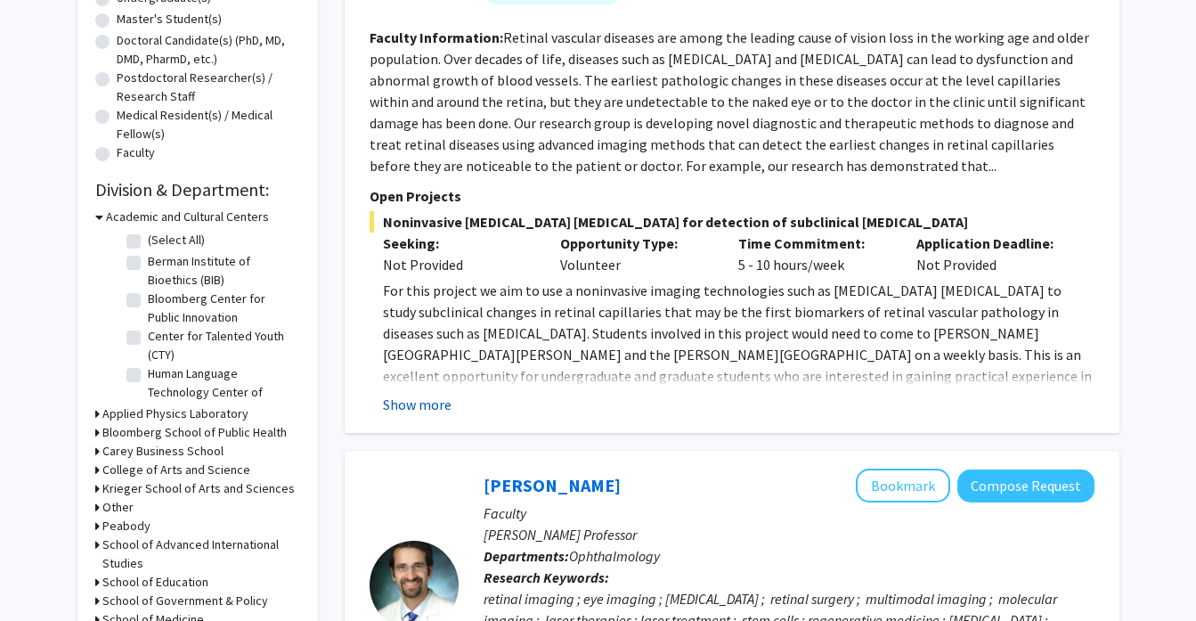
click at [426, 415] on button "Show more" at bounding box center [417, 404] width 69 height 21
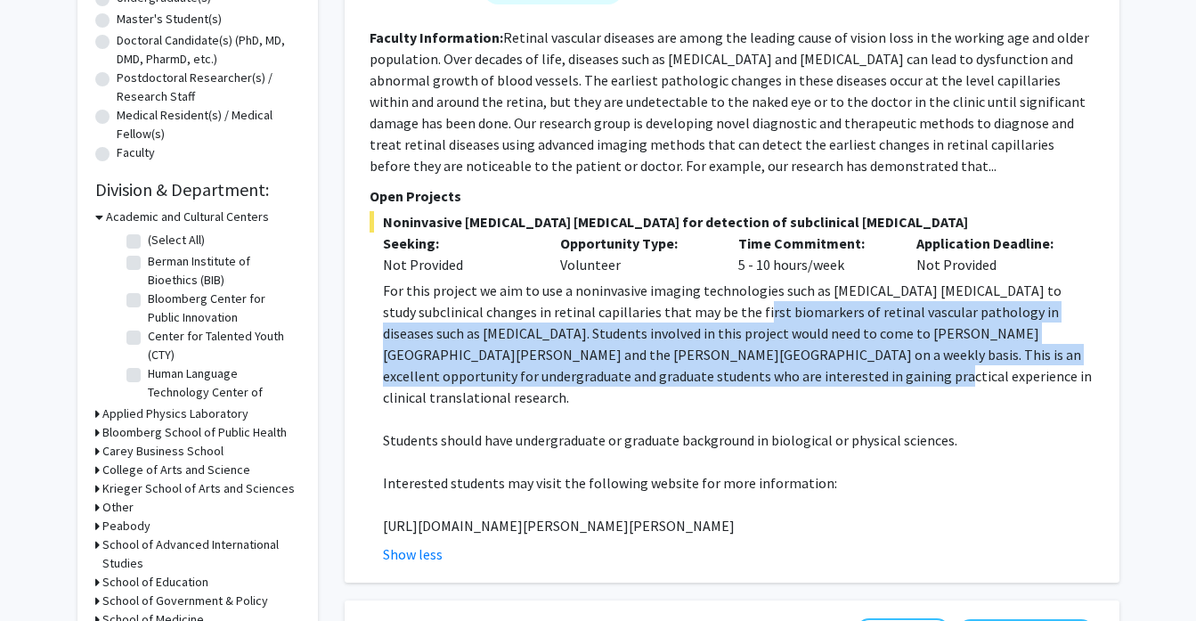
drag, startPoint x: 719, startPoint y: 326, endPoint x: 706, endPoint y: 400, distance: 75.0
click at [710, 399] on p "For this project we aim to use a noninvasive imaging technologies such as [MEDI…" at bounding box center [739, 344] width 712 height 128
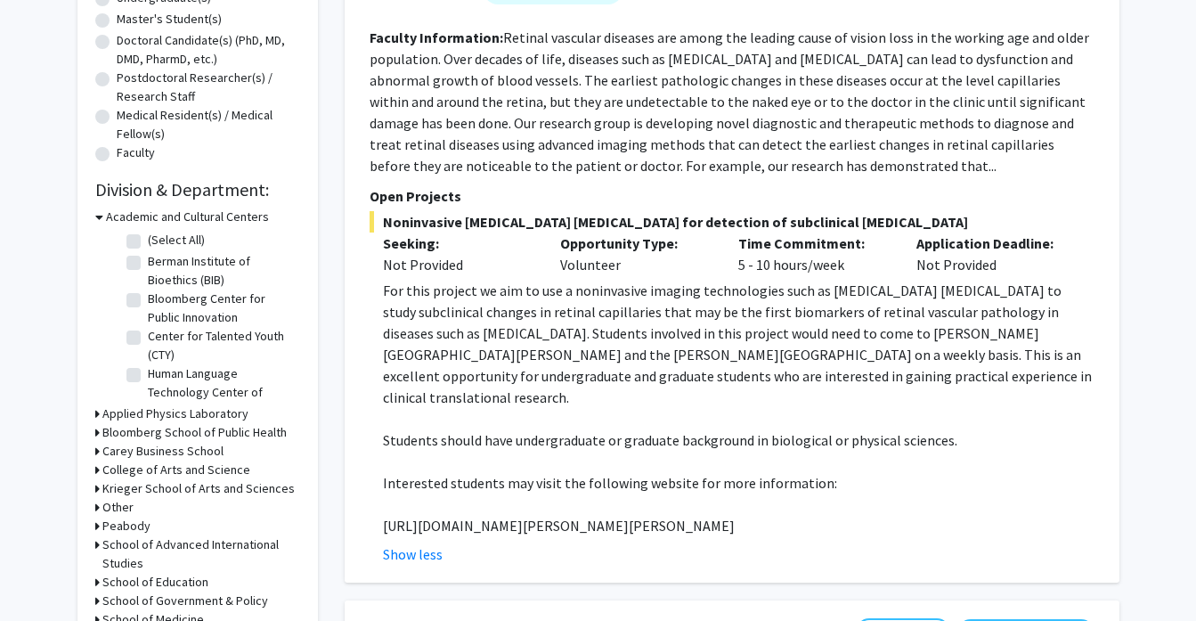
click at [721, 407] on p "For this project we aim to use a noninvasive imaging technologies such as [MEDI…" at bounding box center [739, 344] width 712 height 128
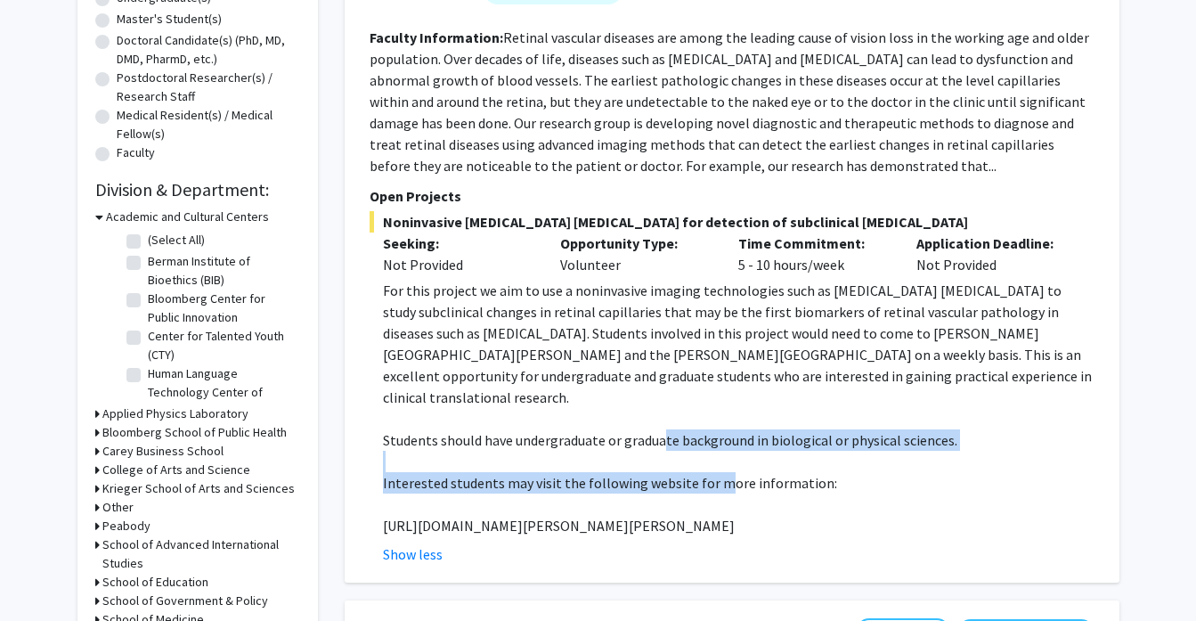
drag, startPoint x: 661, startPoint y: 448, endPoint x: 716, endPoint y: 484, distance: 65.7
click at [717, 484] on div "For this project we aim to use a noninvasive imaging technologies such as [MEDI…" at bounding box center [739, 408] width 712 height 256
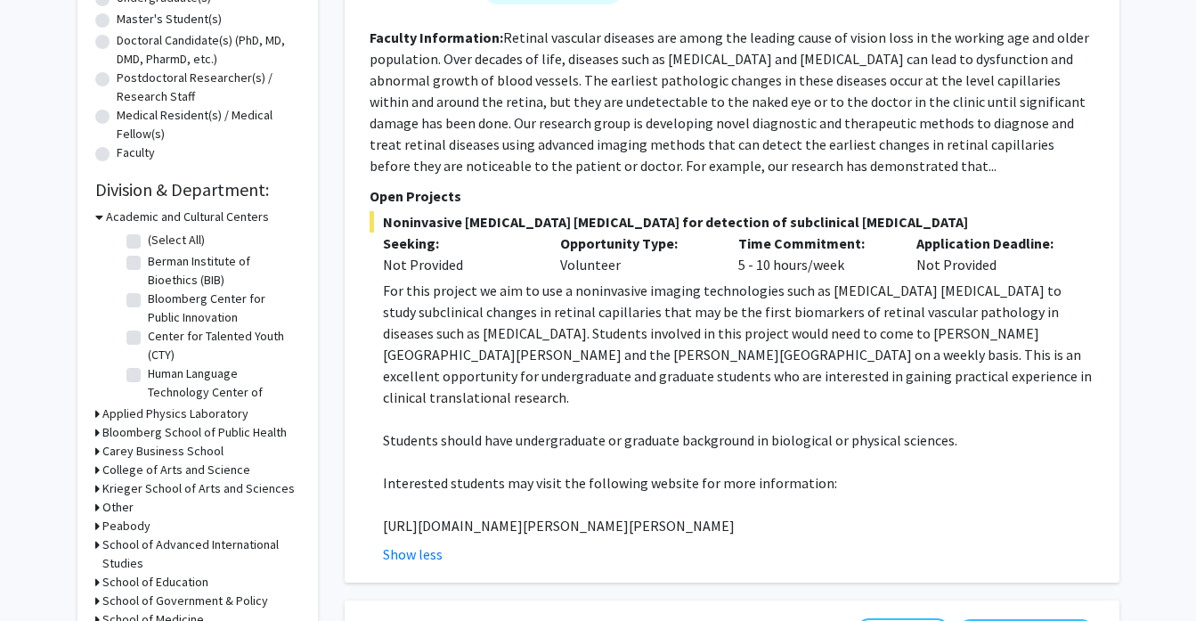
click at [748, 493] on p "Interested students may visit the following website for more information:" at bounding box center [739, 482] width 712 height 21
drag, startPoint x: 802, startPoint y: 491, endPoint x: 731, endPoint y: 491, distance: 71.2
click at [734, 491] on p "Interested students may visit the following website for more information:" at bounding box center [739, 482] width 712 height 21
click at [770, 405] on p "For this project we aim to use a noninvasive imaging technologies such as [MEDI…" at bounding box center [739, 344] width 712 height 128
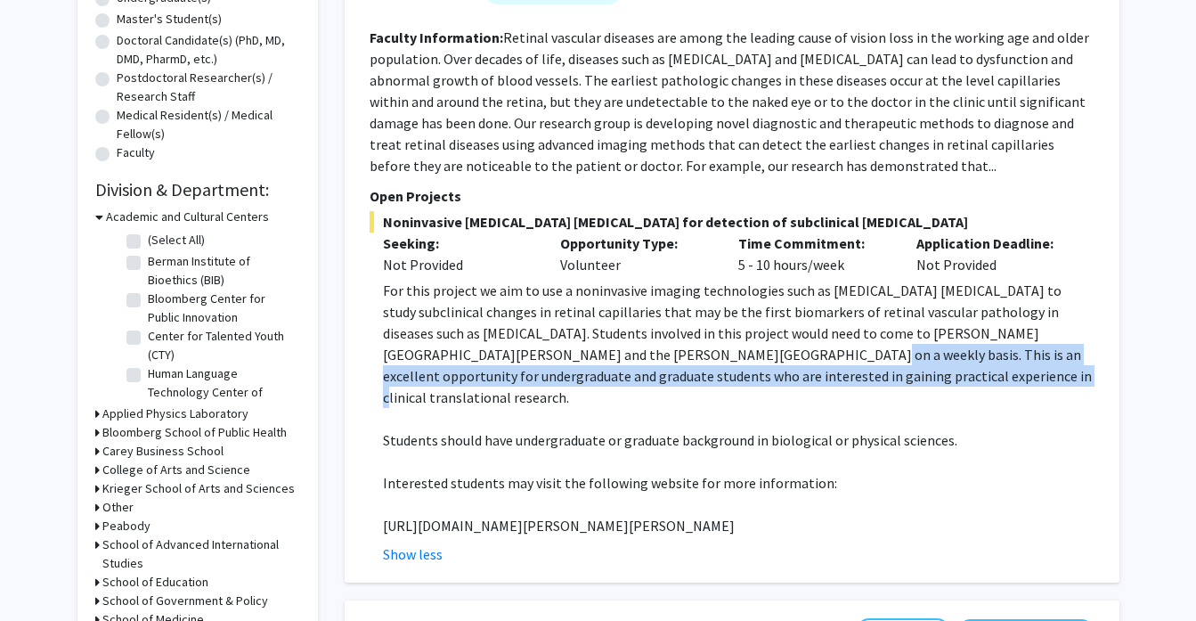
drag, startPoint x: 830, startPoint y: 396, endPoint x: 631, endPoint y: 377, distance: 200.5
click at [631, 377] on p "For this project we aim to use a noninvasive imaging technologies such as [MEDI…" at bounding box center [739, 344] width 712 height 128
click at [637, 375] on p "For this project we aim to use a noninvasive imaging technologies such as [MEDI…" at bounding box center [739, 344] width 712 height 128
drag, startPoint x: 653, startPoint y: 379, endPoint x: 816, endPoint y: 389, distance: 163.3
click at [818, 388] on p "For this project we aim to use a noninvasive imaging technologies such as [MEDI…" at bounding box center [739, 344] width 712 height 128
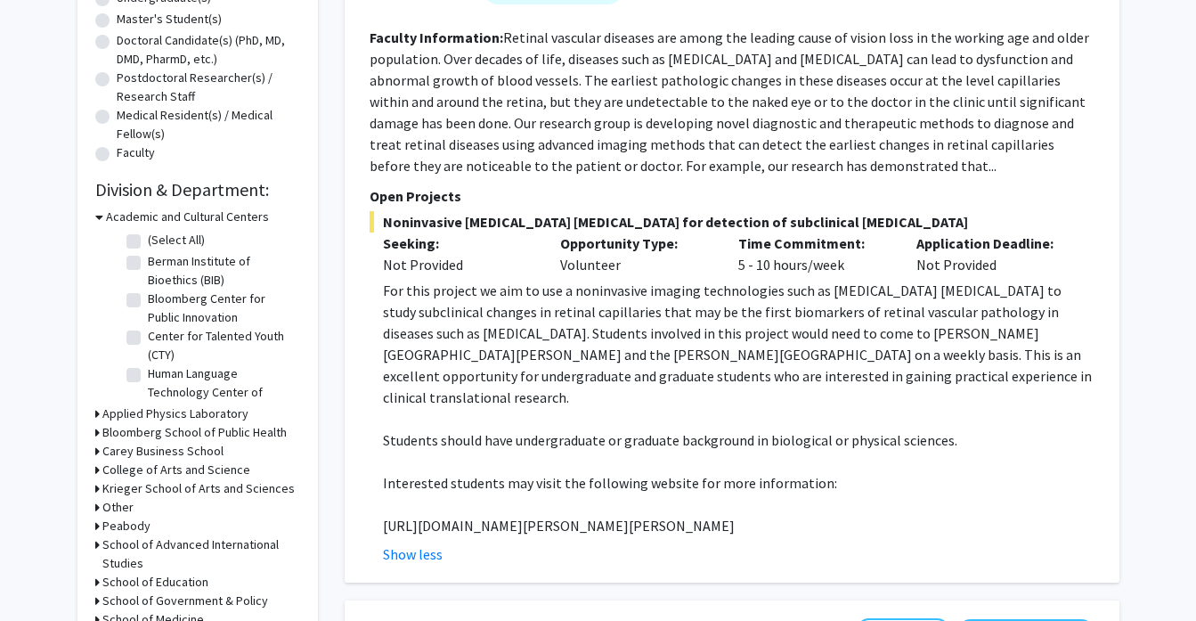
click at [866, 392] on p "For this project we aim to use a noninvasive imaging technologies such as [MEDI…" at bounding box center [739, 344] width 712 height 128
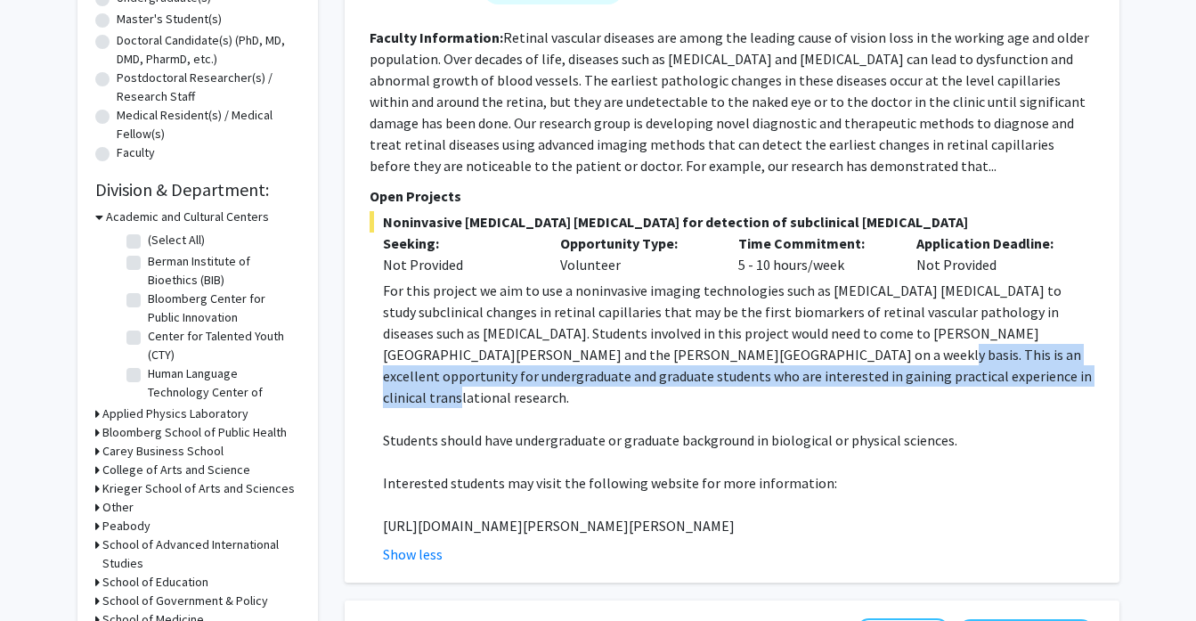
drag, startPoint x: 903, startPoint y: 395, endPoint x: 687, endPoint y: 376, distance: 217.2
click at [687, 377] on p "For this project we aim to use a noninvasive imaging technologies such as [MEDI…" at bounding box center [739, 344] width 712 height 128
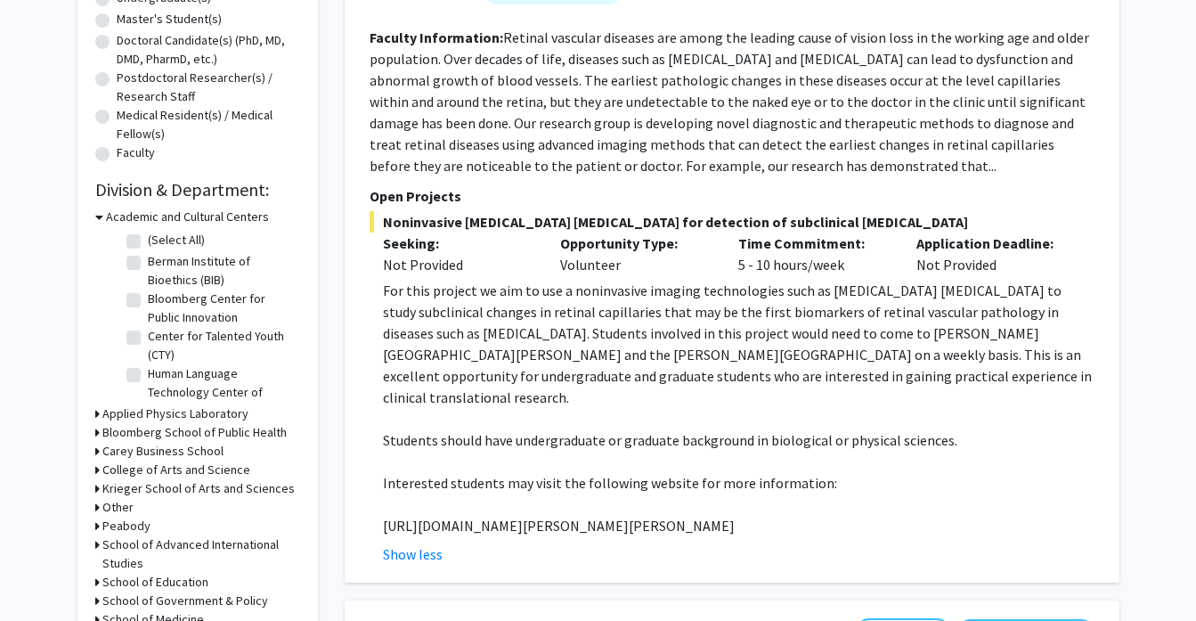
click at [633, 365] on p "For this project we aim to use a noninvasive imaging technologies such as [MEDI…" at bounding box center [739, 344] width 712 height 128
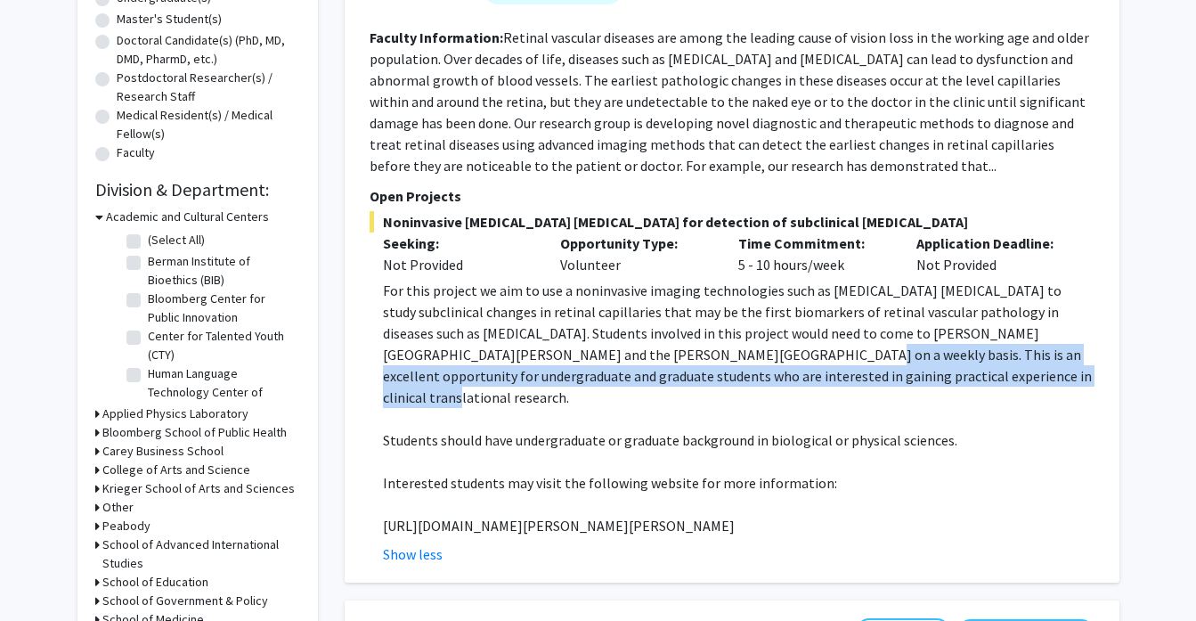
drag, startPoint x: 624, startPoint y: 377, endPoint x: 900, endPoint y: 396, distance: 276.8
click at [900, 396] on p "For this project we aim to use a noninvasive imaging technologies such as [MEDI…" at bounding box center [739, 344] width 712 height 128
click at [883, 393] on p "For this project we aim to use a noninvasive imaging technologies such as [MEDI…" at bounding box center [739, 344] width 712 height 128
drag, startPoint x: 928, startPoint y: 403, endPoint x: 675, endPoint y: 374, distance: 254.6
click at [677, 375] on p "For this project we aim to use a noninvasive imaging technologies such as [MEDI…" at bounding box center [739, 344] width 712 height 128
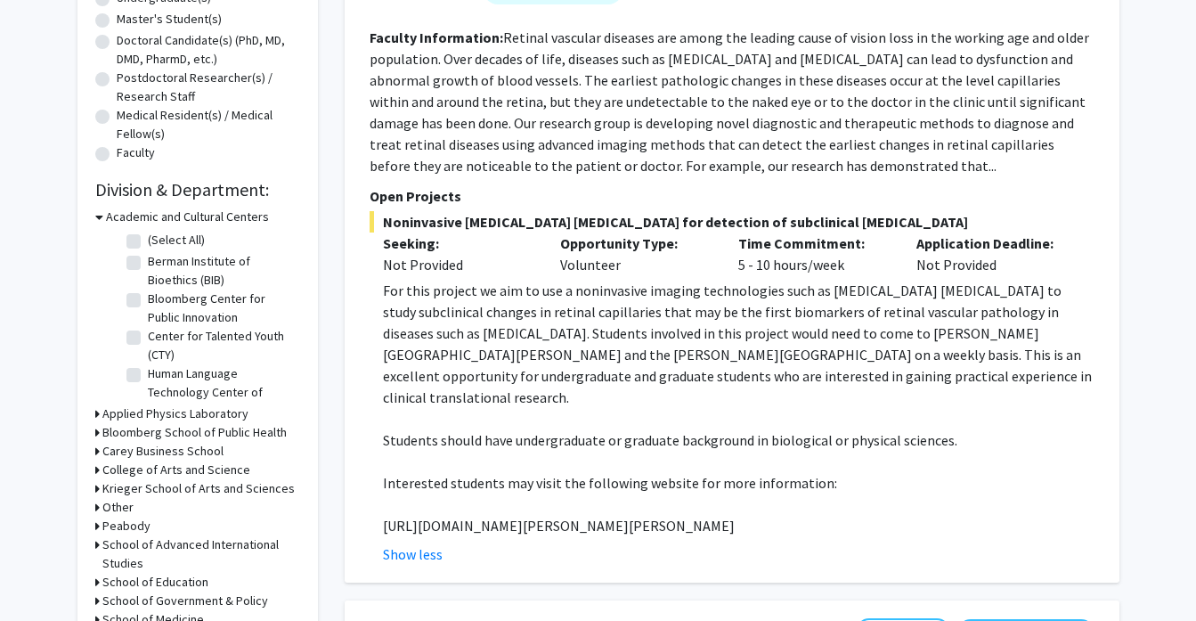
click at [572, 357] on p "For this project we aim to use a noninvasive imaging technologies such as [MEDI…" at bounding box center [739, 344] width 712 height 128
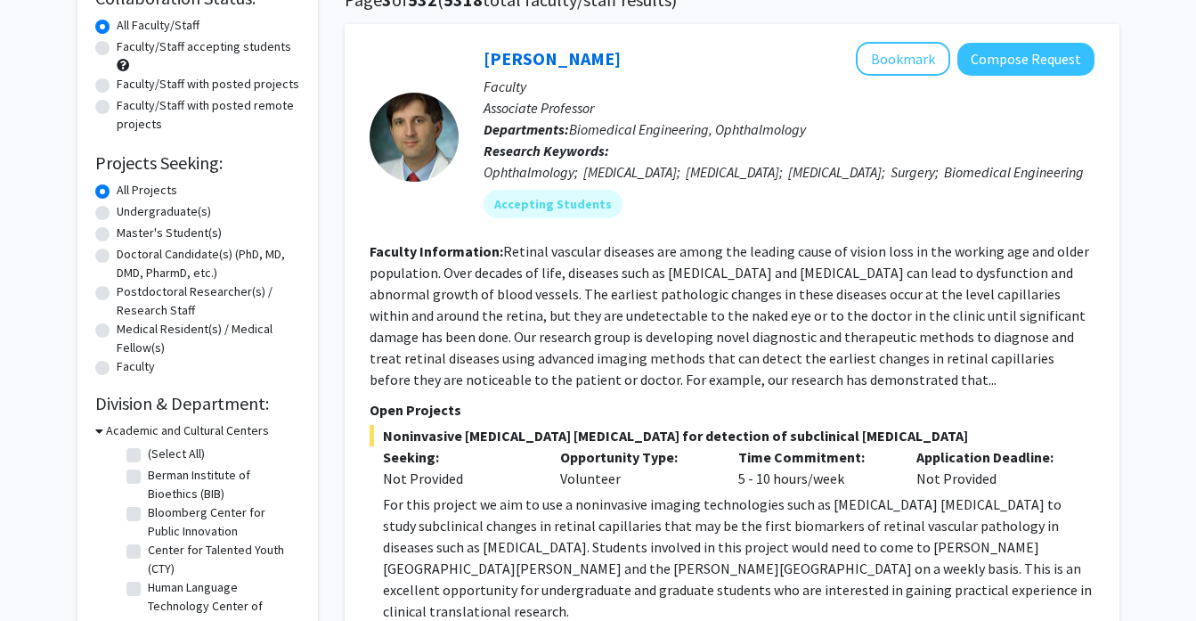
scroll to position [129, 0]
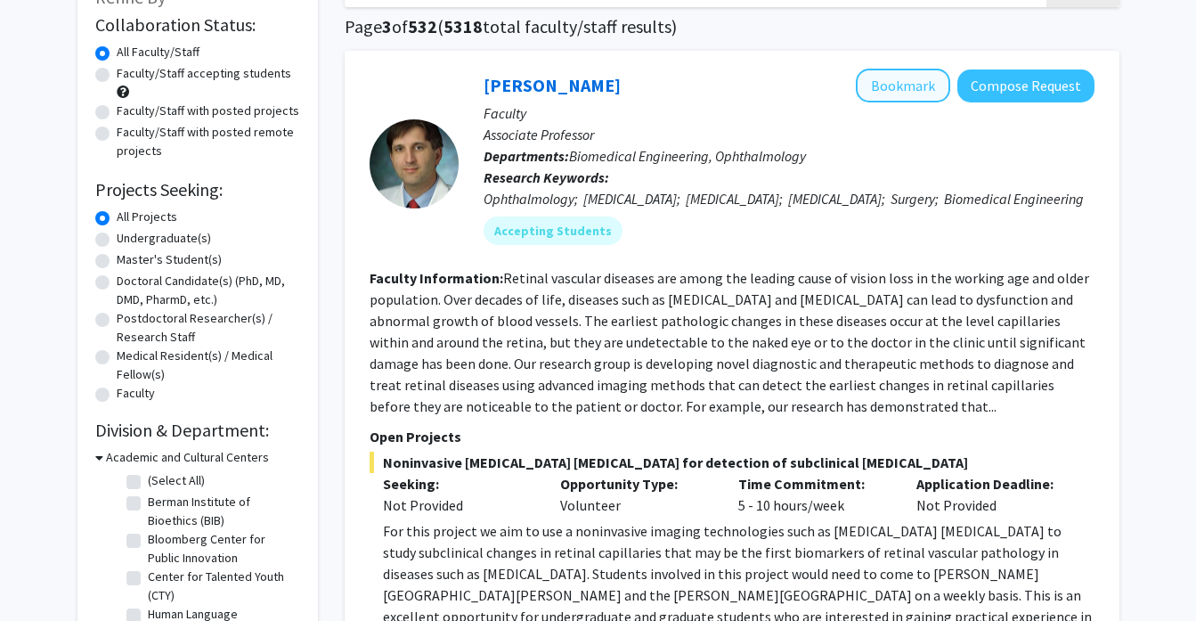
click at [901, 84] on button "Bookmark" at bounding box center [903, 86] width 94 height 34
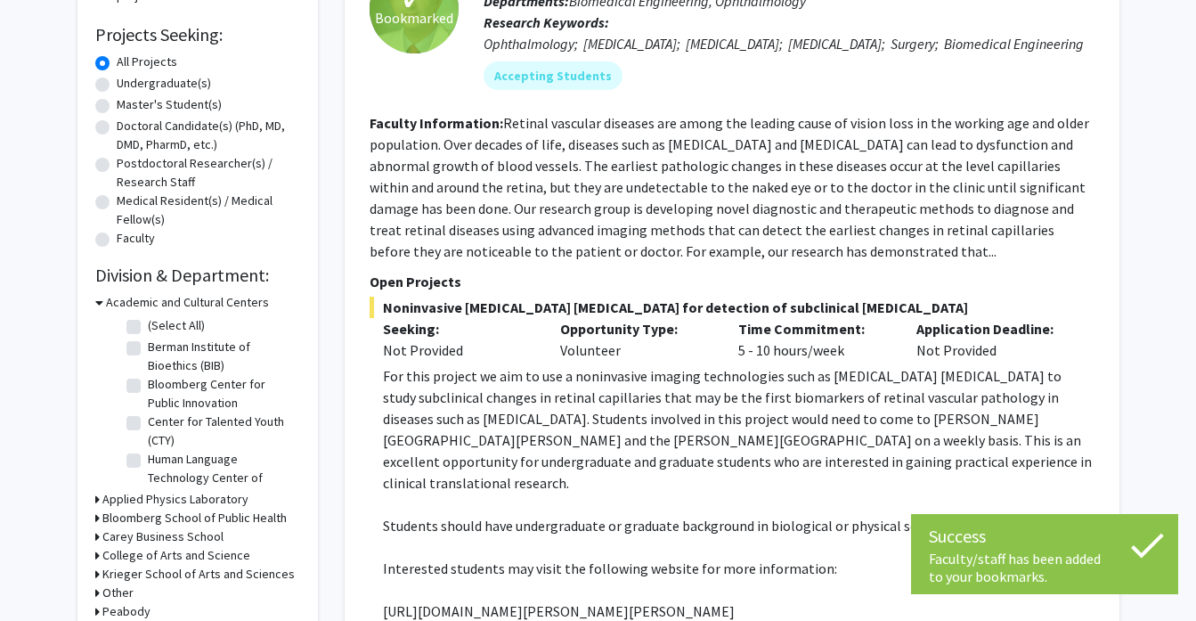
scroll to position [288, 0]
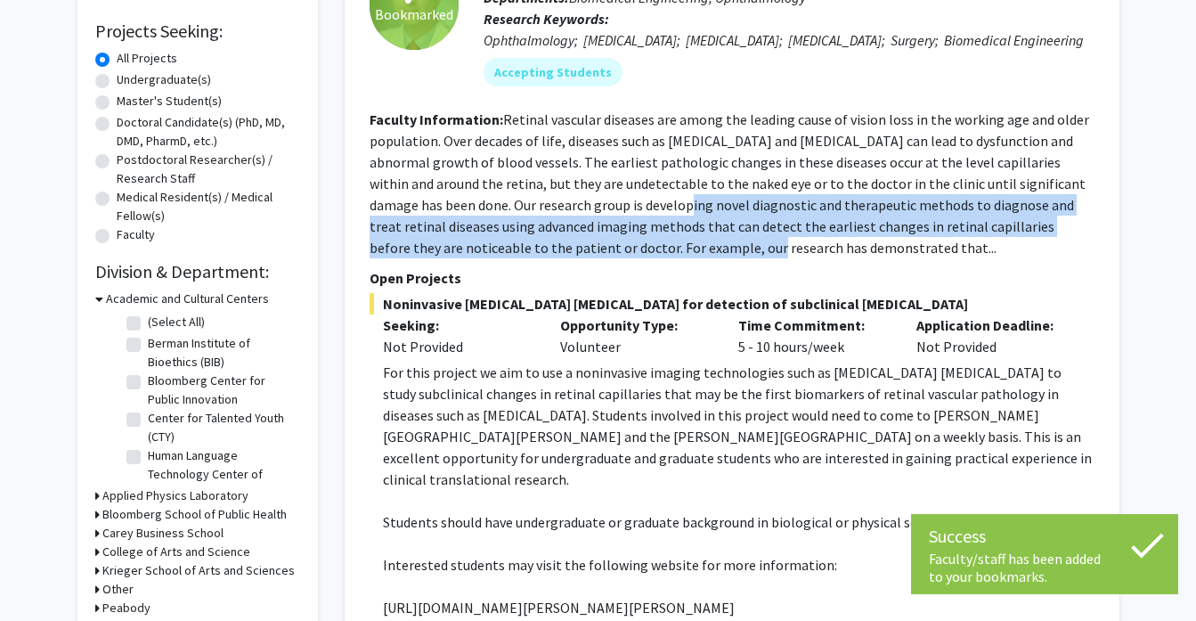
drag, startPoint x: 607, startPoint y: 218, endPoint x: 692, endPoint y: 265, distance: 96.5
click at [692, 258] on section "Faculty Information: Retinal vascular diseases are among the leading cause of v…" at bounding box center [732, 184] width 725 height 150
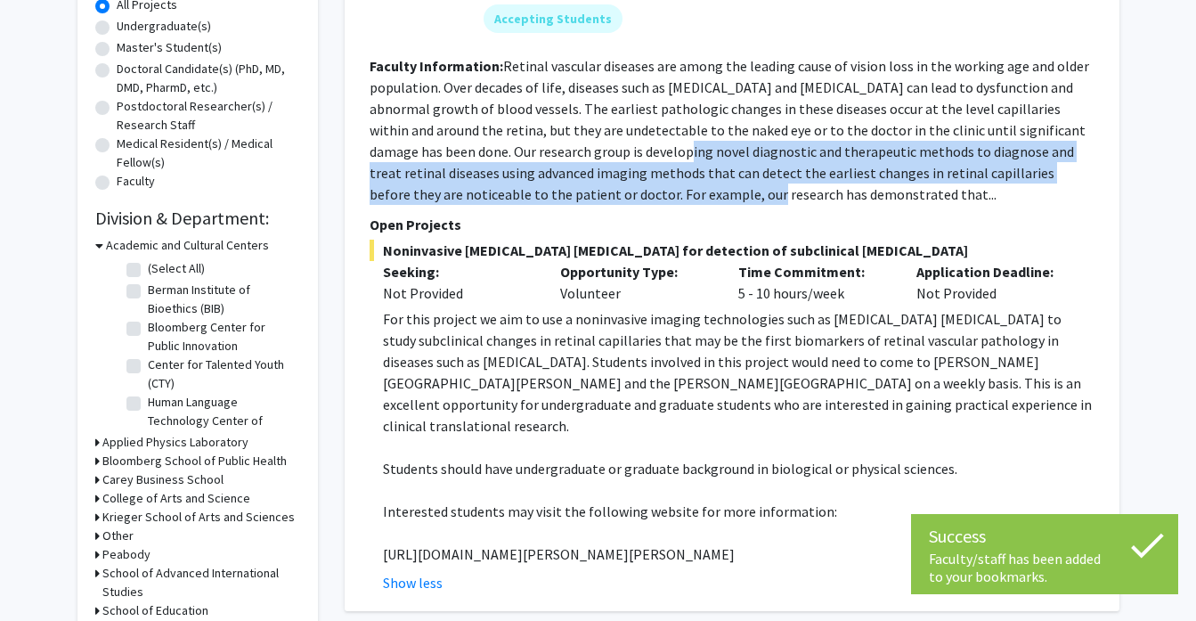
scroll to position [343, 0]
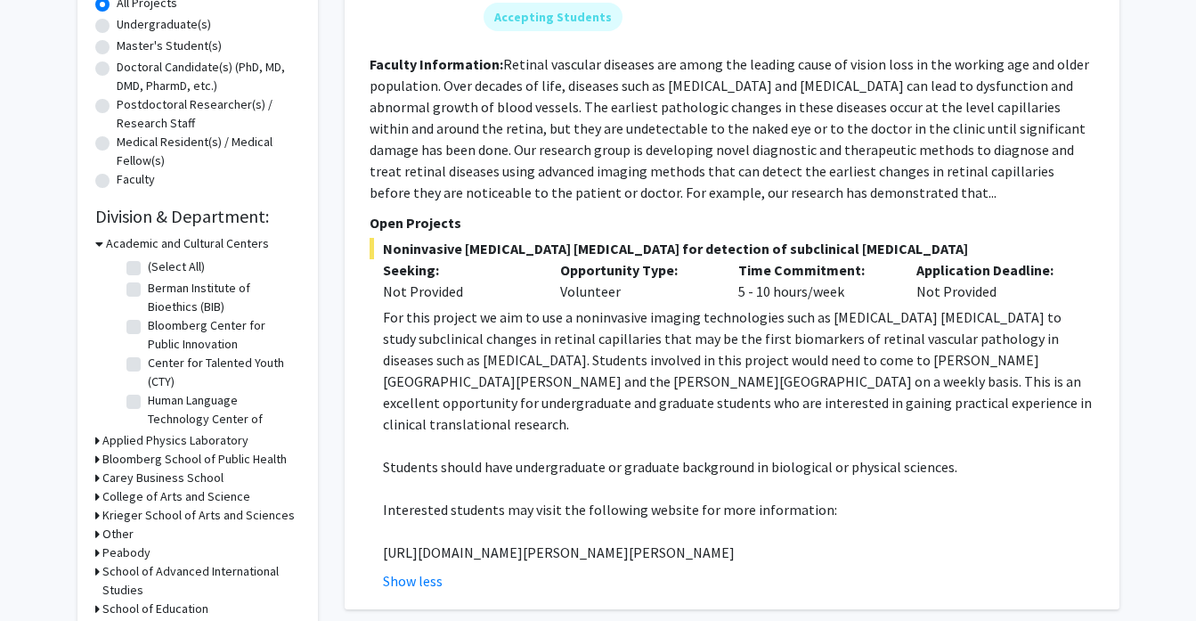
click at [733, 201] on fg-read-more "Retinal vascular diseases are among the leading cause of vision loss in the wor…" at bounding box center [730, 128] width 720 height 146
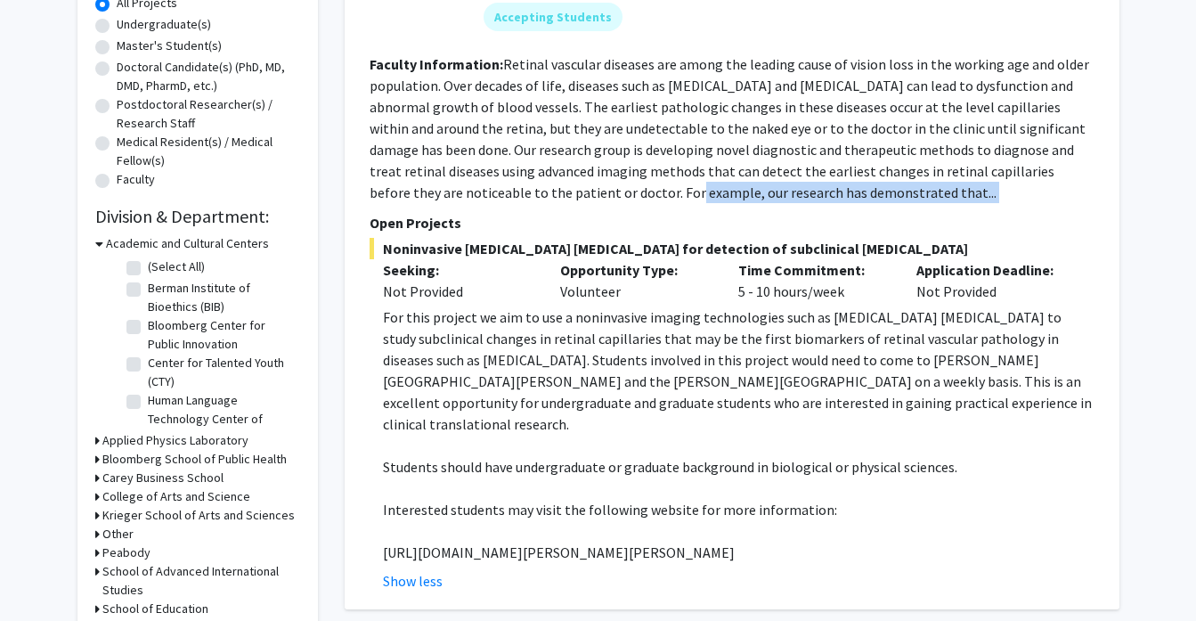
drag, startPoint x: 622, startPoint y: 212, endPoint x: 865, endPoint y: 229, distance: 243.7
click at [867, 229] on fg-search-faculty "✓ Bookmarked [PERSON_NAME] Remove Bookmark Compose Request Faculty Associate Pr…" at bounding box center [732, 223] width 725 height 737
click at [858, 201] on fg-read-more "Retinal vascular diseases are among the leading cause of vision loss in the wor…" at bounding box center [730, 128] width 720 height 146
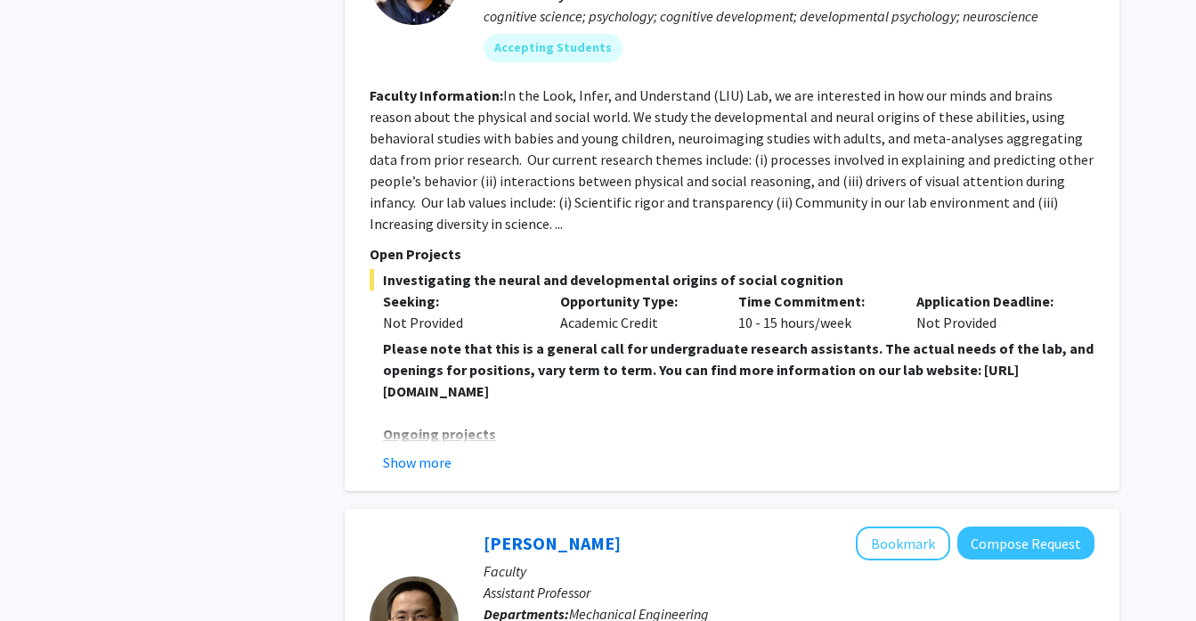
scroll to position [3113, 0]
click at [403, 452] on button "Show more" at bounding box center [417, 462] width 69 height 21
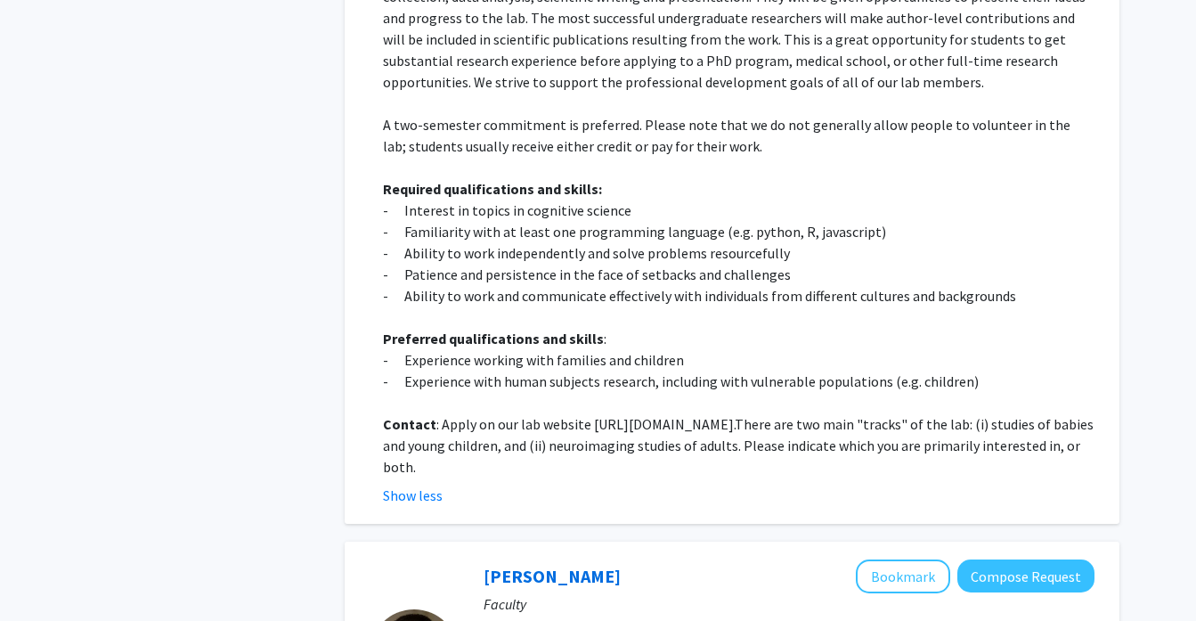
scroll to position [3627, 0]
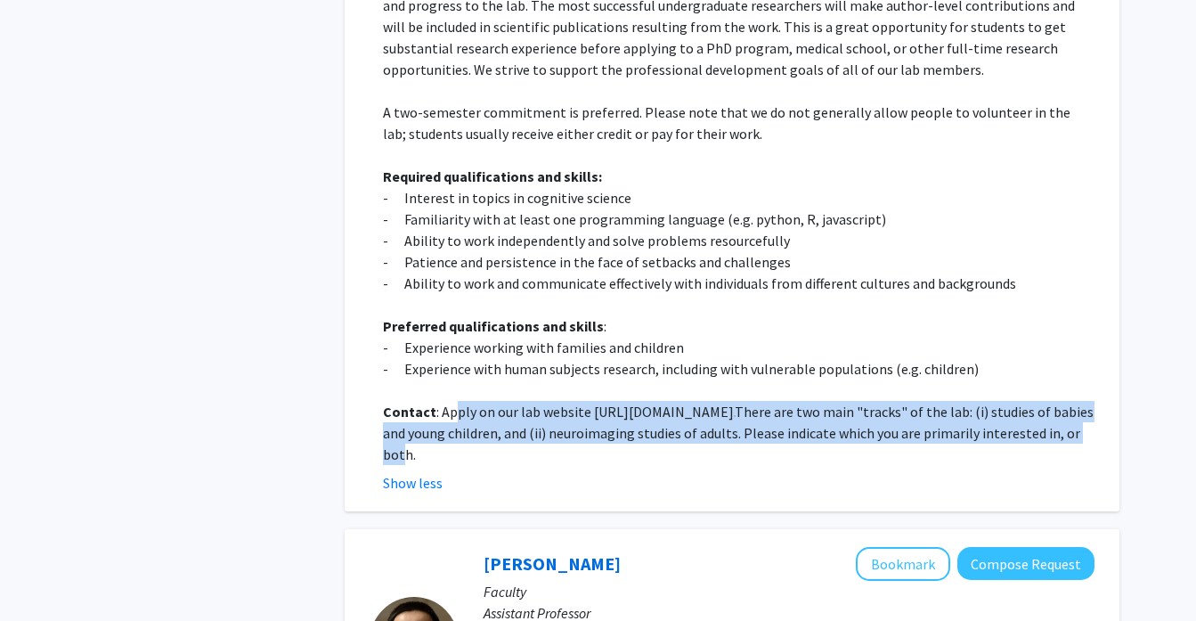
drag, startPoint x: 457, startPoint y: 368, endPoint x: 555, endPoint y: 408, distance: 105.8
click at [555, 408] on p "Contact : Apply on our lab website [URL][DOMAIN_NAME]. There are two main "trac…" at bounding box center [739, 433] width 712 height 64
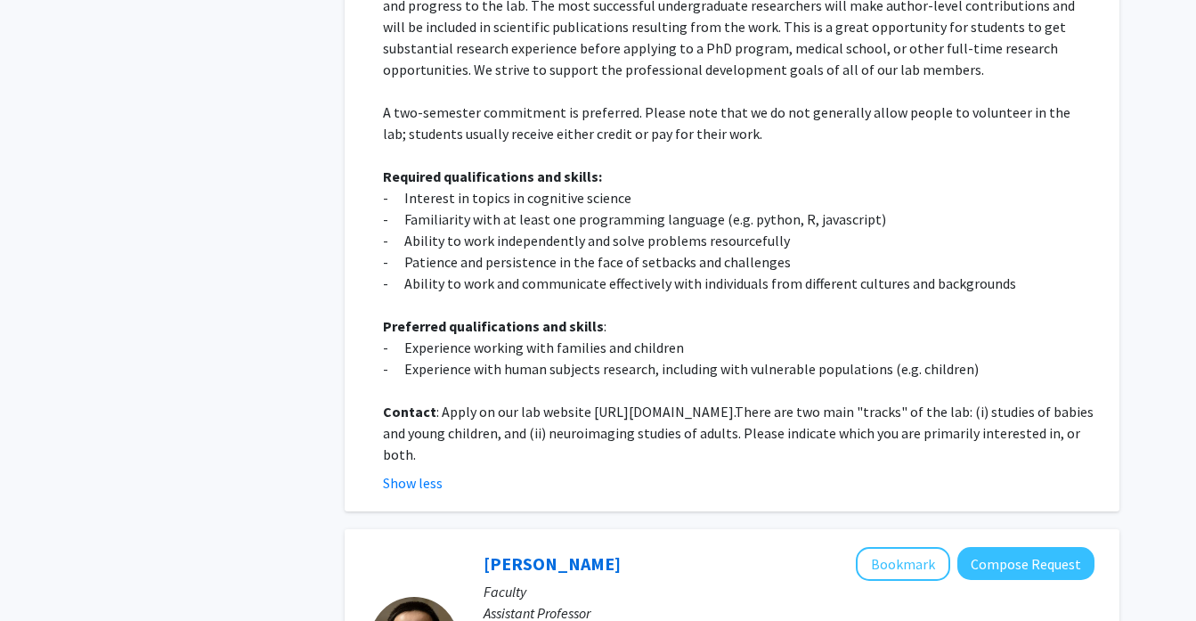
click at [582, 408] on p "Contact : Apply on our lab website [URL][DOMAIN_NAME]. There are two main "trac…" at bounding box center [739, 433] width 712 height 64
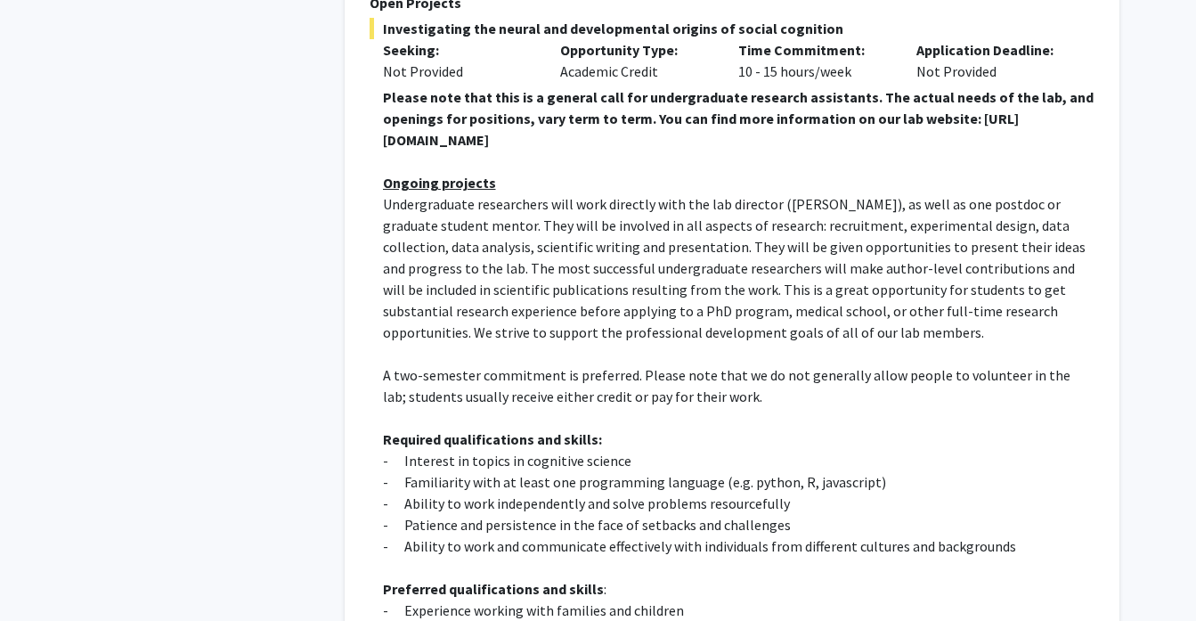
scroll to position [3345, 0]
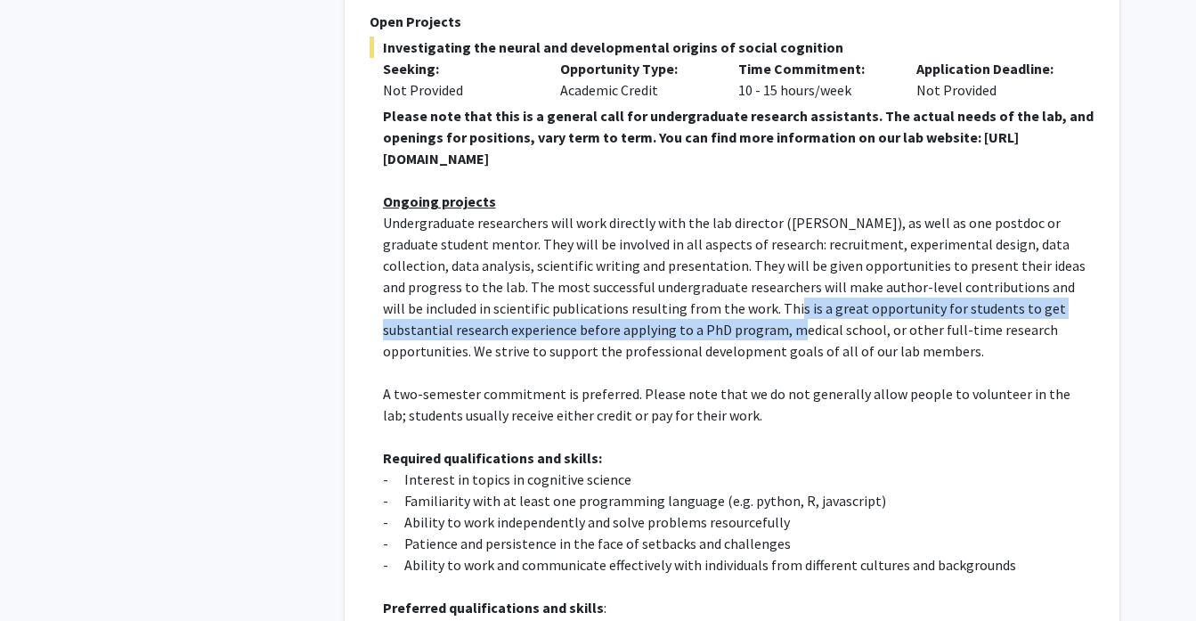
drag, startPoint x: 680, startPoint y: 267, endPoint x: 671, endPoint y: 297, distance: 31.0
click at [672, 297] on span "Undergraduate researchers will work directly with the lab director ([PERSON_NAM…" at bounding box center [734, 287] width 703 height 146
click at [671, 297] on span "Undergraduate researchers will work directly with the lab director ([PERSON_NAM…" at bounding box center [734, 287] width 703 height 146
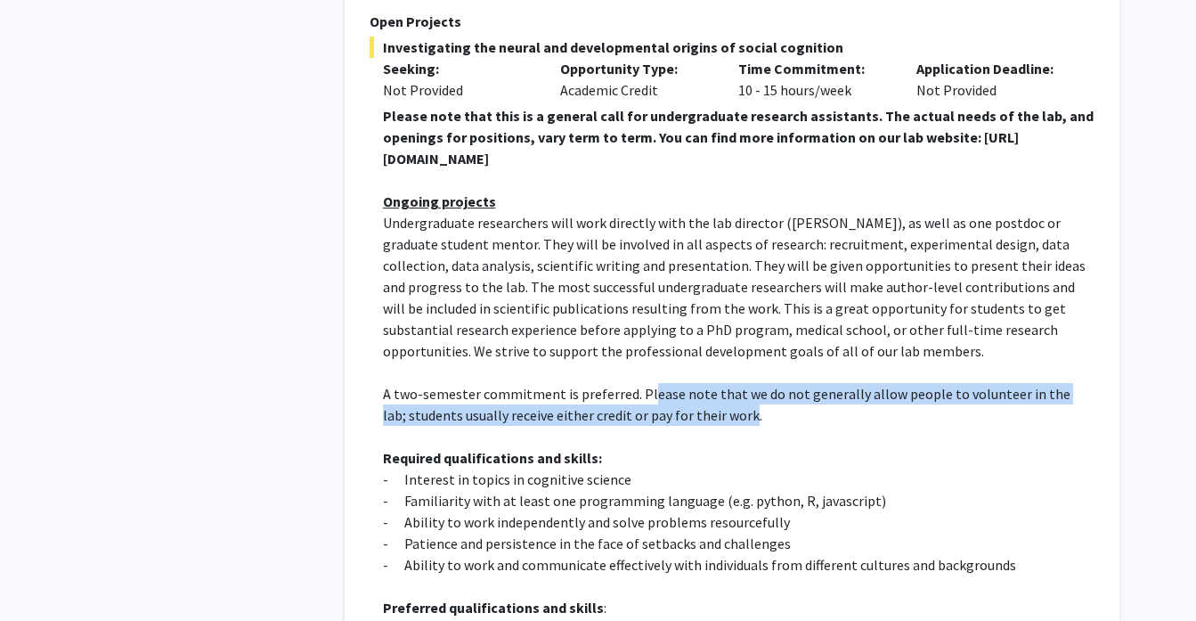
drag, startPoint x: 724, startPoint y: 374, endPoint x: 645, endPoint y: 346, distance: 83.9
click at [645, 385] on span "A two-semester commitment is preferred. Please note that we do not generally al…" at bounding box center [727, 404] width 688 height 39
drag, startPoint x: 719, startPoint y: 368, endPoint x: 646, endPoint y: 350, distance: 75.2
click at [646, 385] on span "A two-semester commitment is preferred. Please note that we do not generally al…" at bounding box center [727, 404] width 688 height 39
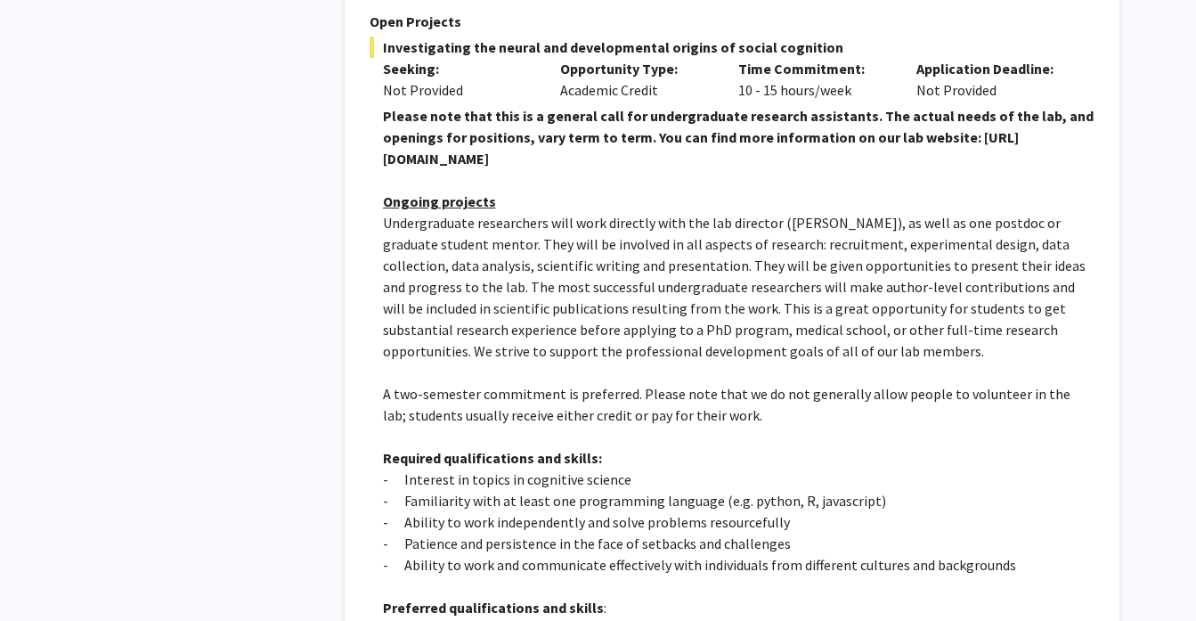
click at [671, 385] on span "A two-semester commitment is preferred. Please note that we do not generally al…" at bounding box center [727, 404] width 688 height 39
drag, startPoint x: 737, startPoint y: 373, endPoint x: 644, endPoint y: 362, distance: 93.3
click at [644, 383] on p "A two-semester commitment is preferred. Please note that we do not generally al…" at bounding box center [739, 404] width 712 height 43
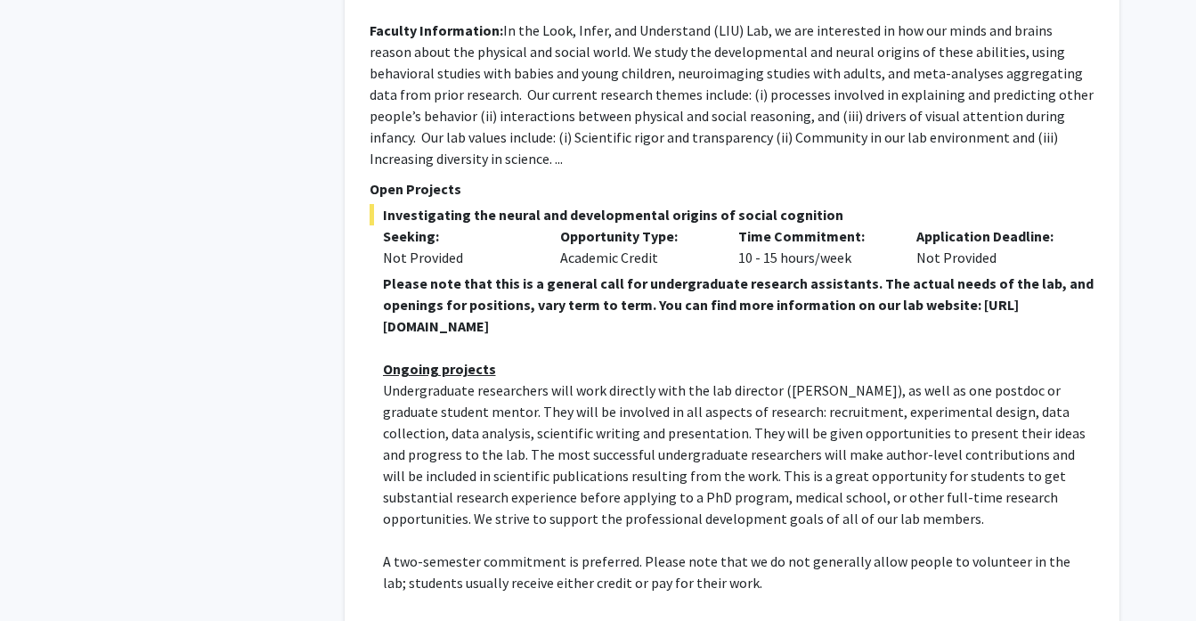
scroll to position [3178, 0]
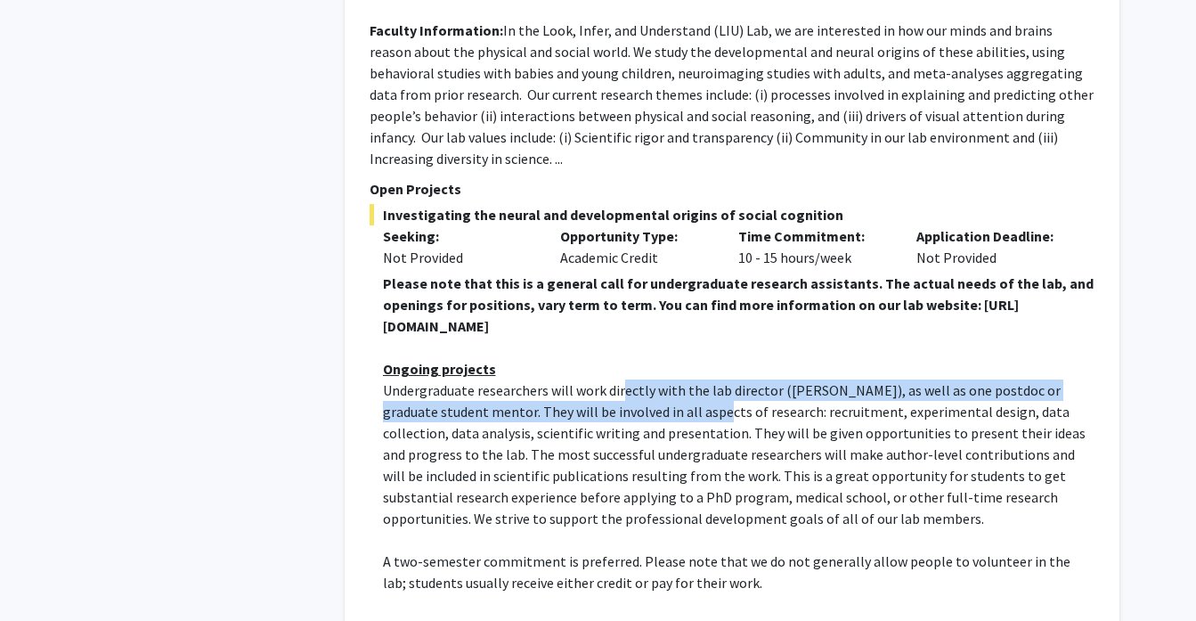
drag, startPoint x: 623, startPoint y: 352, endPoint x: 672, endPoint y: 363, distance: 50.3
click at [664, 381] on span "Undergraduate researchers will work directly with the lab director ([PERSON_NAM…" at bounding box center [734, 454] width 703 height 146
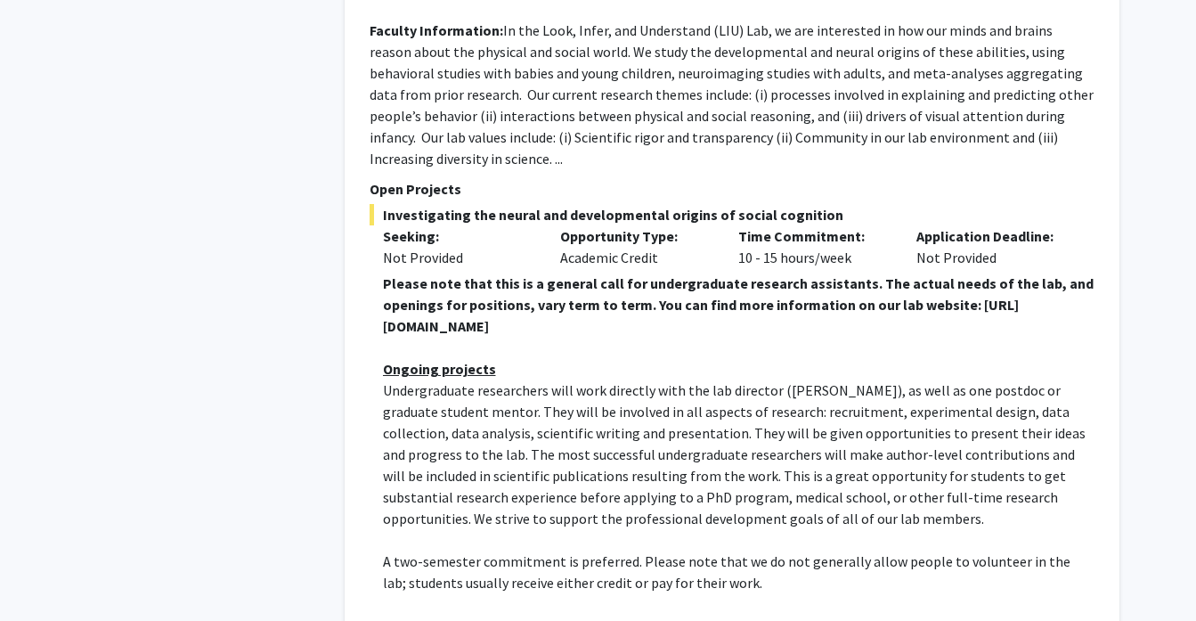
click at [673, 381] on span "Undergraduate researchers will work directly with the lab director ([PERSON_NAM…" at bounding box center [734, 454] width 703 height 146
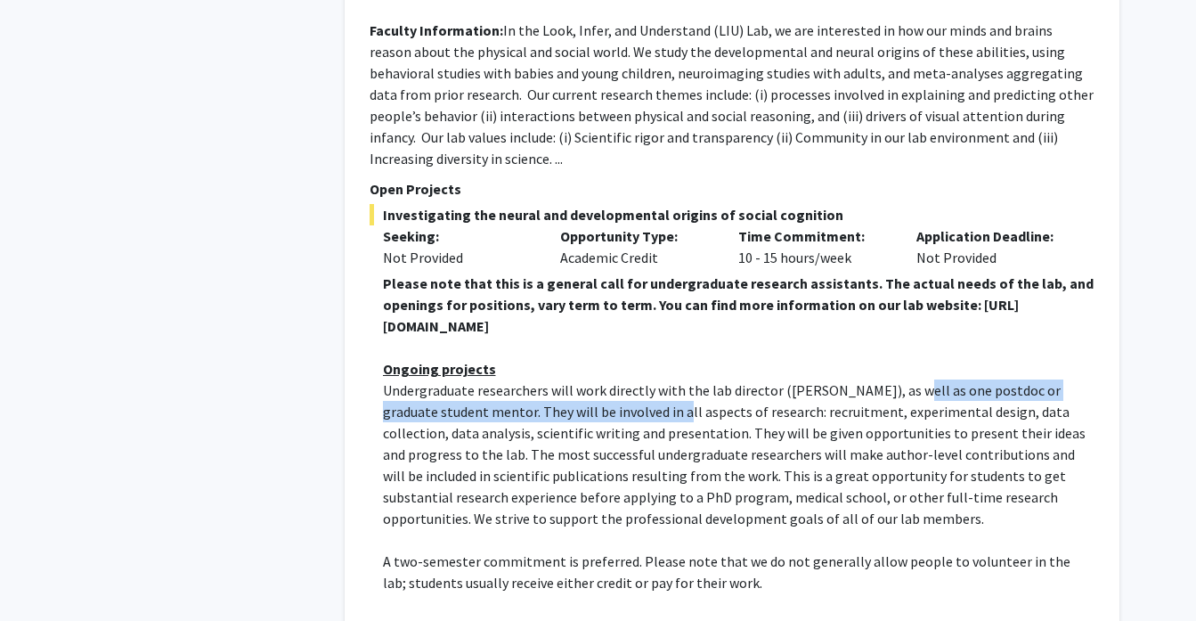
drag, startPoint x: 883, startPoint y: 353, endPoint x: 631, endPoint y: 368, distance: 252.5
click at [631, 381] on span "Undergraduate researchers will work directly with the lab director ([PERSON_NAM…" at bounding box center [734, 454] width 703 height 146
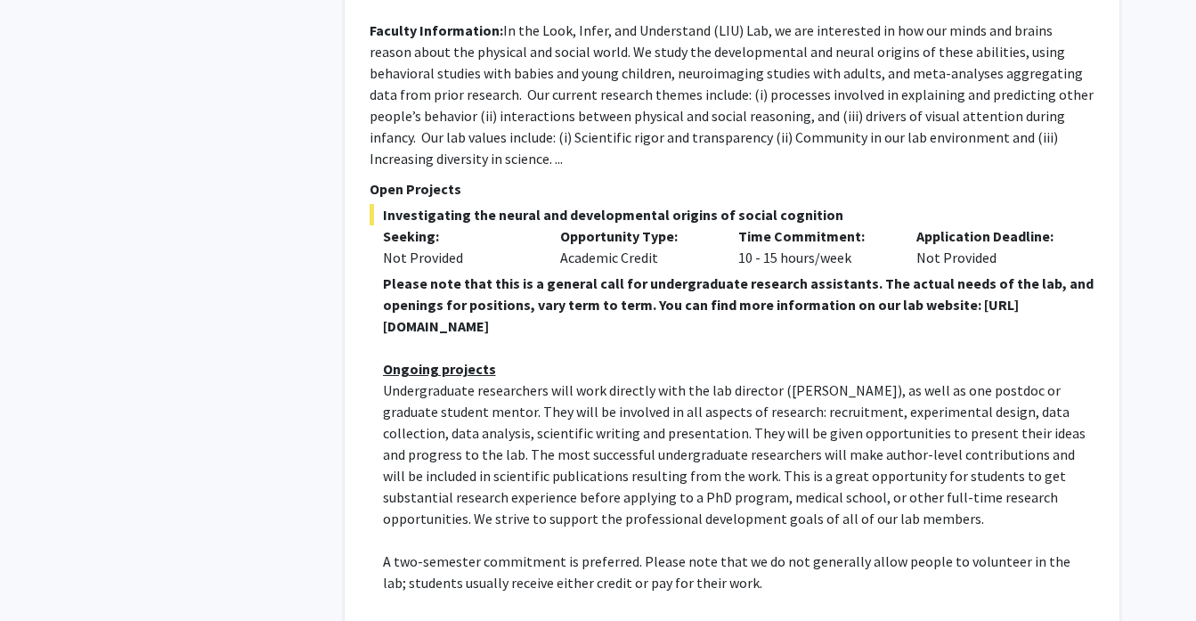
click at [665, 381] on span "Undergraduate researchers will work directly with the lab director ([PERSON_NAM…" at bounding box center [734, 454] width 703 height 146
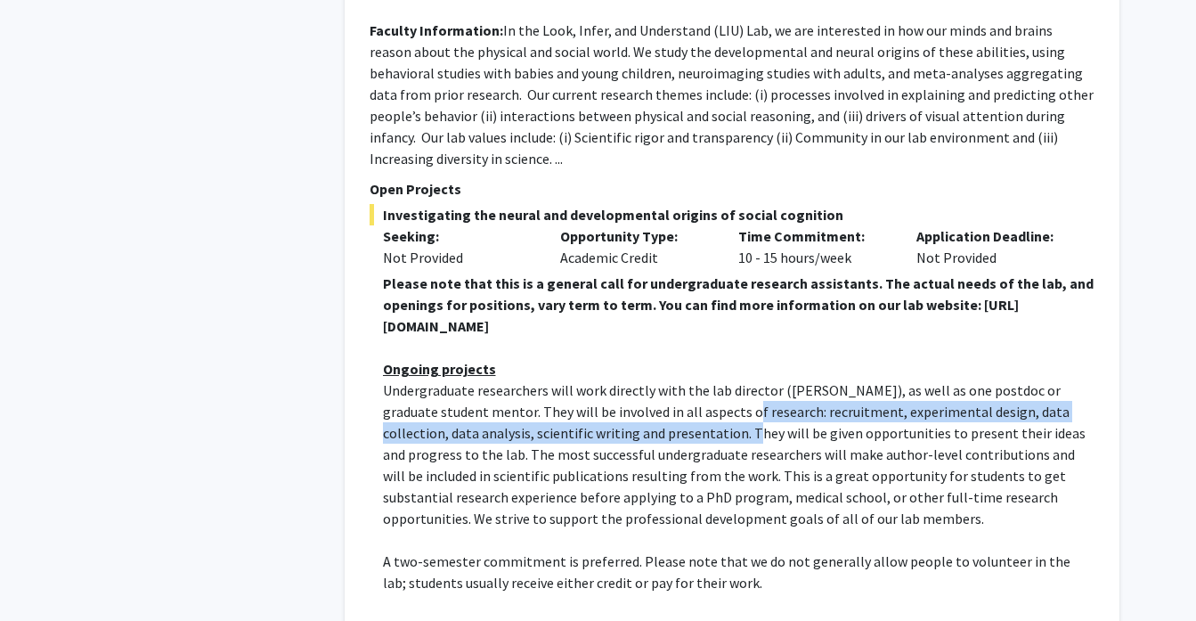
drag, startPoint x: 696, startPoint y: 373, endPoint x: 655, endPoint y: 394, distance: 45.0
click at [655, 394] on span "Undergraduate researchers will work directly with the lab director ([PERSON_NAM…" at bounding box center [734, 454] width 703 height 146
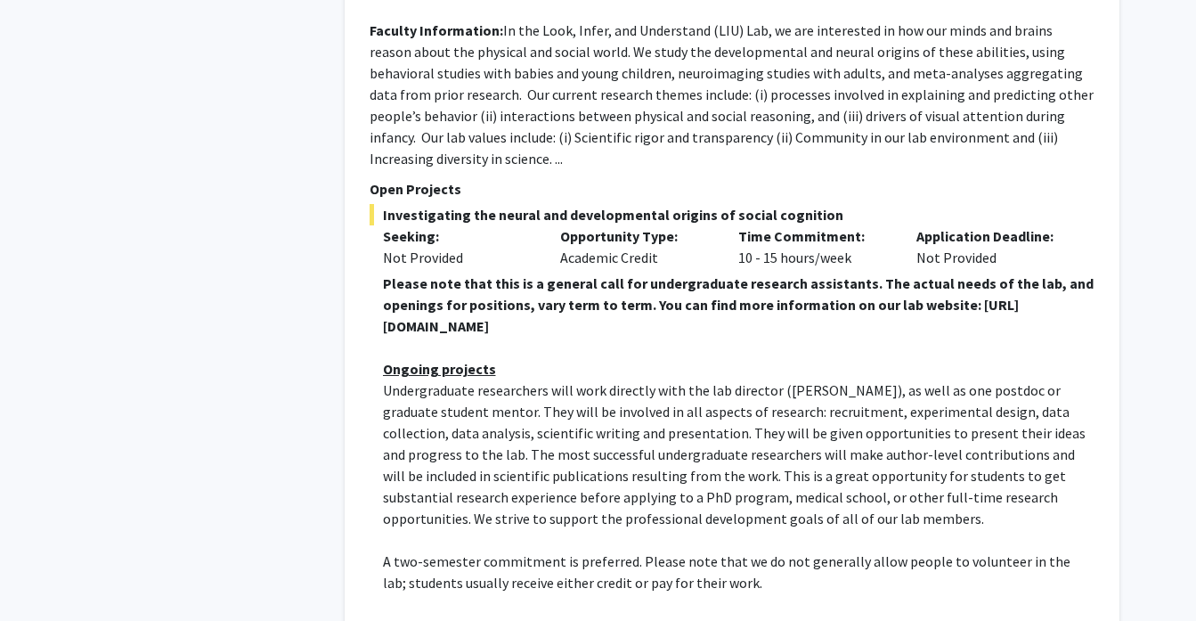
click at [682, 396] on span "Undergraduate researchers will work directly with the lab director ([PERSON_NAM…" at bounding box center [734, 454] width 703 height 146
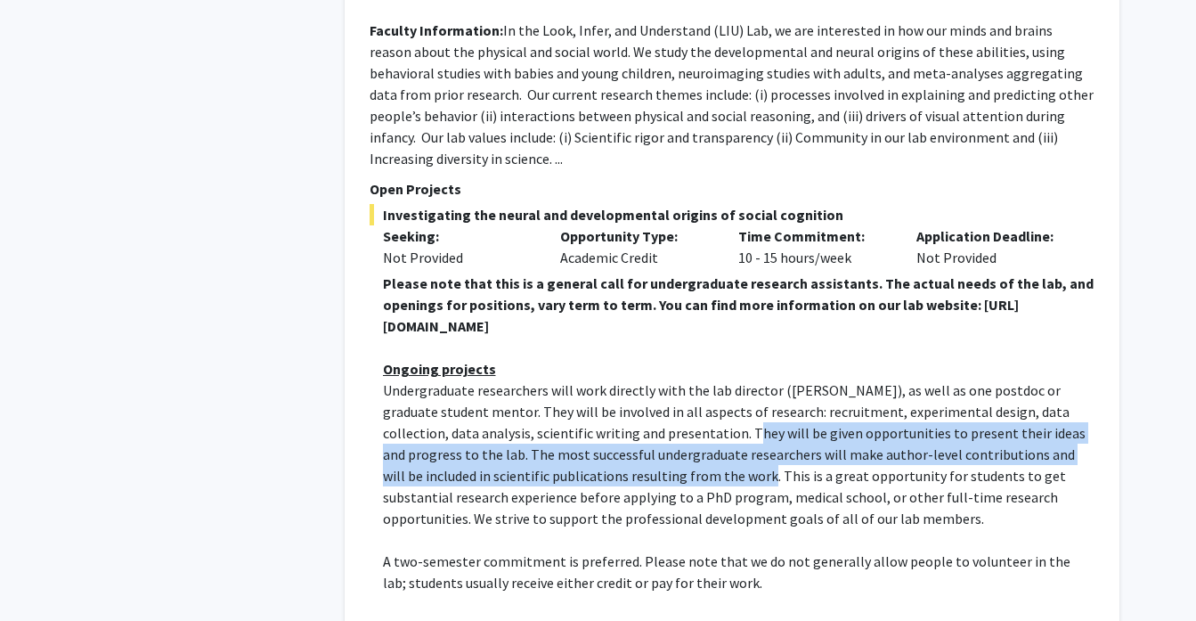
drag, startPoint x: 656, startPoint y: 396, endPoint x: 654, endPoint y: 422, distance: 26.0
click at [654, 422] on p "Undergraduate researchers will work directly with the lab director ([PERSON_NAM…" at bounding box center [739, 454] width 712 height 150
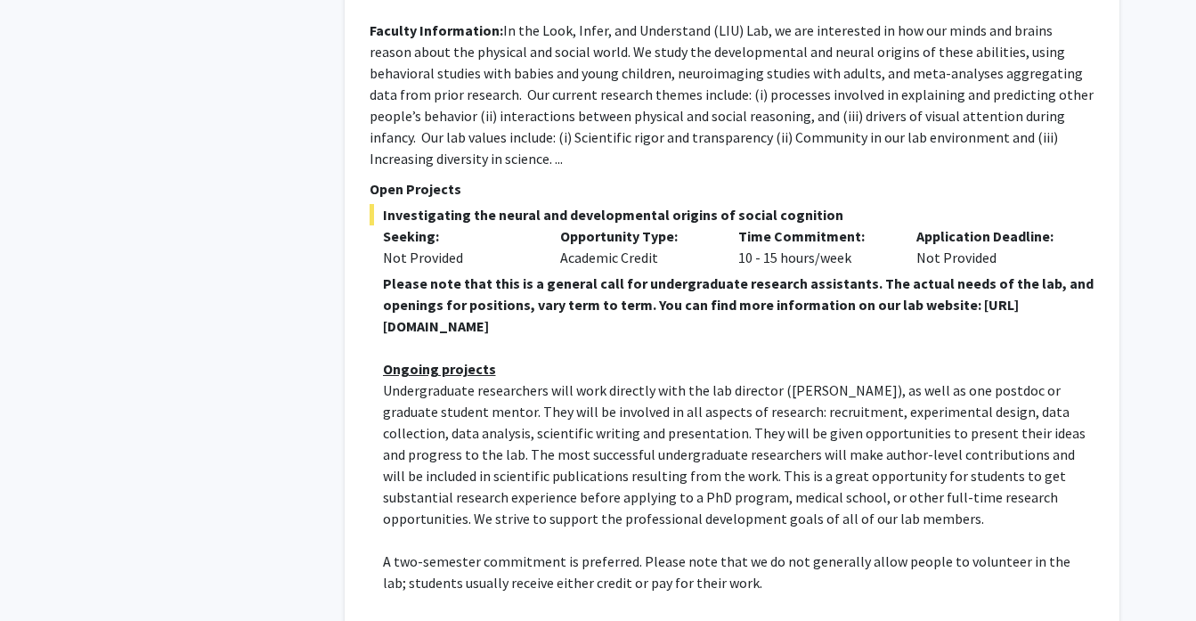
click at [668, 422] on p "Undergraduate researchers will work directly with the lab director ([PERSON_NAM…" at bounding box center [739, 454] width 712 height 150
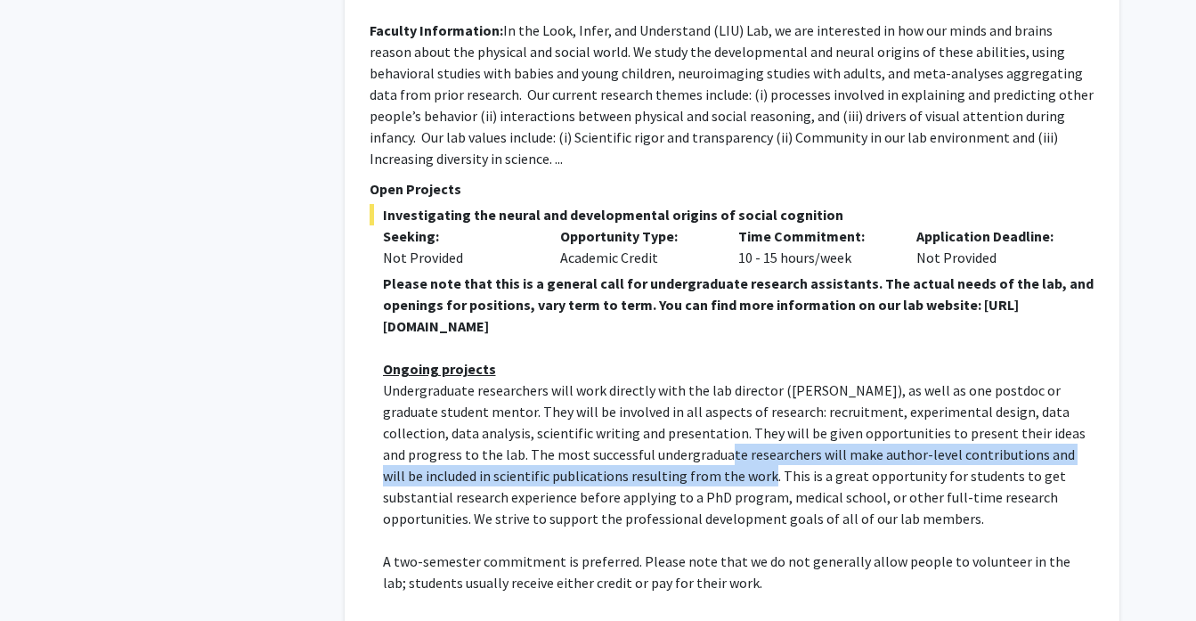
drag, startPoint x: 608, startPoint y: 417, endPoint x: 654, endPoint y: 442, distance: 51.8
click at [654, 442] on span "Undergraduate researchers will work directly with the lab director ([PERSON_NAM…" at bounding box center [734, 454] width 703 height 146
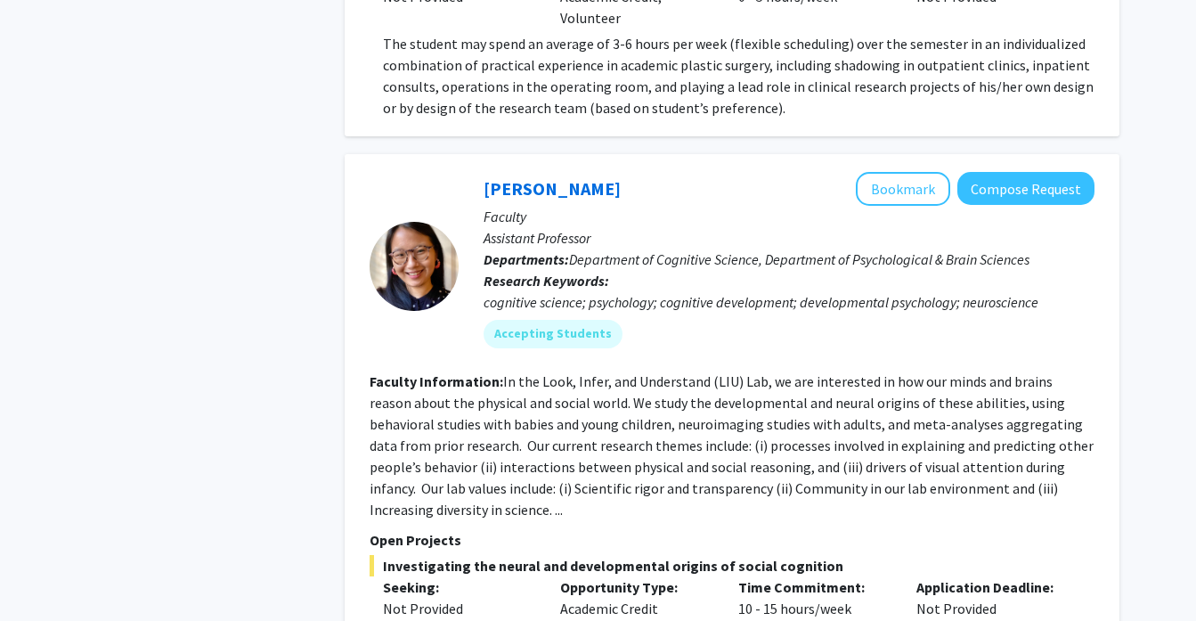
scroll to position [2814, 0]
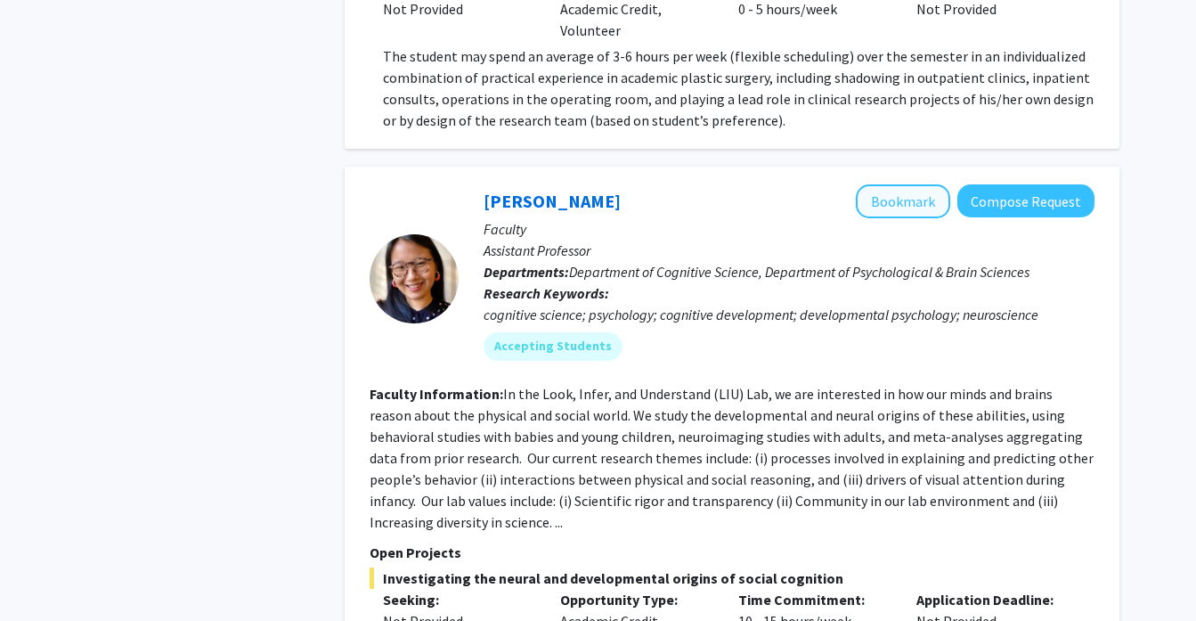
click at [907, 184] on button "Bookmark" at bounding box center [903, 201] width 94 height 34
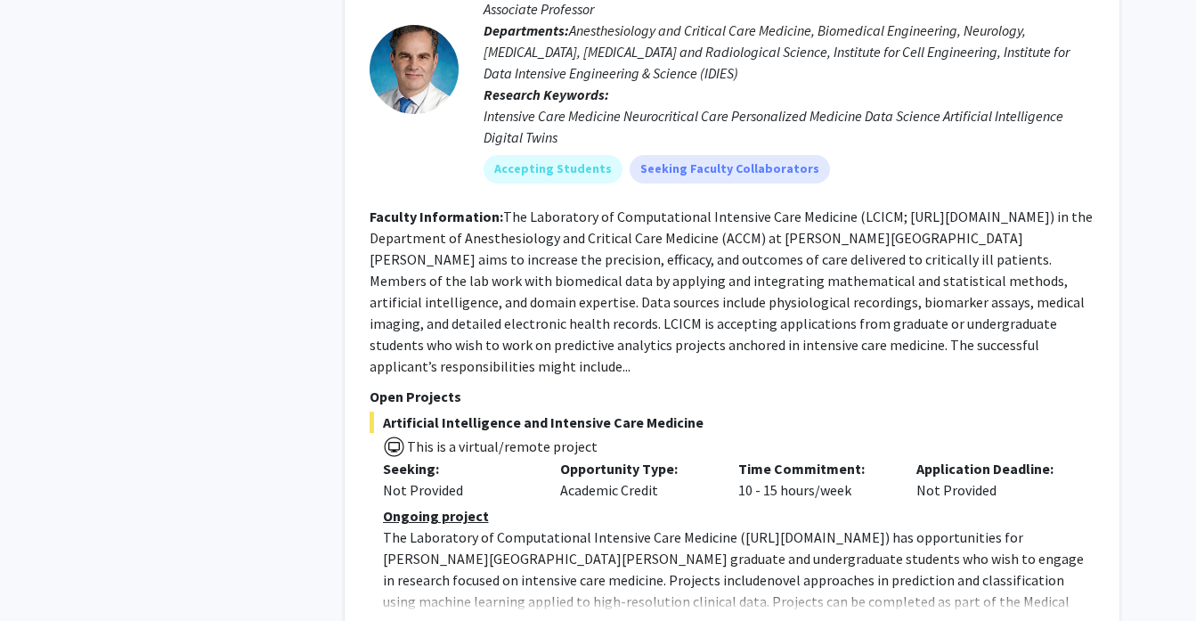
scroll to position [5614, 0]
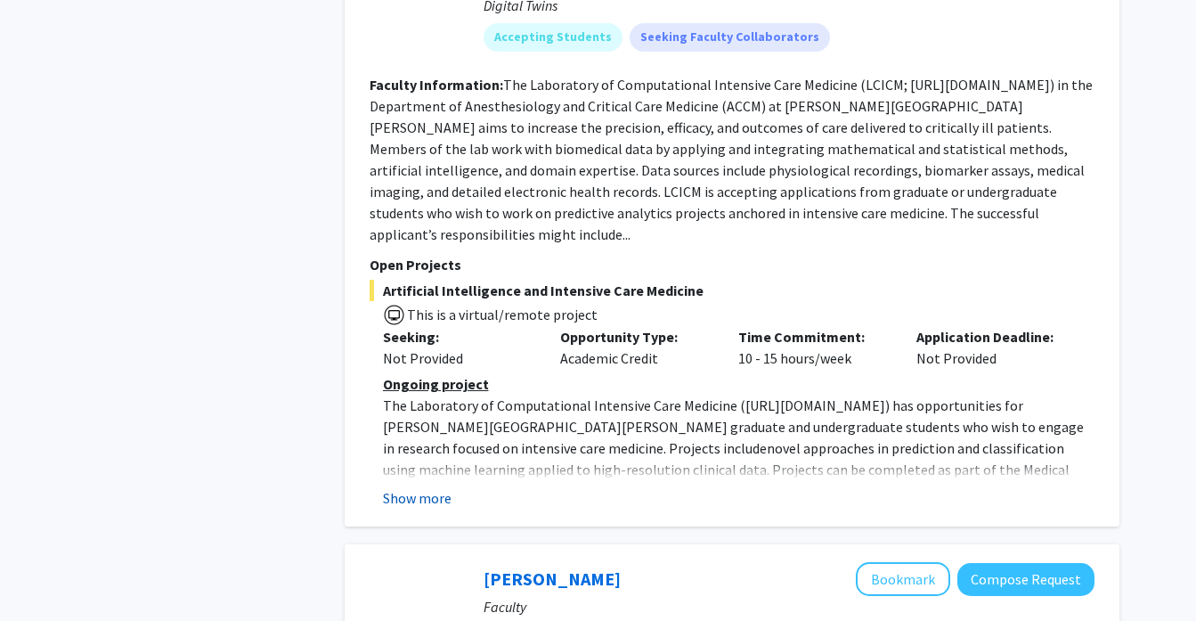
click at [400, 487] on button "Show more" at bounding box center [417, 497] width 69 height 21
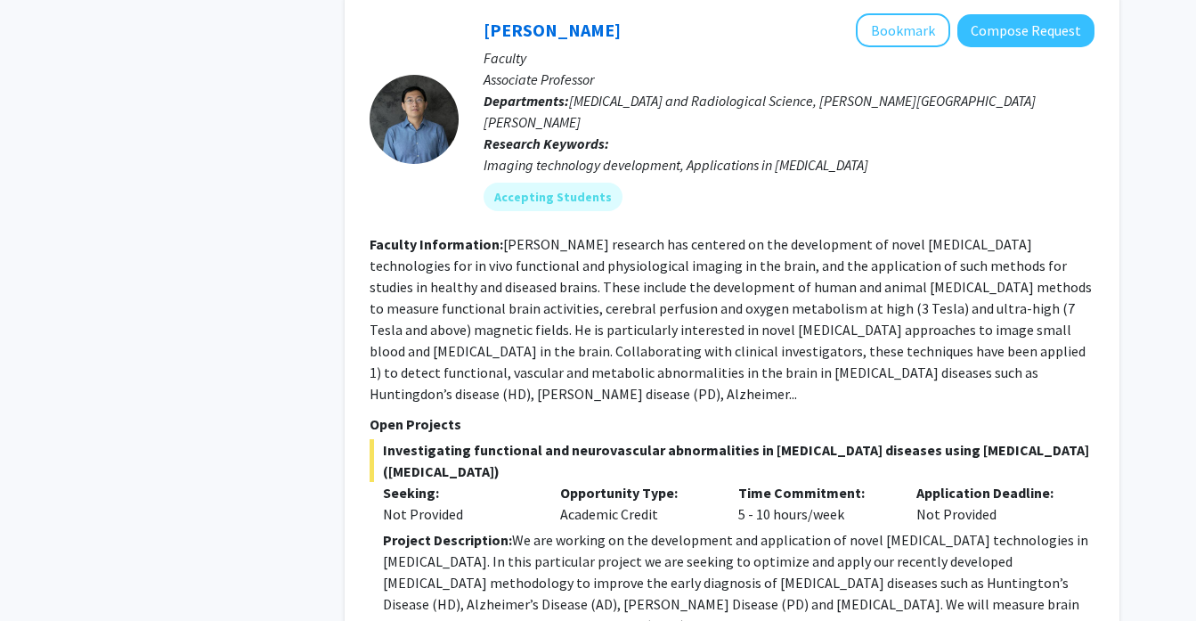
scroll to position [6292, 0]
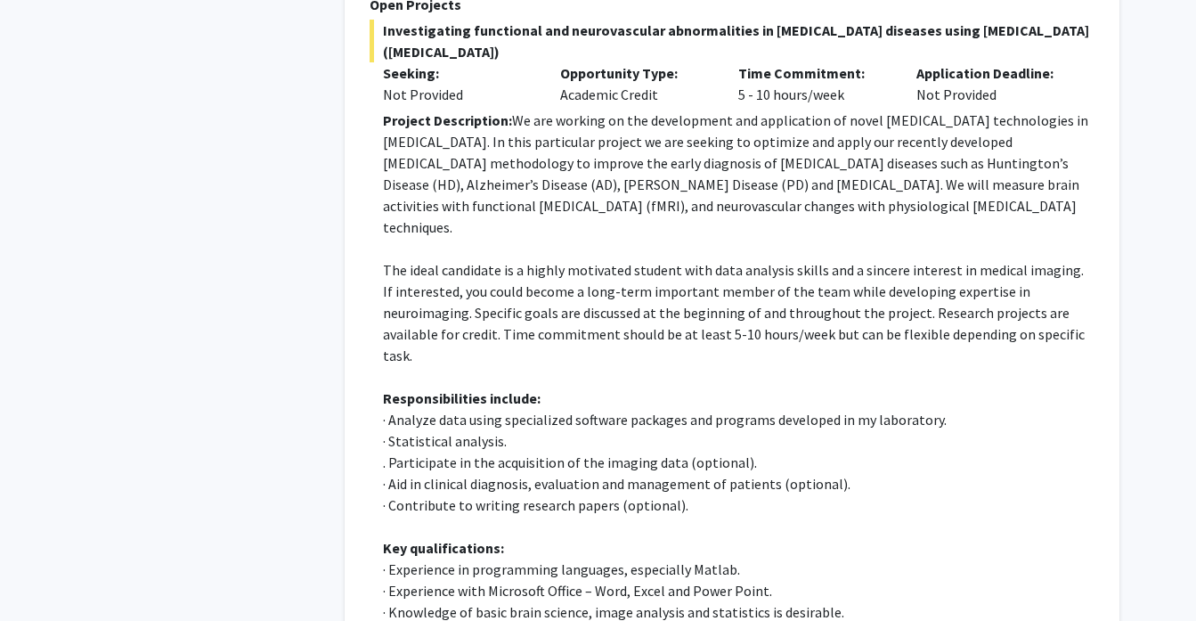
scroll to position [6717, 0]
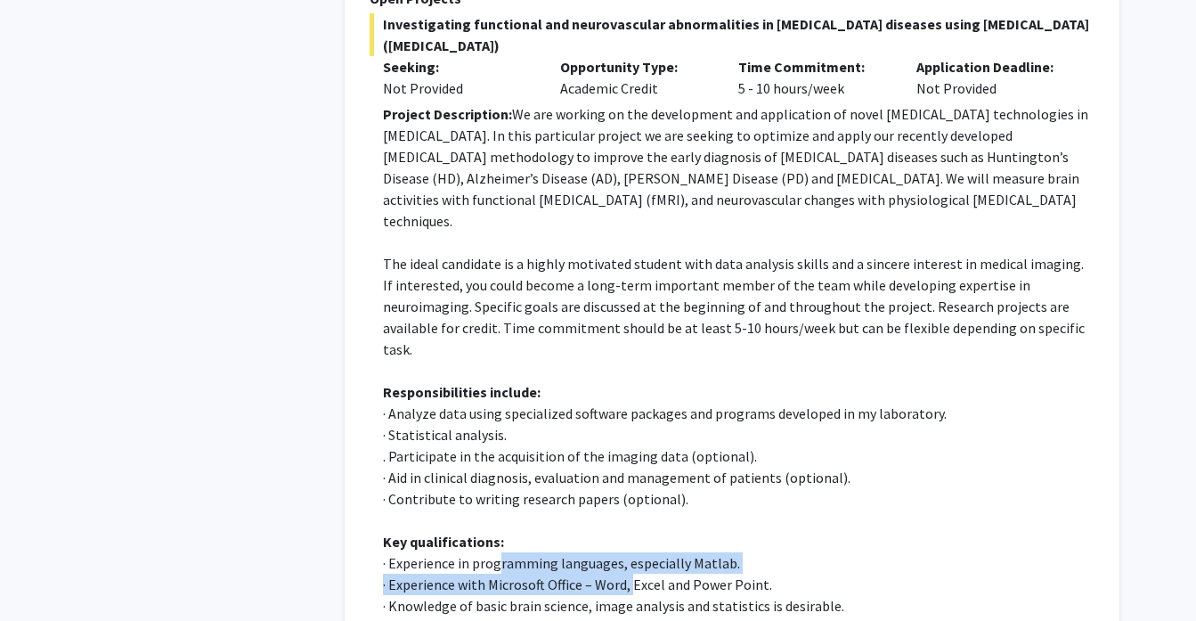
drag, startPoint x: 498, startPoint y: 398, endPoint x: 627, endPoint y: 404, distance: 129.3
click at [627, 404] on div "Project Description: We are working on the development and application of novel…" at bounding box center [739, 423] width 712 height 641
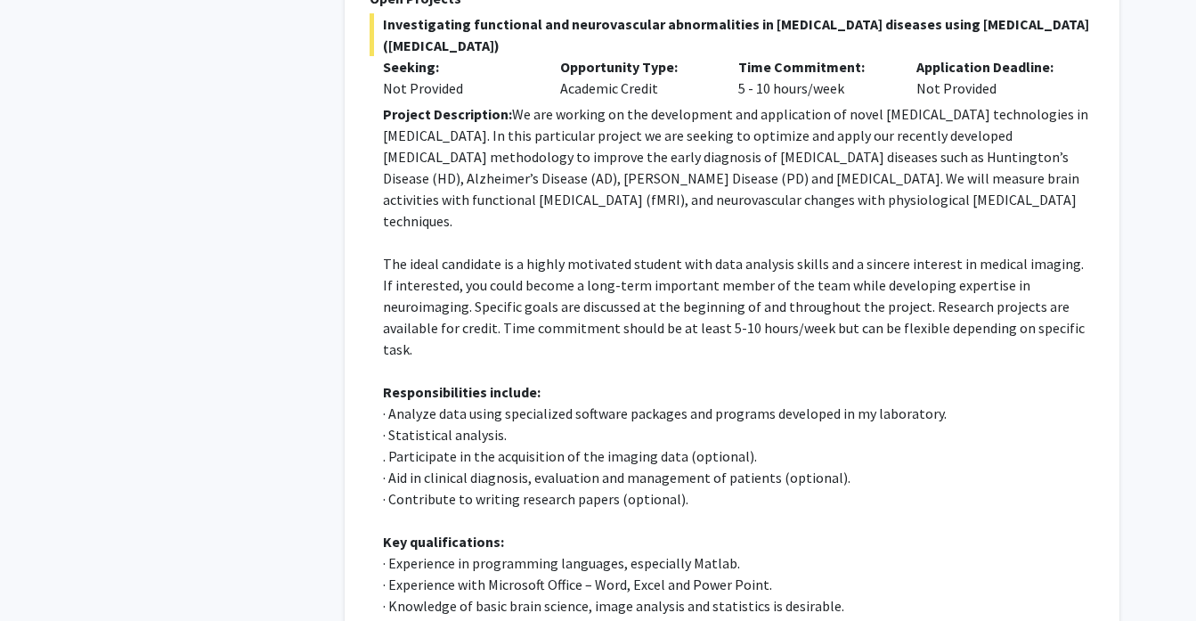
click at [639, 552] on p "· Experience in programming languages, especially Matlab." at bounding box center [739, 562] width 712 height 21
drag, startPoint x: 467, startPoint y: 436, endPoint x: 601, endPoint y: 437, distance: 134.5
click at [602, 595] on p "· Knowledge of basic brain science, image analysis and statistics is desirable." at bounding box center [739, 605] width 712 height 21
click at [639, 595] on p "· Knowledge of basic brain science, image analysis and statistics is desirable." at bounding box center [739, 605] width 712 height 21
drag, startPoint x: 663, startPoint y: 440, endPoint x: 524, endPoint y: 461, distance: 140.6
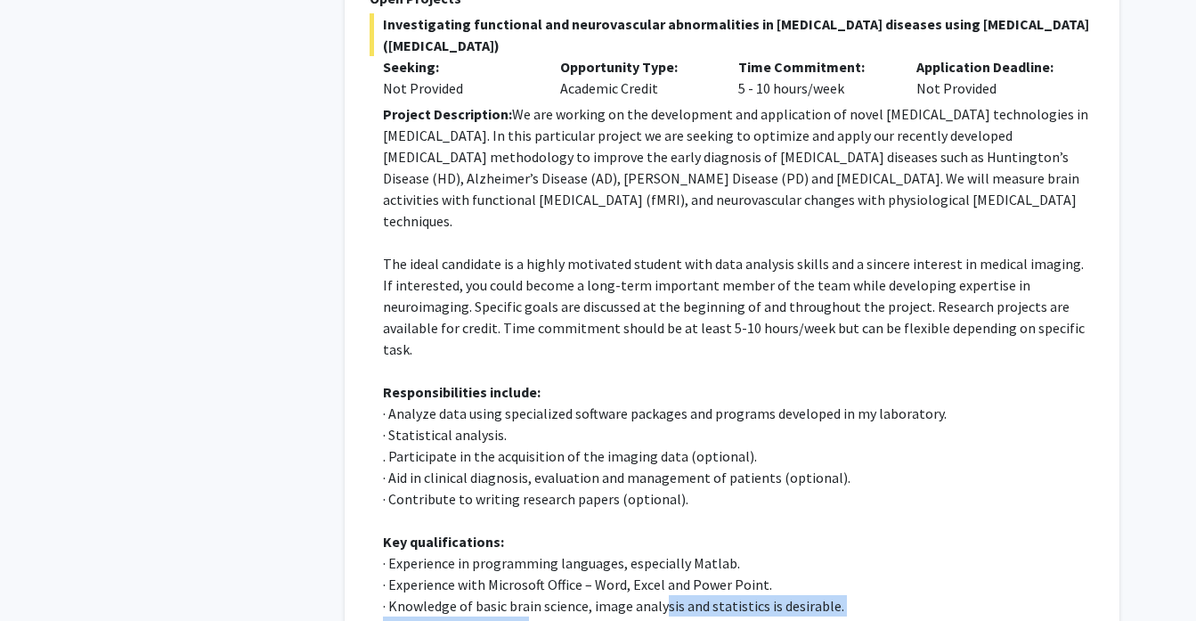
click at [525, 461] on div "Project Description: We are working on the development and application of novel…" at bounding box center [739, 423] width 712 height 641
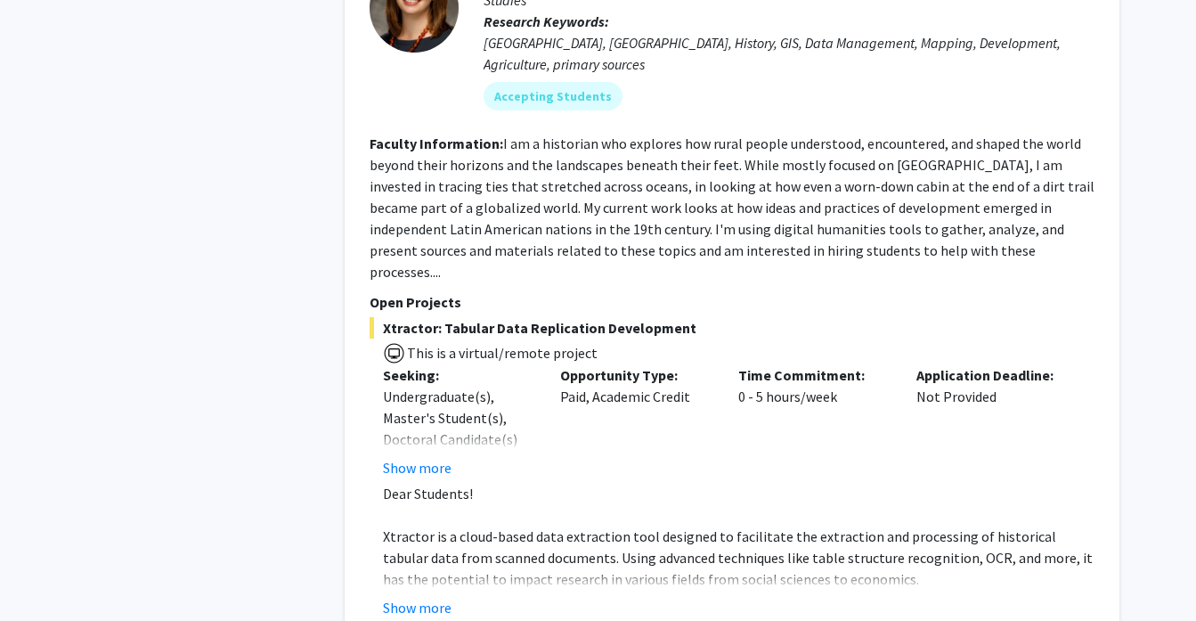
scroll to position [7650, 0]
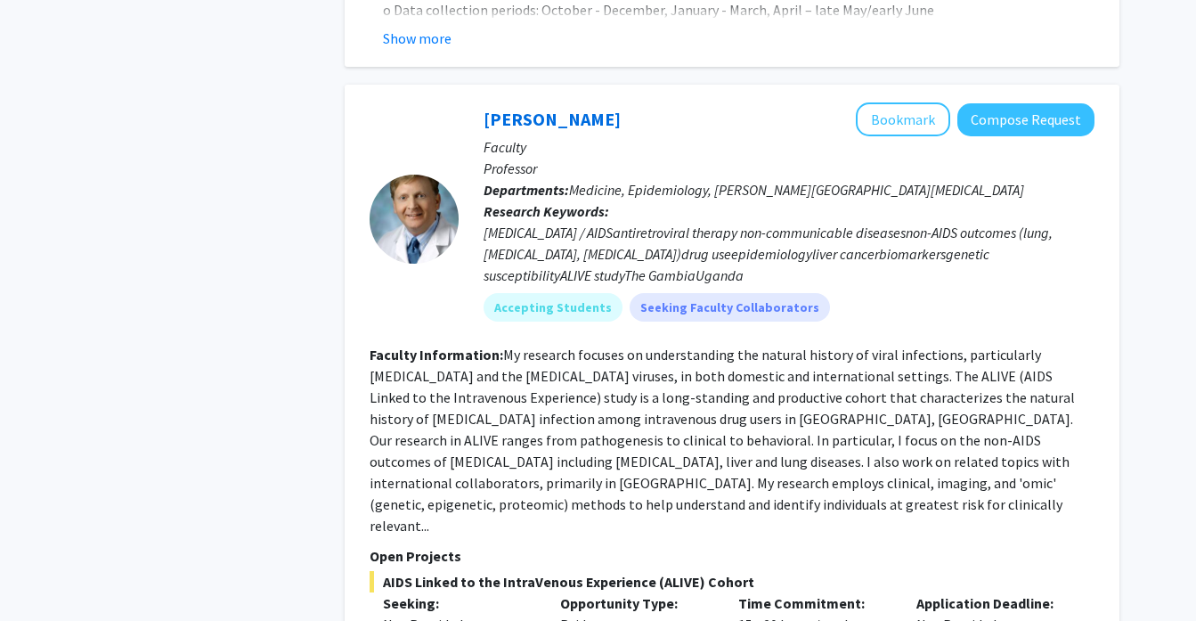
scroll to position [3536, 0]
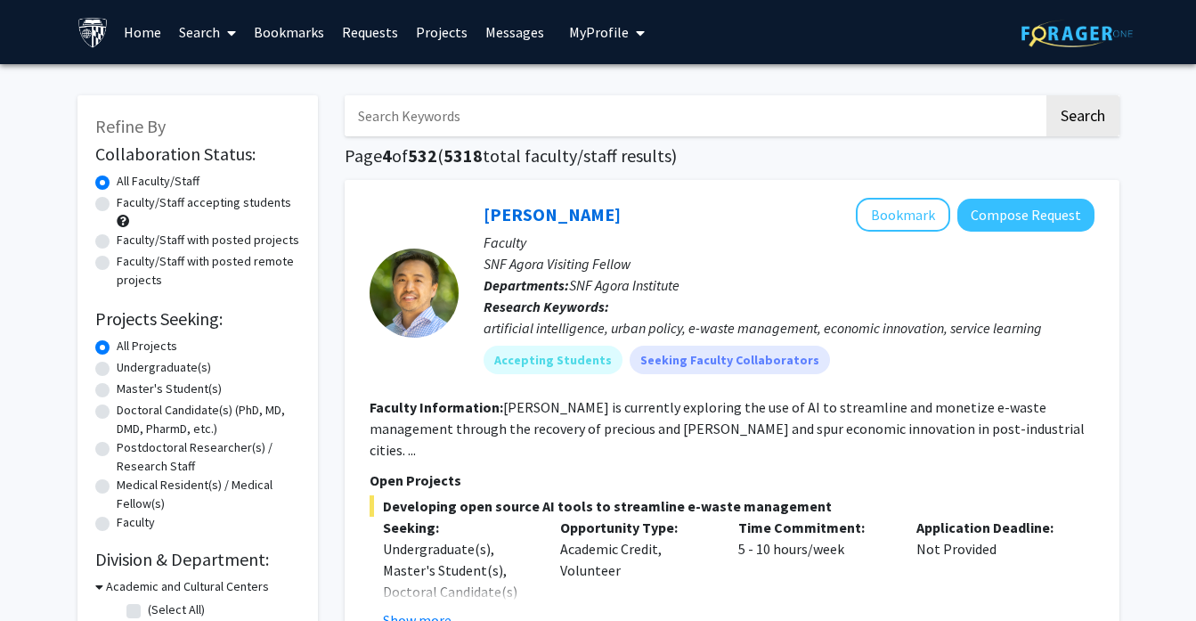
scroll to position [0, 0]
click at [224, 35] on span at bounding box center [228, 33] width 16 height 62
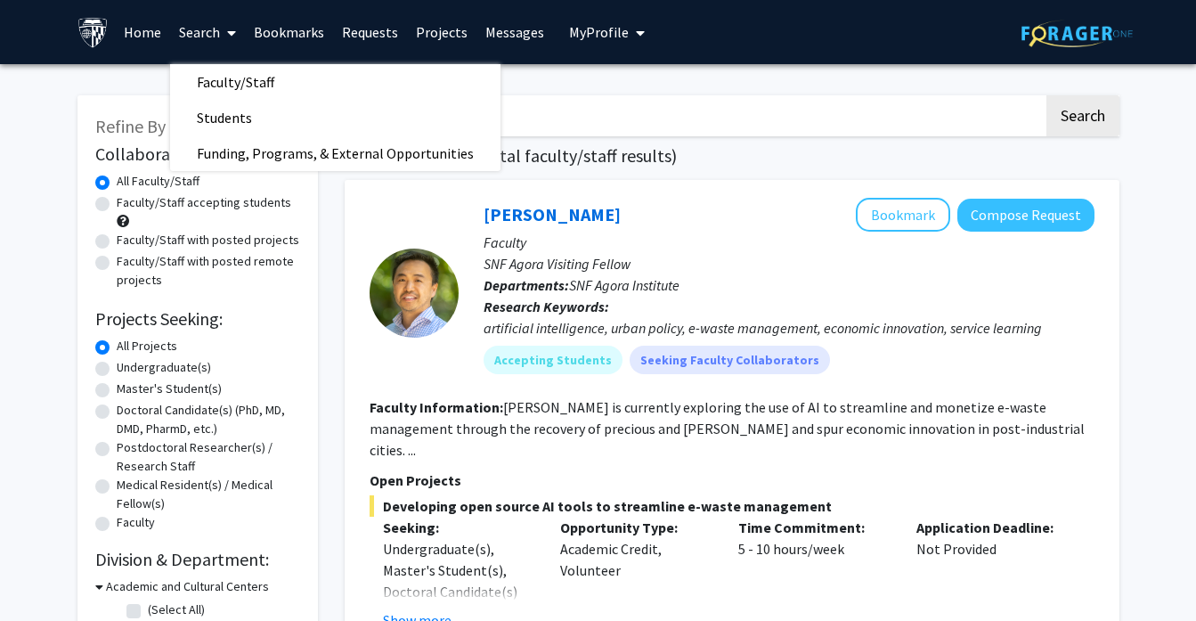
click at [152, 32] on link "Home" at bounding box center [142, 32] width 55 height 62
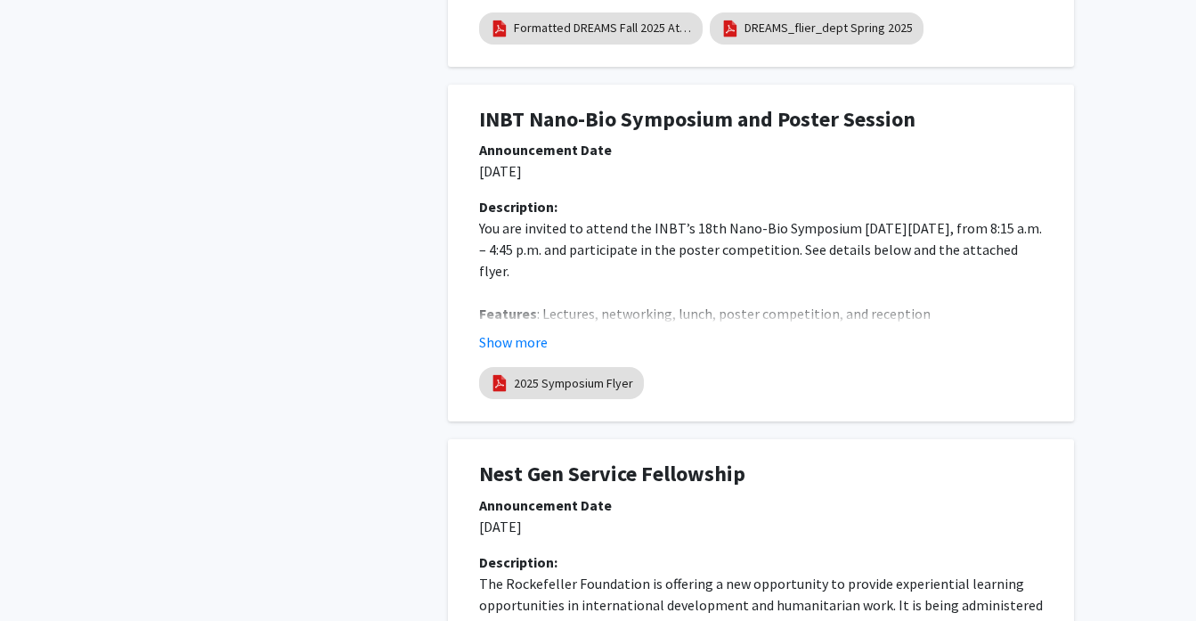
scroll to position [2393, 0]
